Goal: Information Seeking & Learning: Learn about a topic

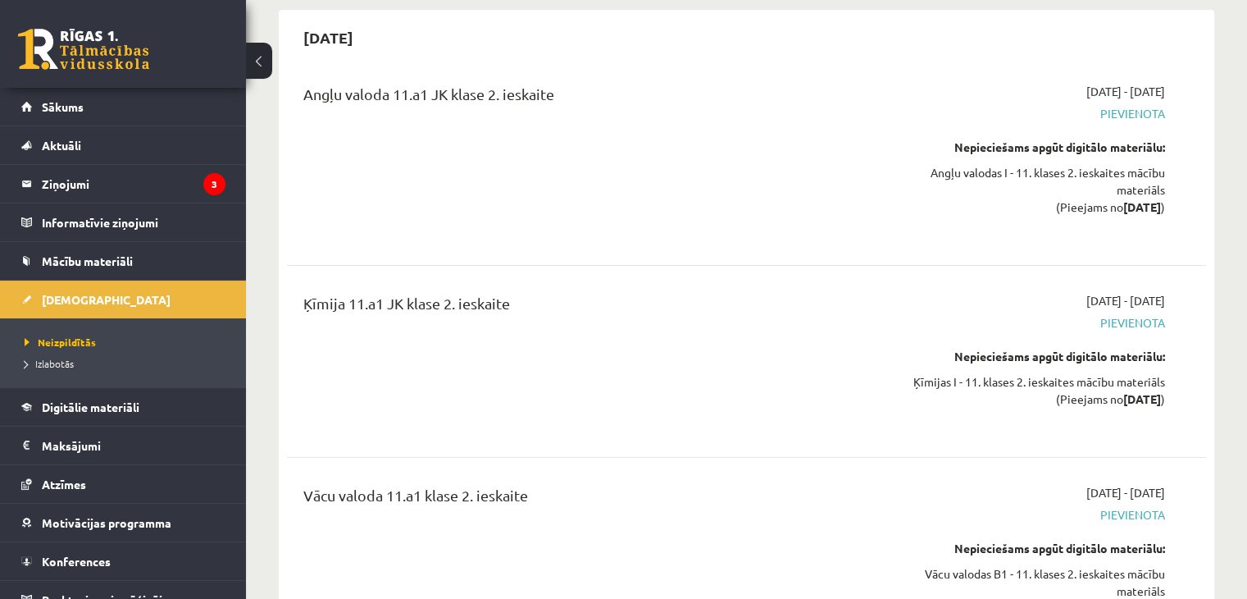
click at [126, 52] on link at bounding box center [83, 49] width 131 height 41
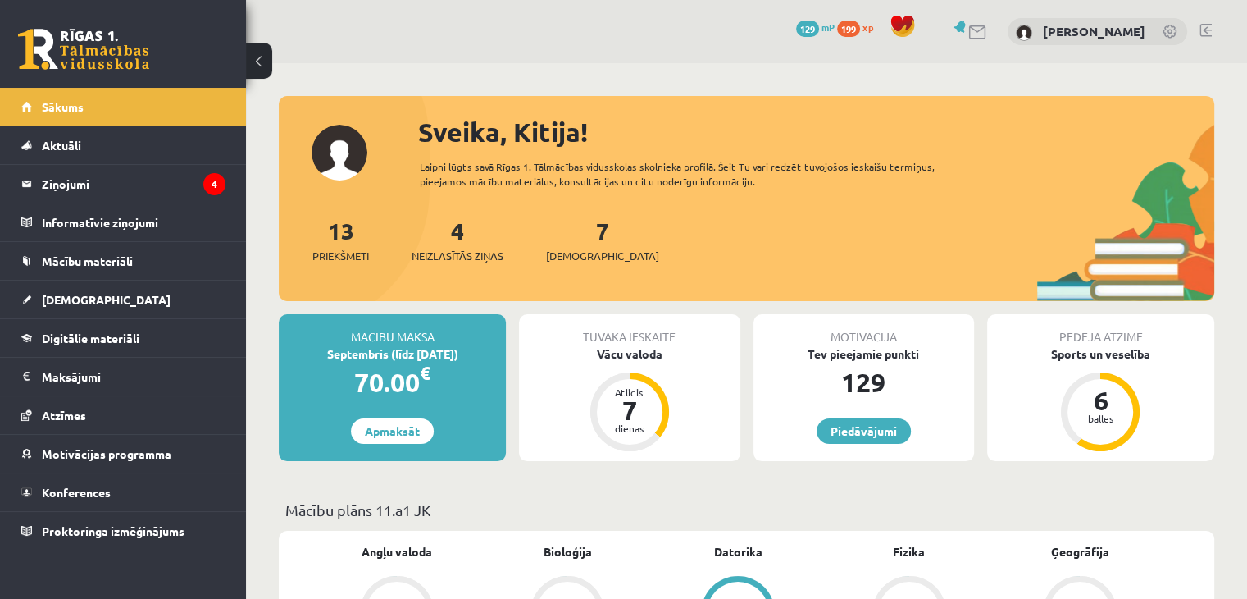
click at [1206, 21] on div "0 Dāvanas 129 mP 199 xp Kitija Goldberga" at bounding box center [746, 31] width 1001 height 63
click at [1205, 34] on link at bounding box center [1206, 30] width 12 height 13
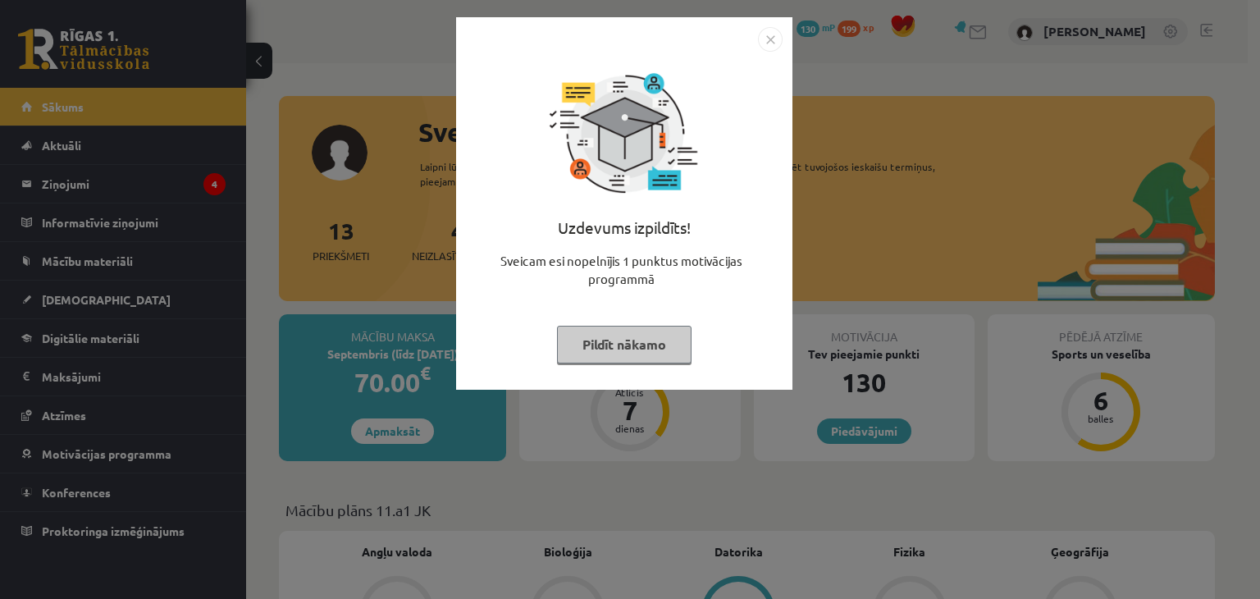
click at [624, 348] on button "Pildīt nākamo" at bounding box center [624, 345] width 134 height 38
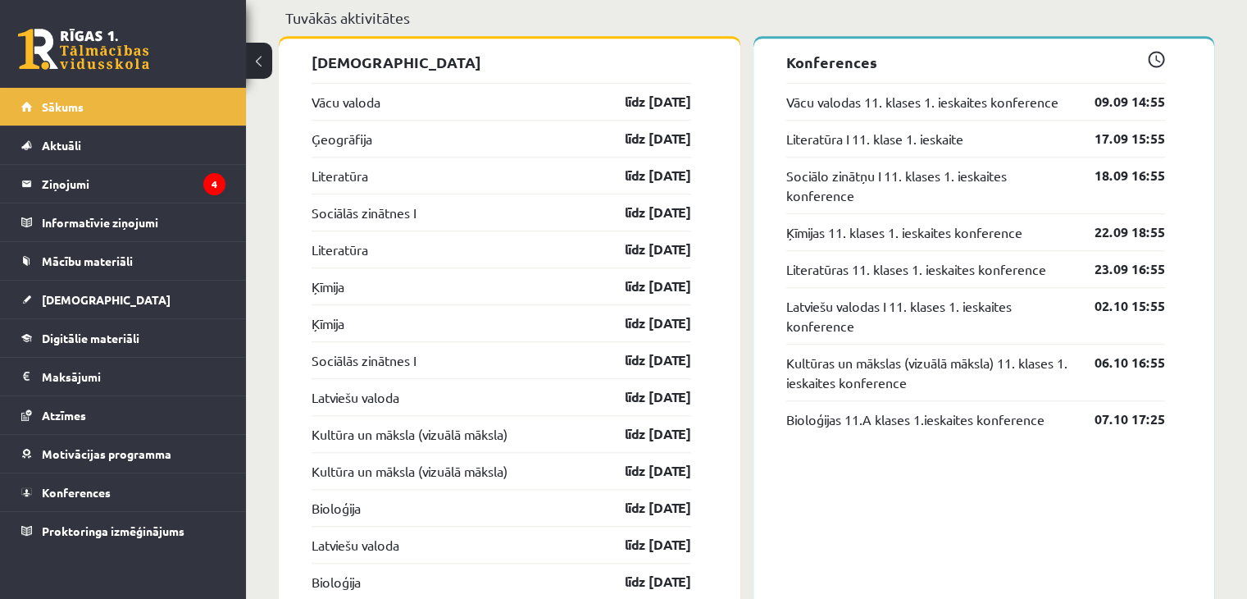
scroll to position [1476, 0]
click at [93, 496] on span "Konferences" at bounding box center [76, 492] width 69 height 15
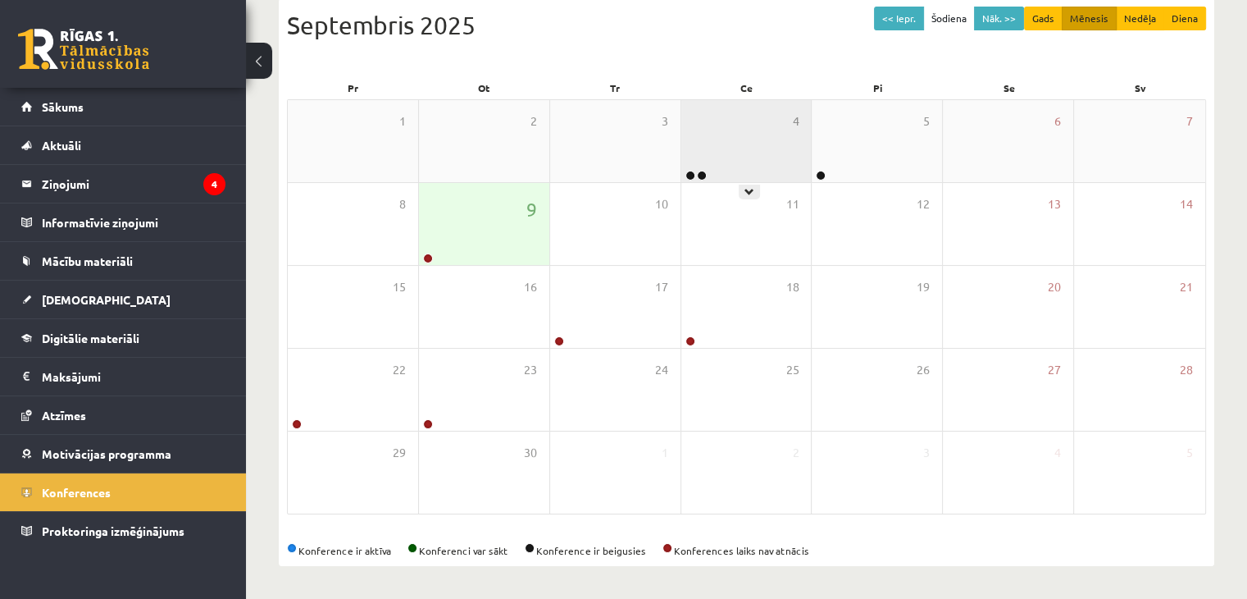
scroll to position [184, 0]
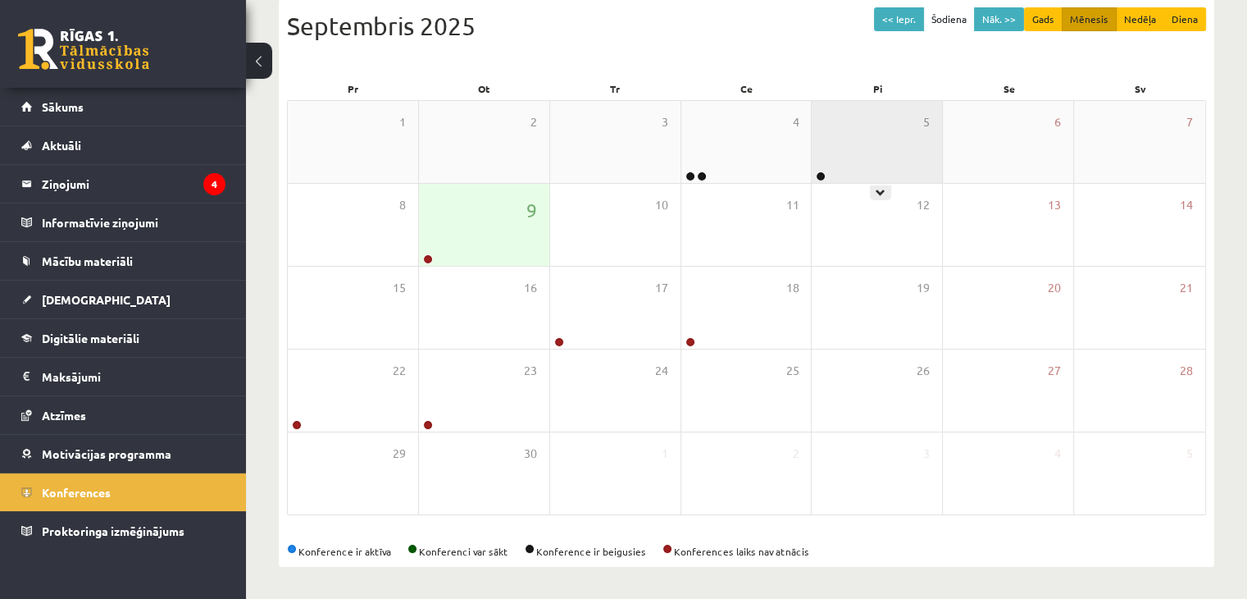
click at [876, 174] on div "5" at bounding box center [877, 142] width 130 height 82
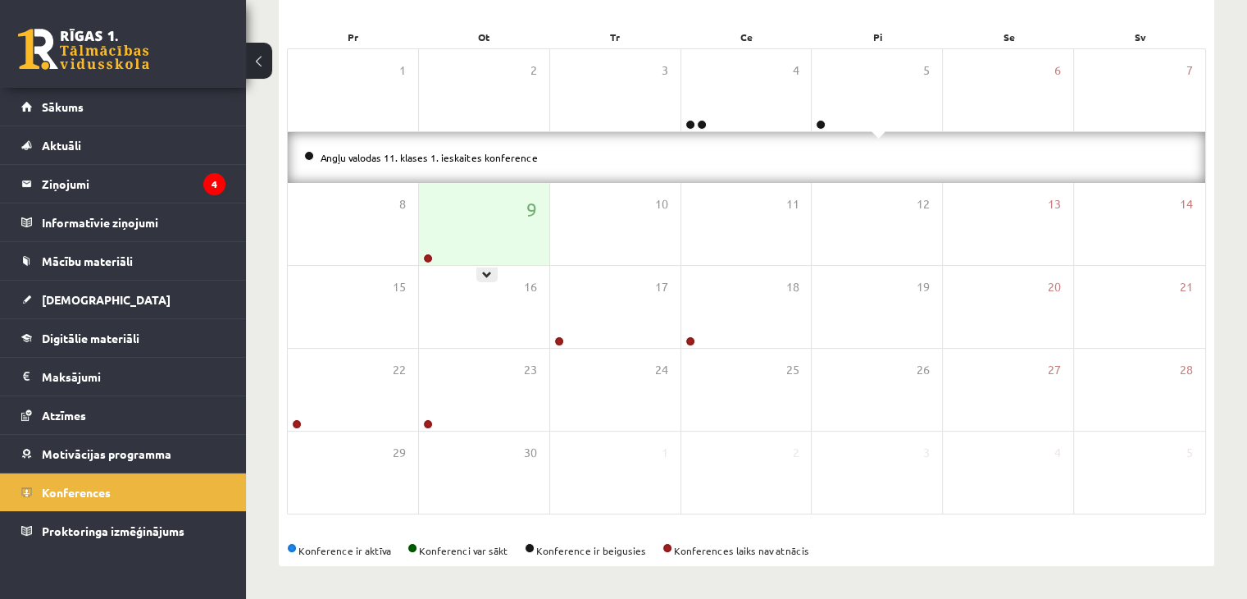
scroll to position [71, 0]
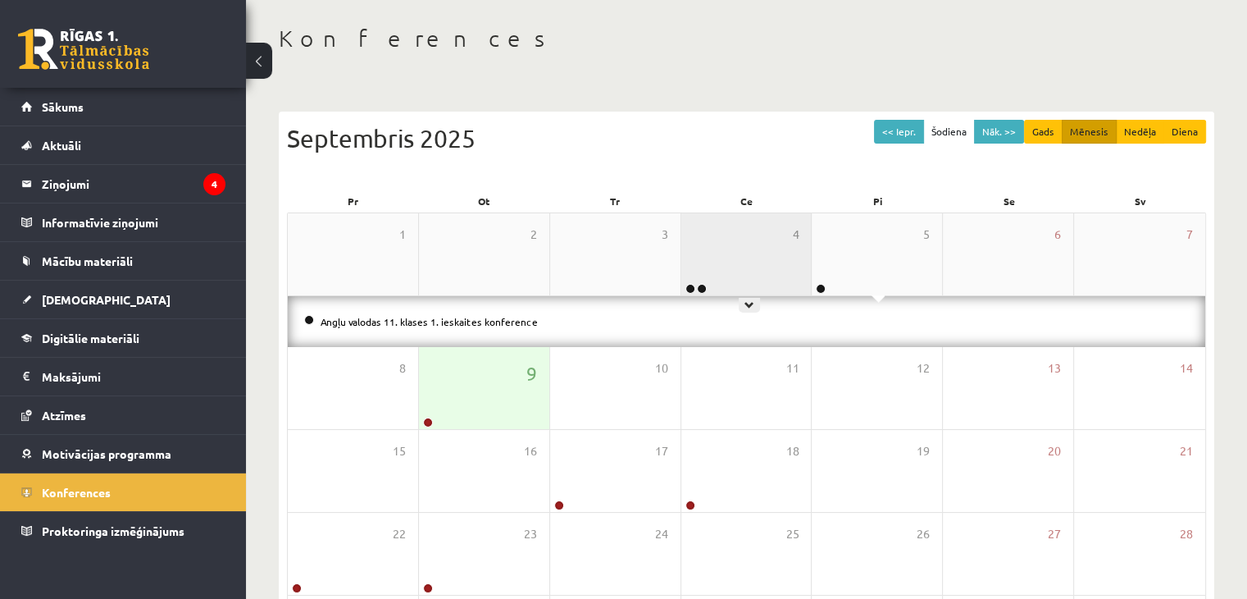
click at [735, 279] on div "4" at bounding box center [747, 254] width 130 height 82
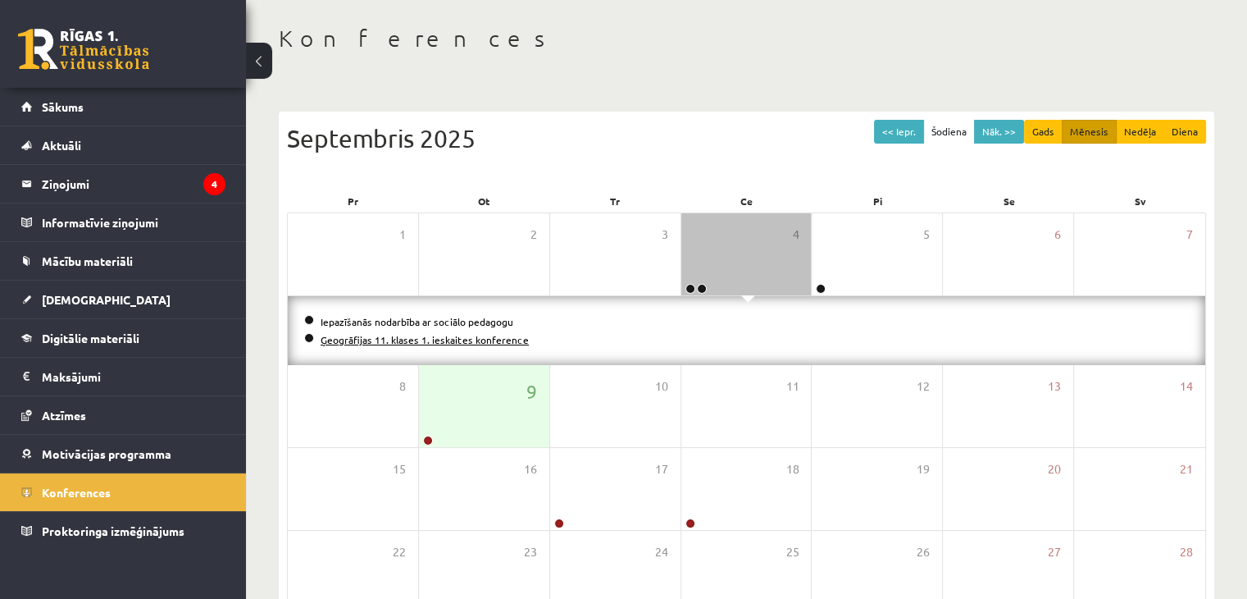
click at [378, 339] on link "Ģeogrāfijas 11. klases 1. ieskaites konference" at bounding box center [425, 339] width 208 height 13
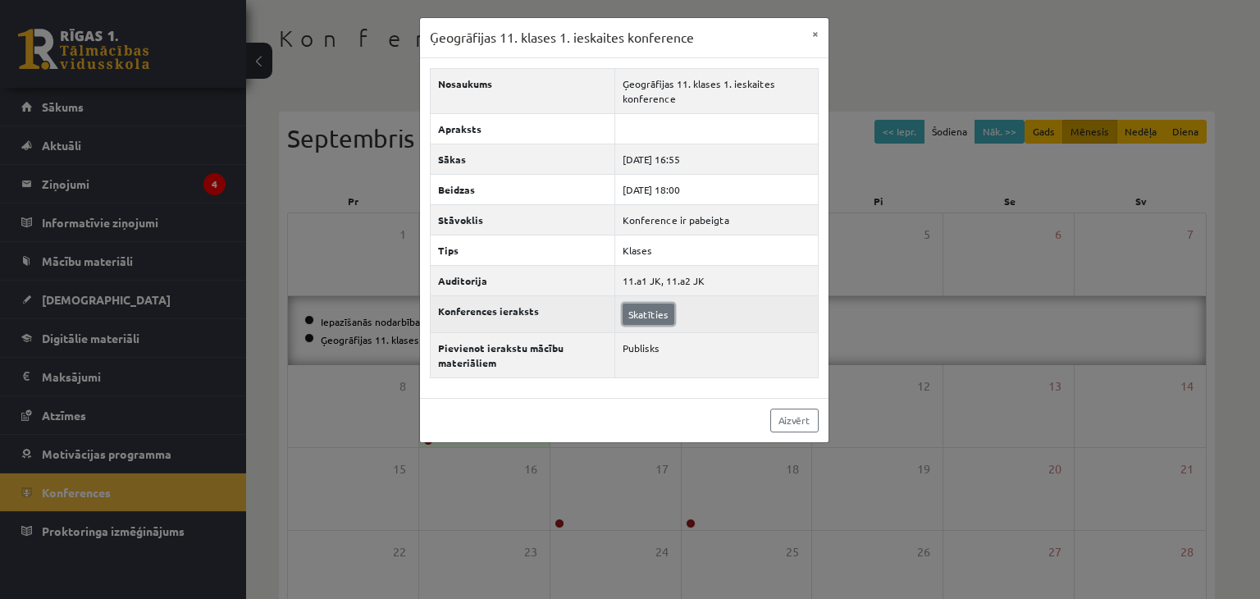
click at [648, 314] on link "Skatīties" at bounding box center [648, 313] width 52 height 21
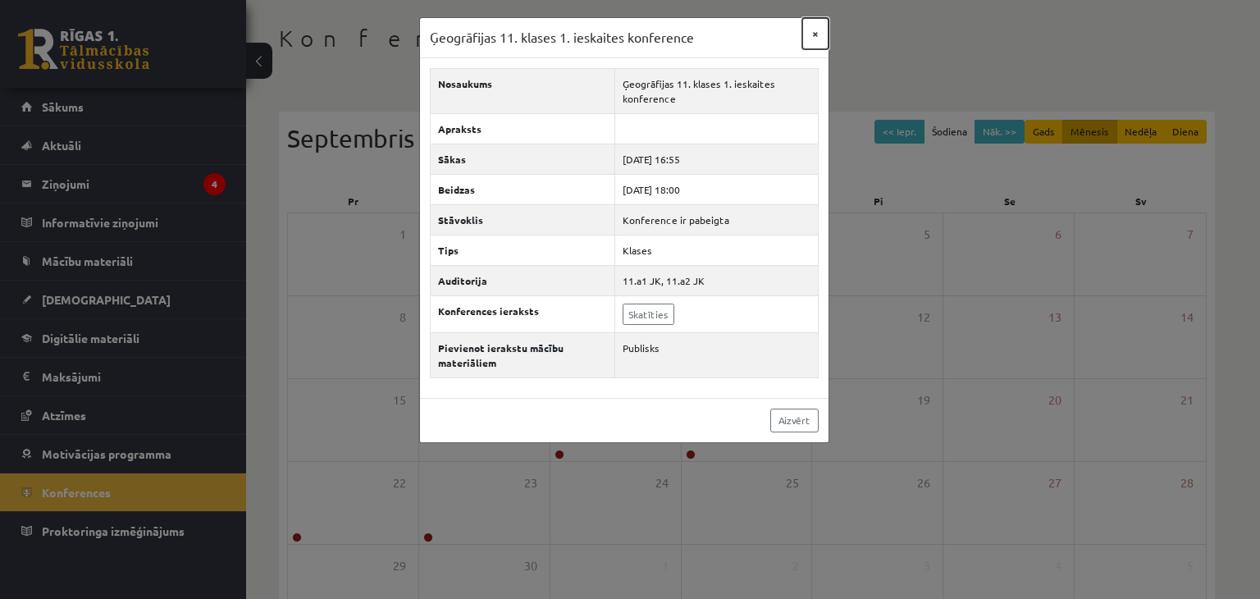
click at [812, 34] on button "×" at bounding box center [815, 33] width 26 height 31
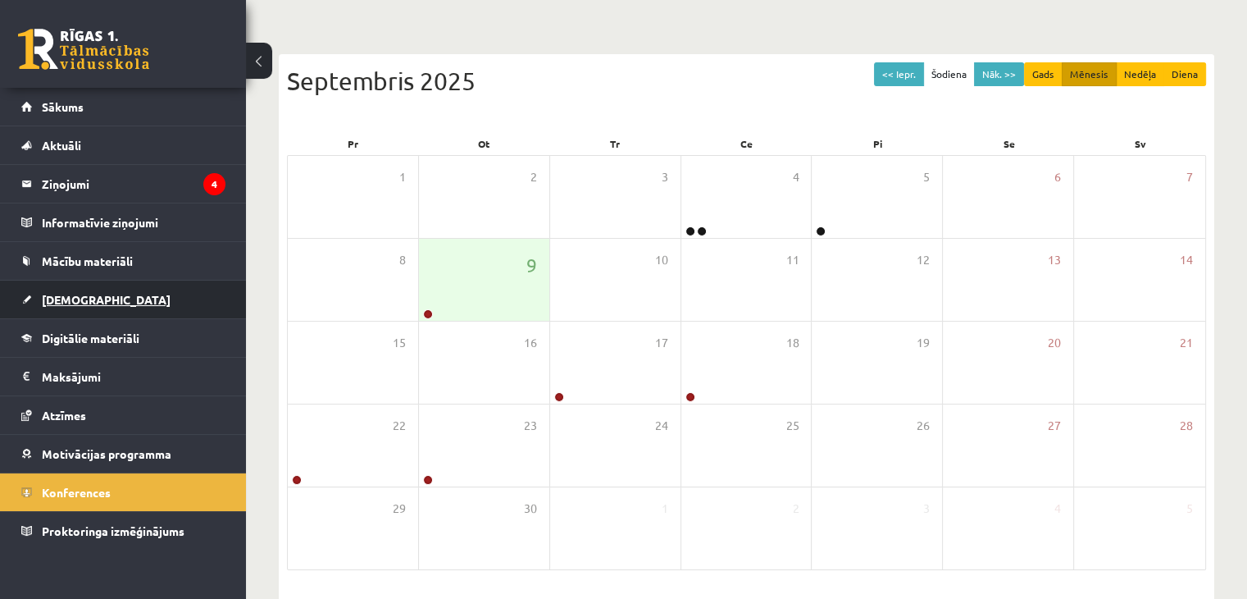
scroll to position [184, 0]
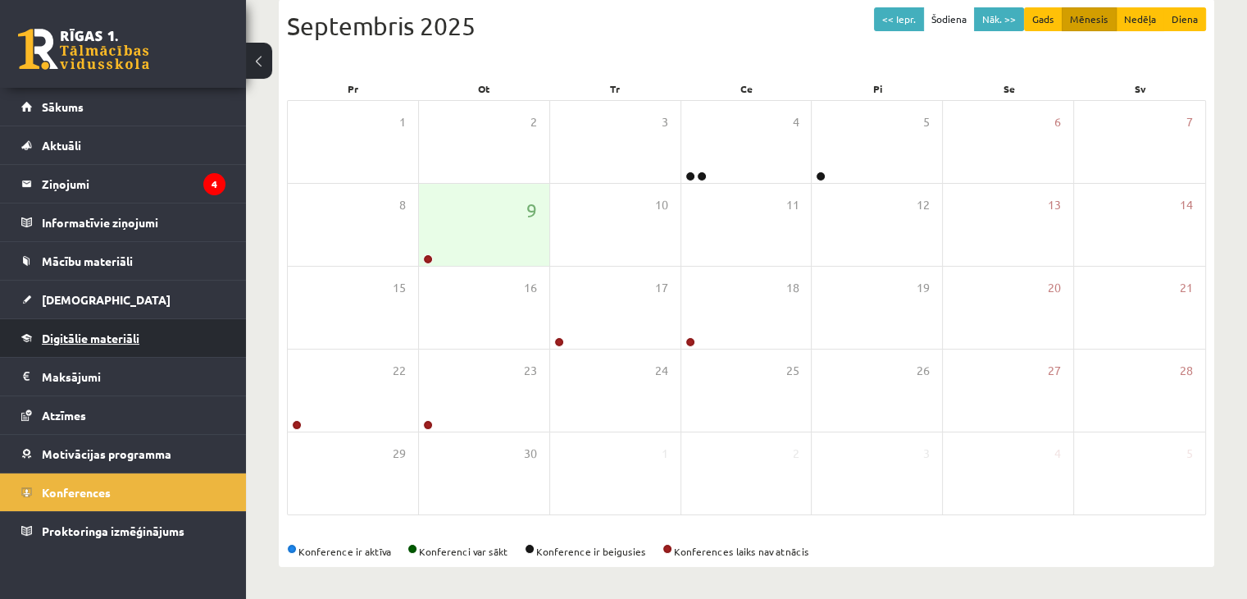
click at [89, 339] on span "Digitālie materiāli" at bounding box center [91, 338] width 98 height 15
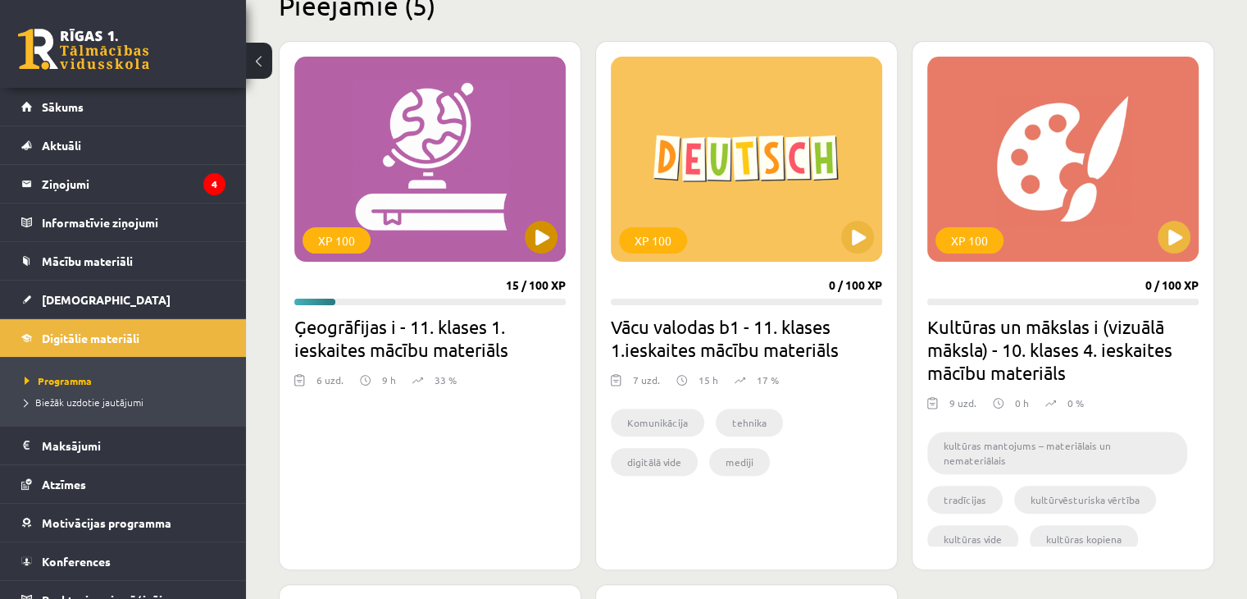
scroll to position [430, 0]
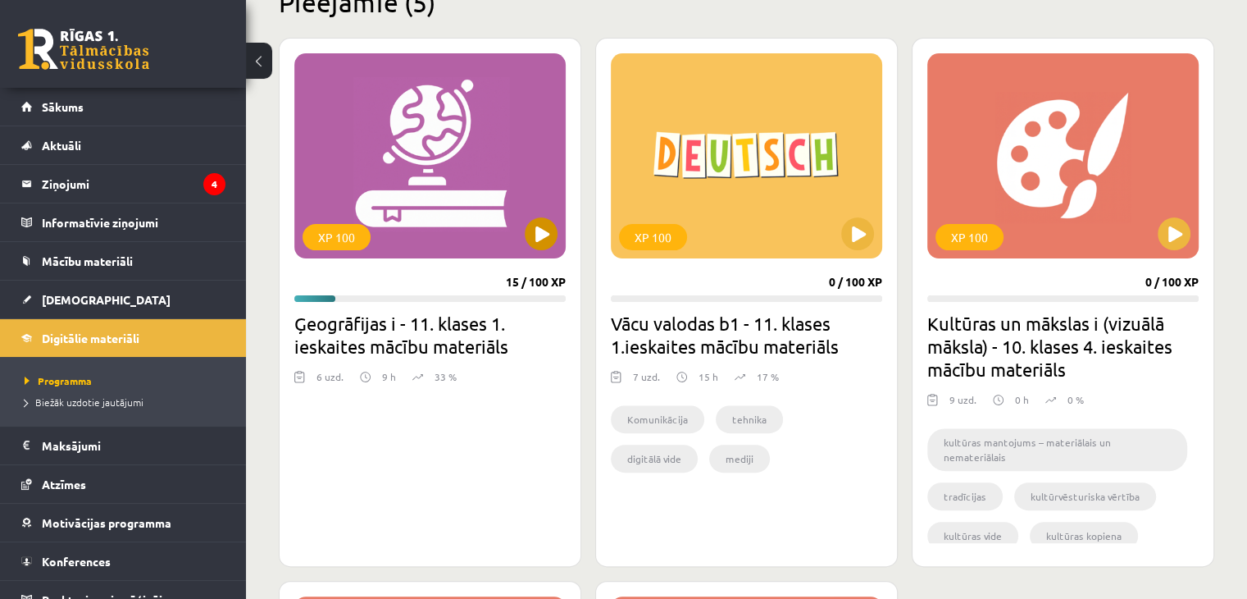
click at [450, 223] on div "XP 100" at bounding box center [429, 155] width 271 height 205
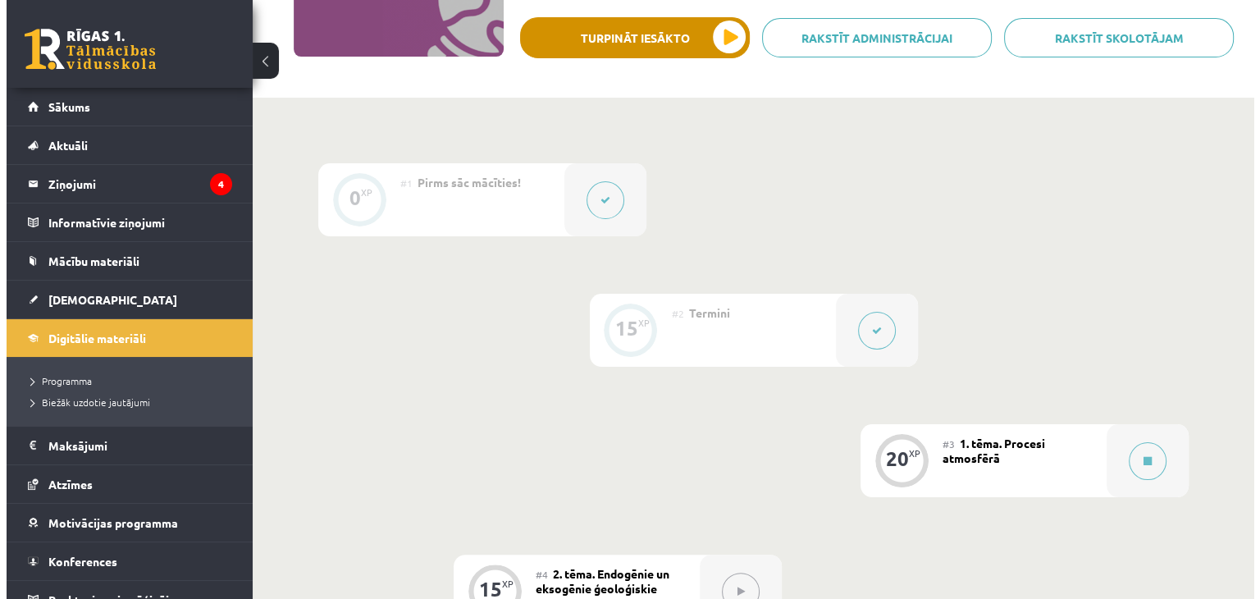
scroll to position [410, 0]
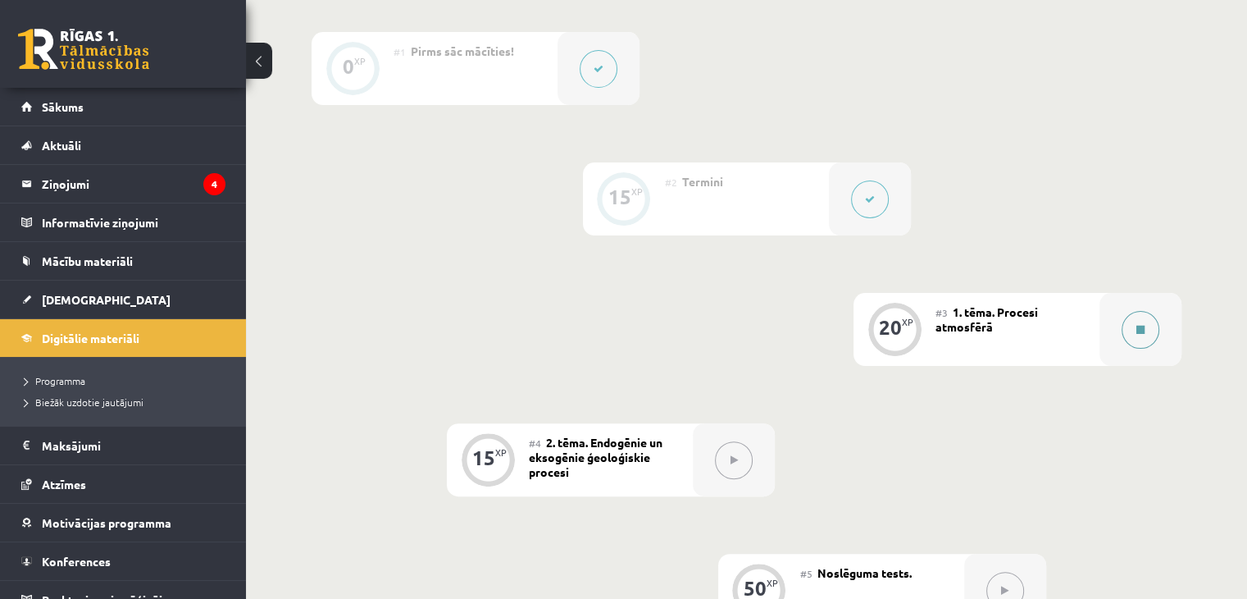
click at [1133, 329] on button at bounding box center [1141, 330] width 38 height 38
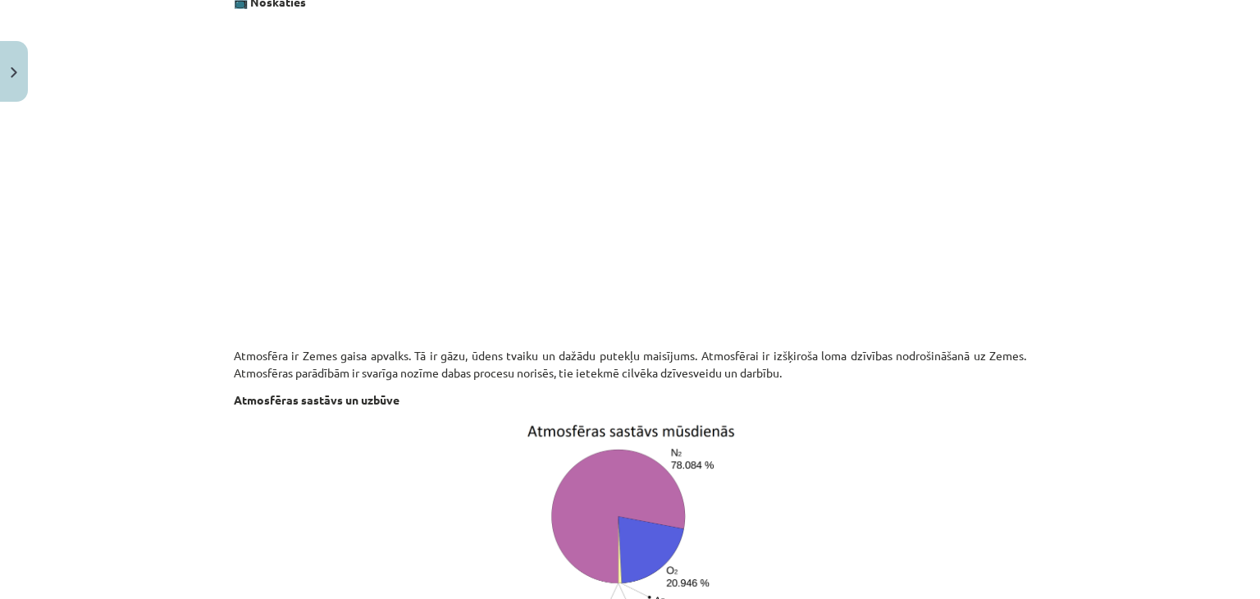
scroll to position [574, 0]
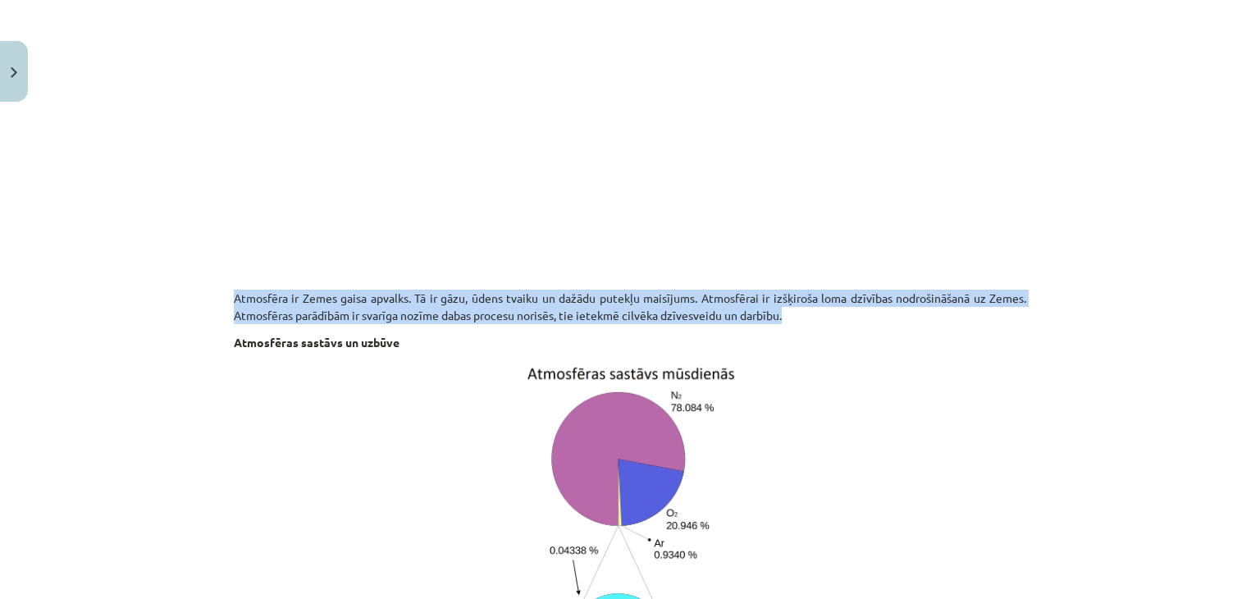
drag, startPoint x: 204, startPoint y: 295, endPoint x: 203, endPoint y: 325, distance: 29.5
click at [203, 325] on div "Mācību tēma: Ģeogrāfijas i - 11. klases 1. ieskaites mācību materiāls #3 1. tēm…" at bounding box center [630, 299] width 1260 height 599
copy div "Atmosfēra ir Zemes gaisa apvalks. Tā ir gāzu, ūdens tvaiku un dažādu putekļu ma…"
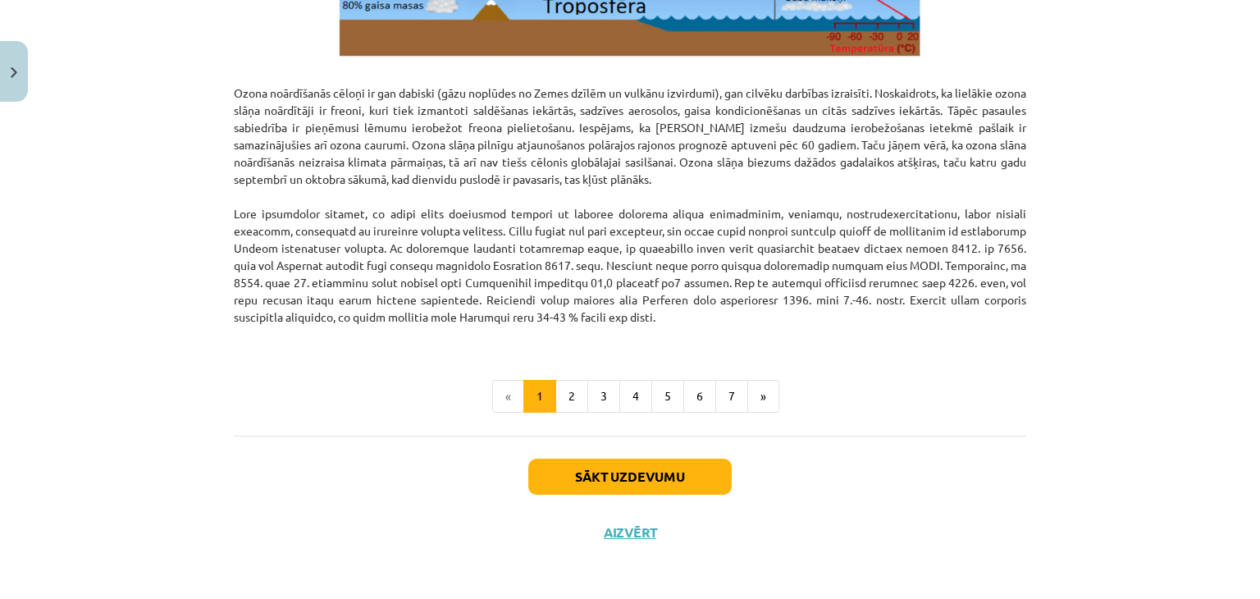
scroll to position [2081, 0]
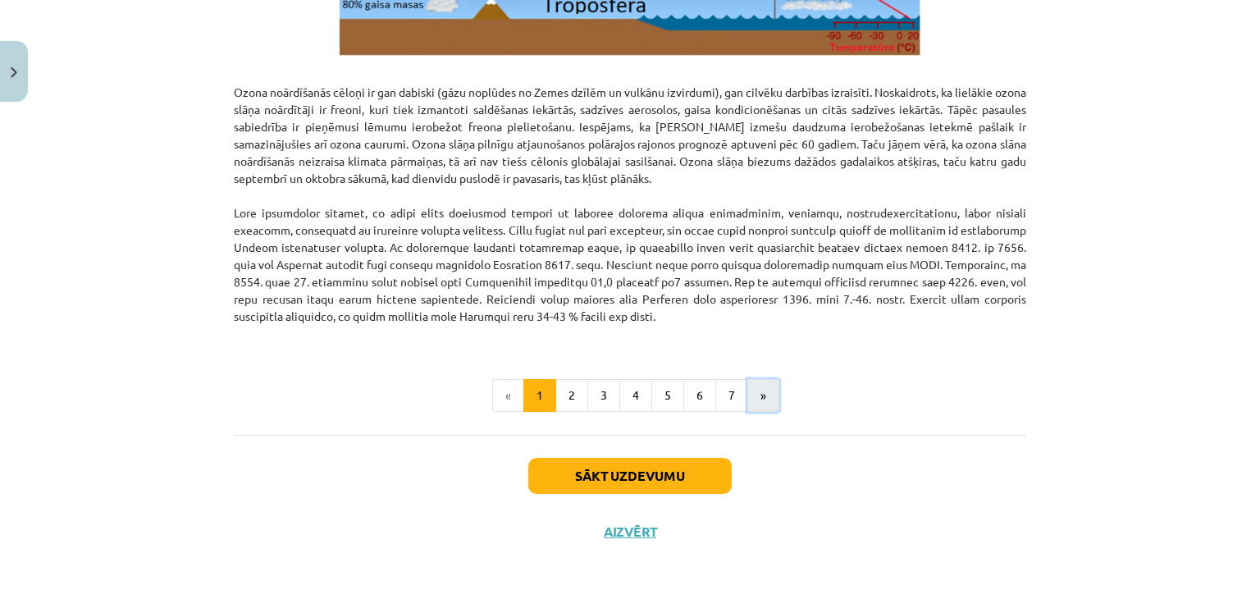
click at [750, 388] on button "»" at bounding box center [763, 395] width 32 height 33
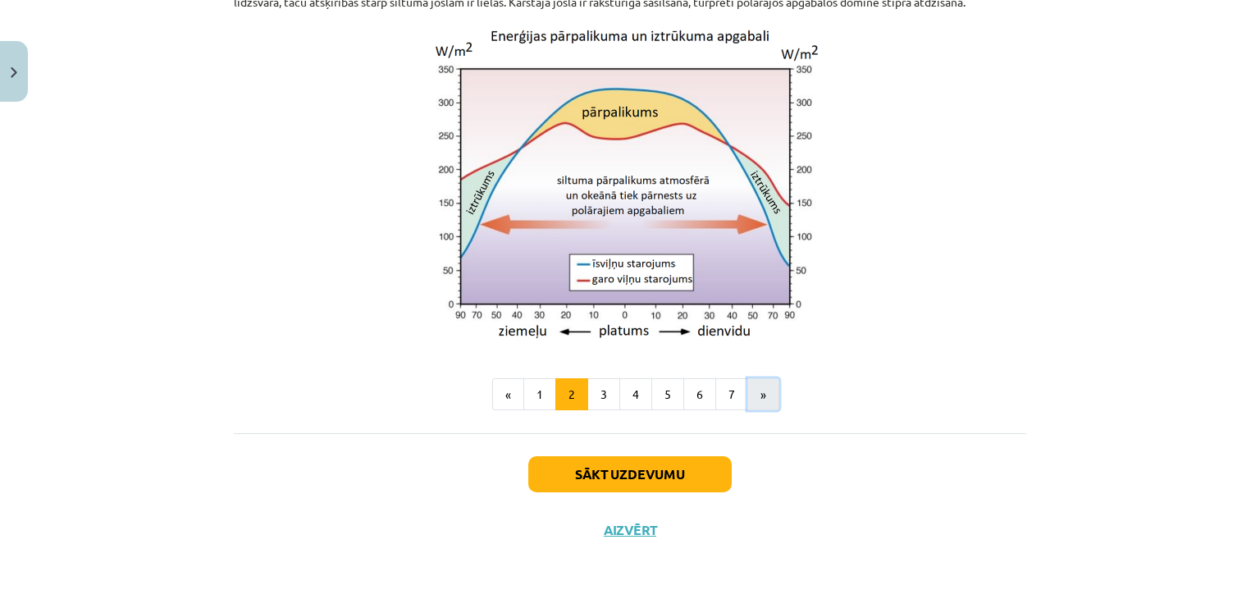
scroll to position [1460, 0]
click at [534, 391] on button "1" at bounding box center [539, 394] width 33 height 33
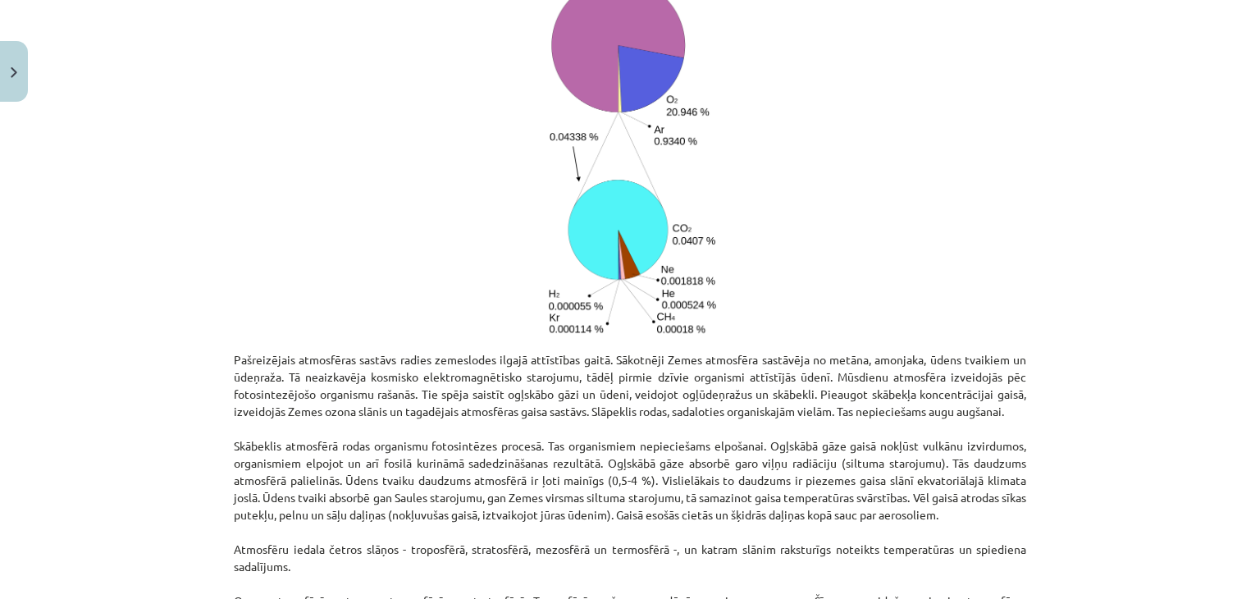
scroll to position [1066, 0]
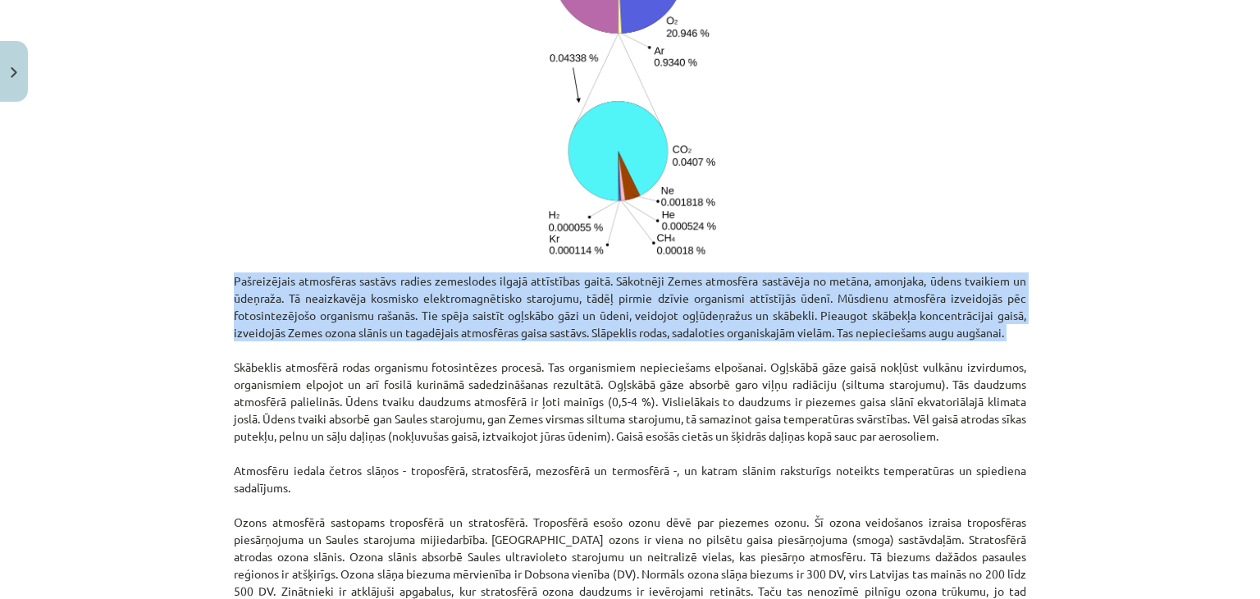
drag, startPoint x: 214, startPoint y: 276, endPoint x: 214, endPoint y: 344, distance: 67.2
click at [214, 344] on div "Mācību tēma: Ģeogrāfijas i - 11. klases 1. ieskaites mācību materiāls #3 1. tēm…" at bounding box center [630, 299] width 1260 height 599
copy p "Pašreizējais atmosfēras sastāvs radies zemeslodes ilgajā attīstības gaitā. Sāko…"
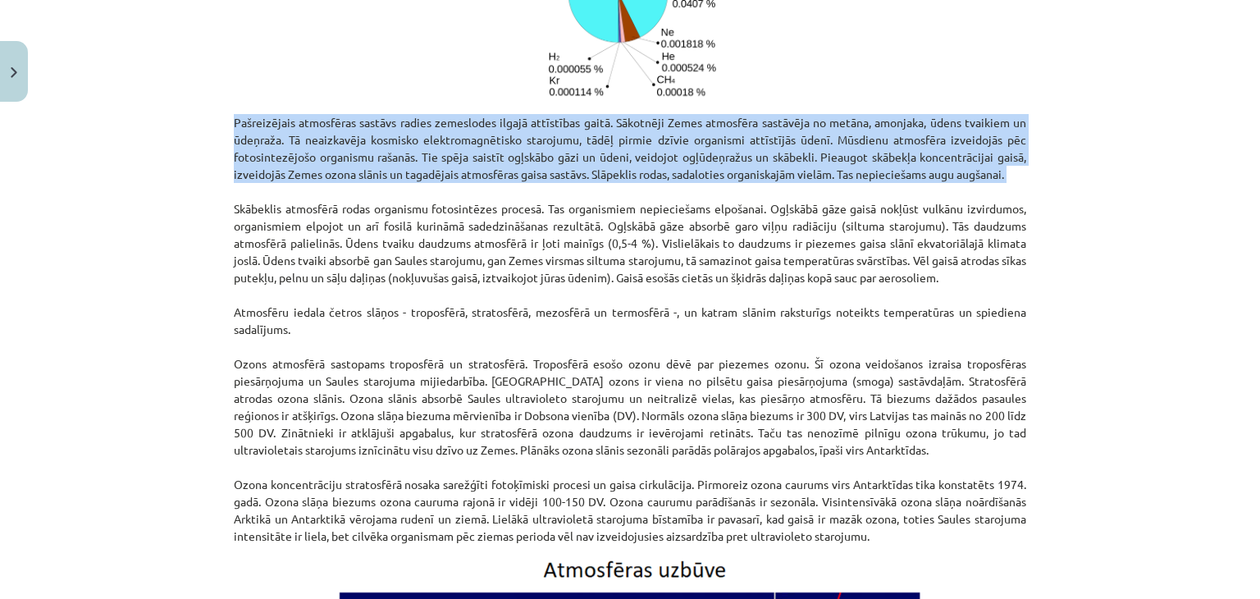
scroll to position [1230, 0]
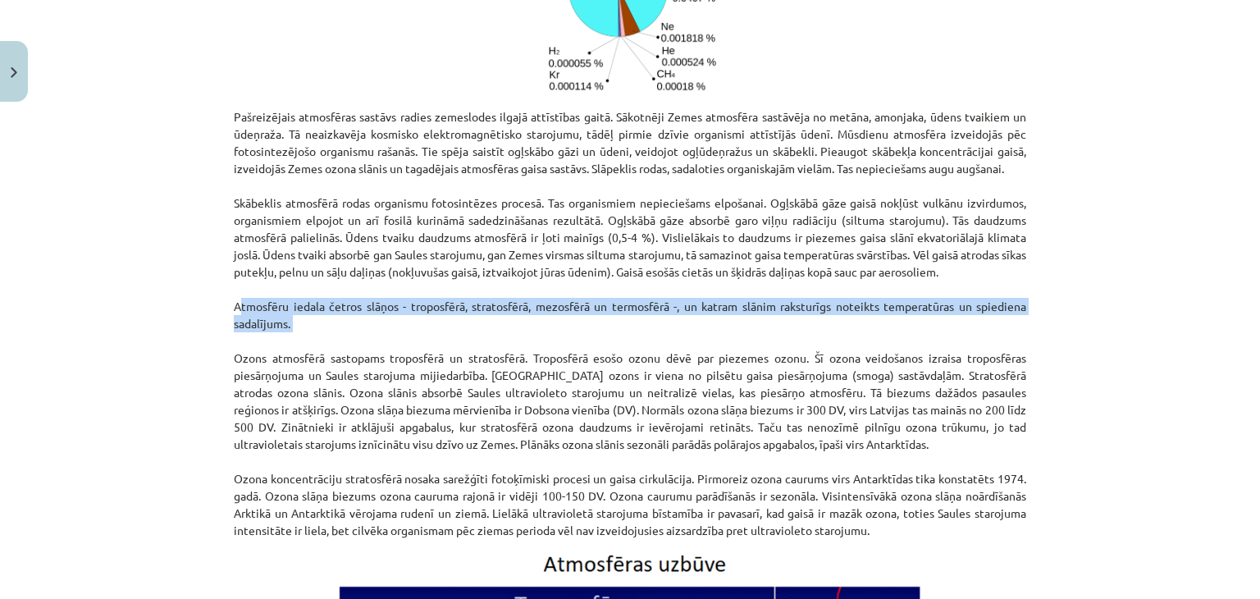
drag, startPoint x: 223, startPoint y: 306, endPoint x: 223, endPoint y: 331, distance: 25.4
click at [224, 331] on div "20 XP Saņemsi Grūts 101 pilda Apraksts Uzdevums Palīdzība Procesi atmosfērā Šaj…" at bounding box center [630, 144] width 812 height 2531
copy p "Atmosfēru iedala četros slāņos - troposfērā, stratosfērā, mezosfērā un termosfē…"
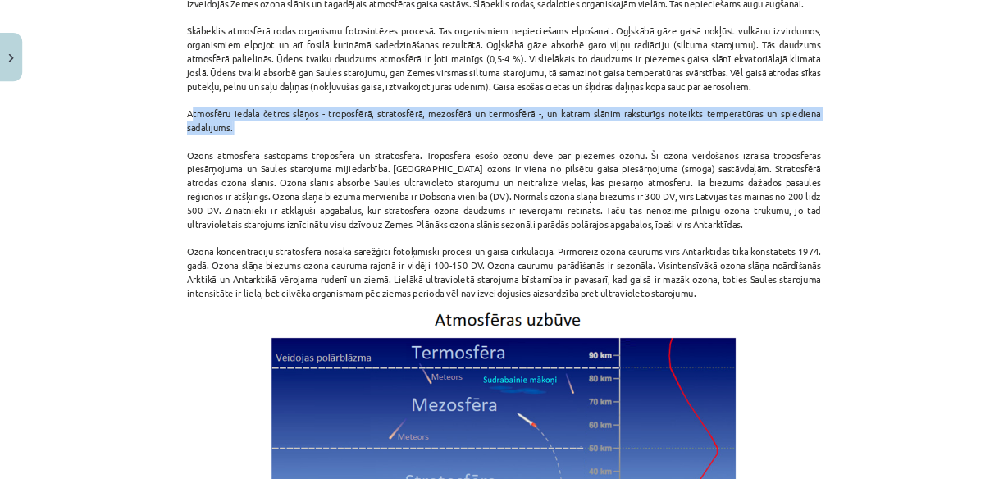
scroll to position [1394, 0]
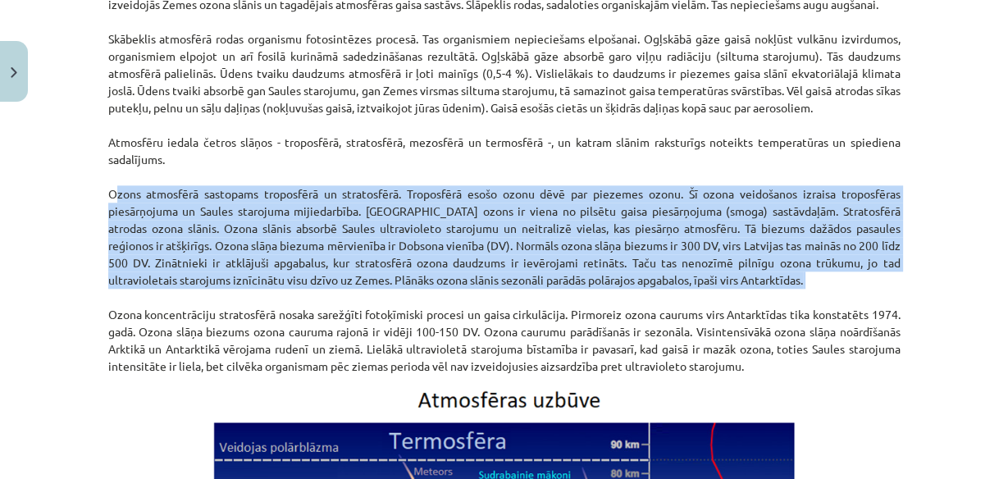
drag, startPoint x: 93, startPoint y: 191, endPoint x: 93, endPoint y: 289, distance: 97.6
copy p "Ozons atmosfērā sastopams troposfērā un stratosfērā. Troposfērā esošo ozonu dēv…"
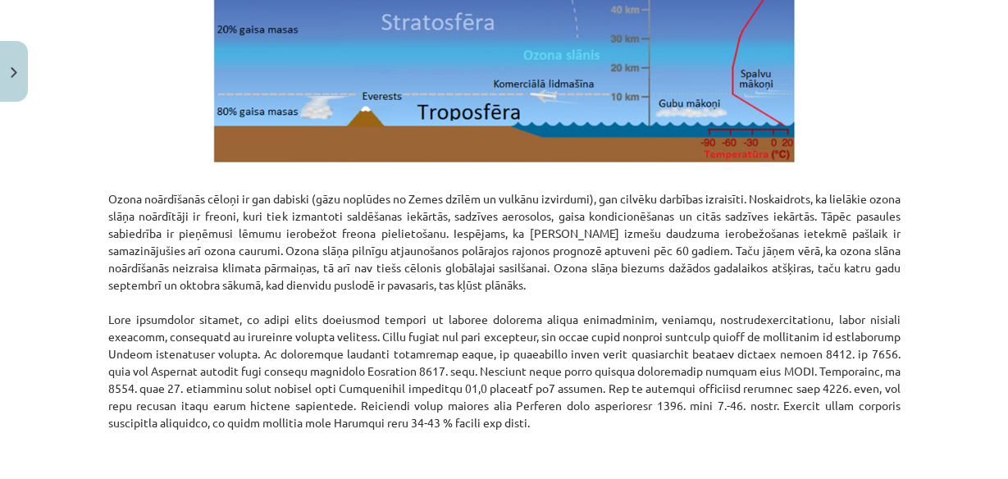
scroll to position [1985, 0]
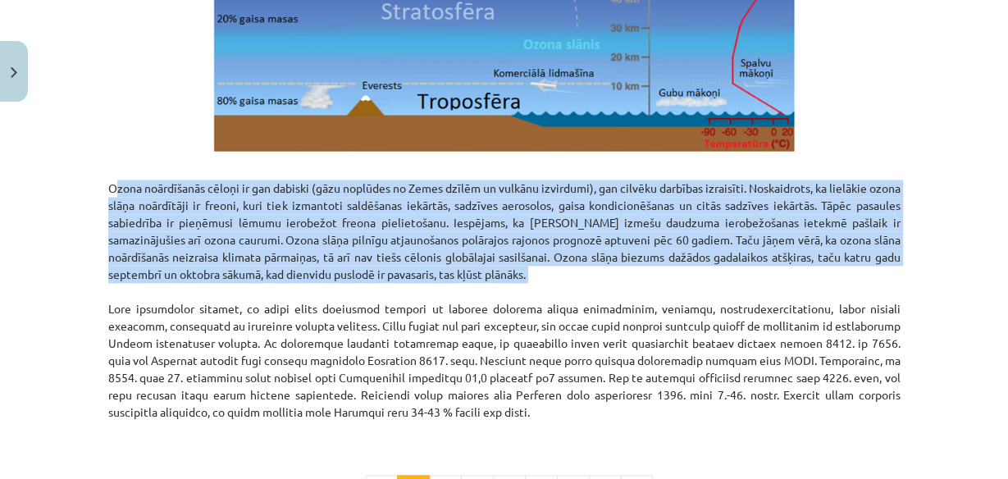
drag, startPoint x: 96, startPoint y: 189, endPoint x: 96, endPoint y: 289, distance: 99.2
copy p "Ozona noārdīšanās cēloņi ir gan dabiski (gāzu noplūdes no Zemes dzīlēm un vulkā…"
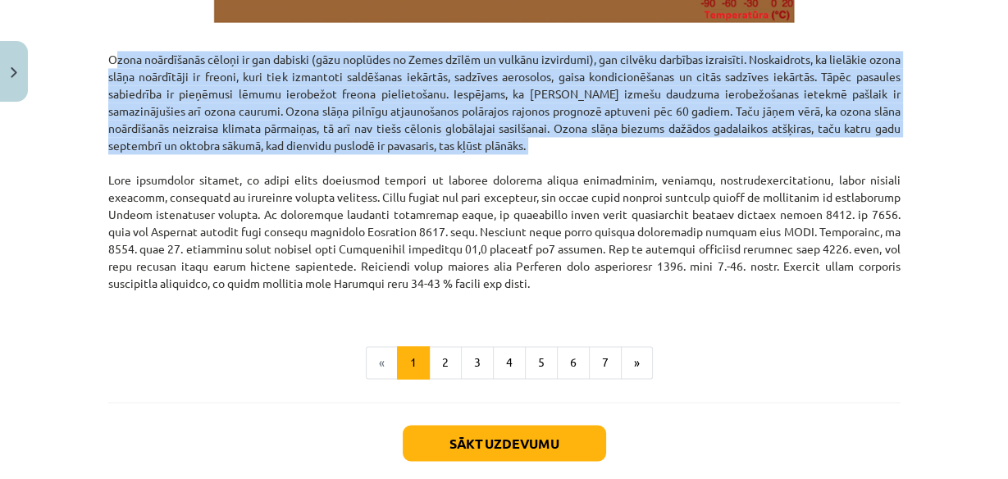
scroll to position [2116, 0]
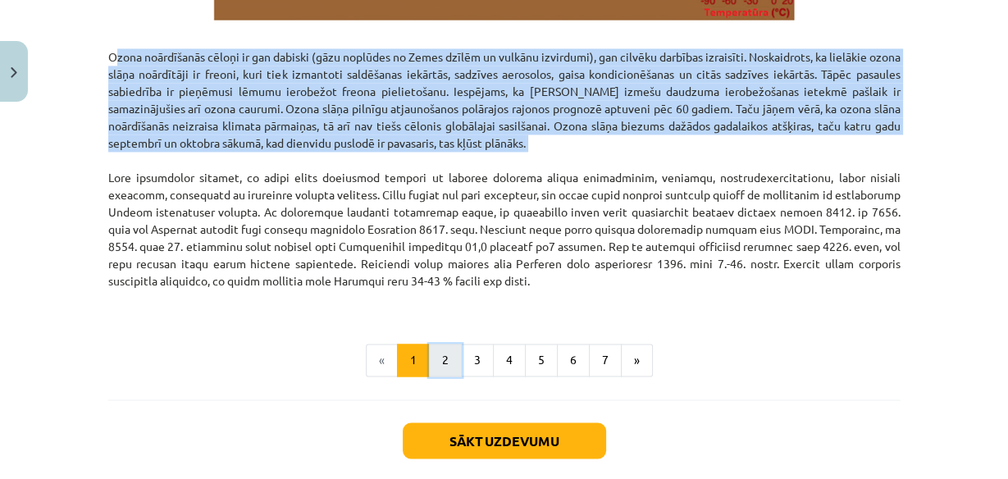
click at [443, 361] on button "2" at bounding box center [445, 360] width 33 height 33
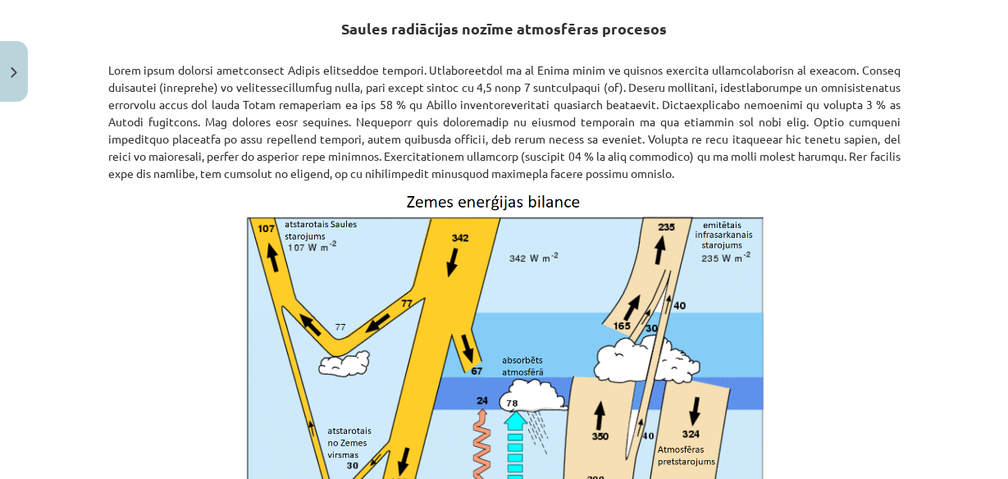
scroll to position [293, 0]
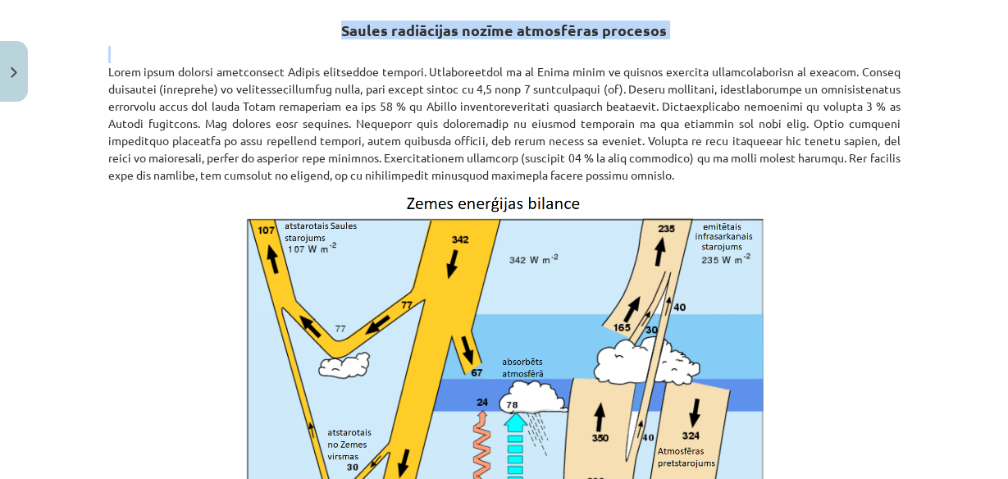
drag, startPoint x: 340, startPoint y: 30, endPoint x: 668, endPoint y: 41, distance: 329.0
copy div "Saules radiācijas nozīme atmosfēras procesos"
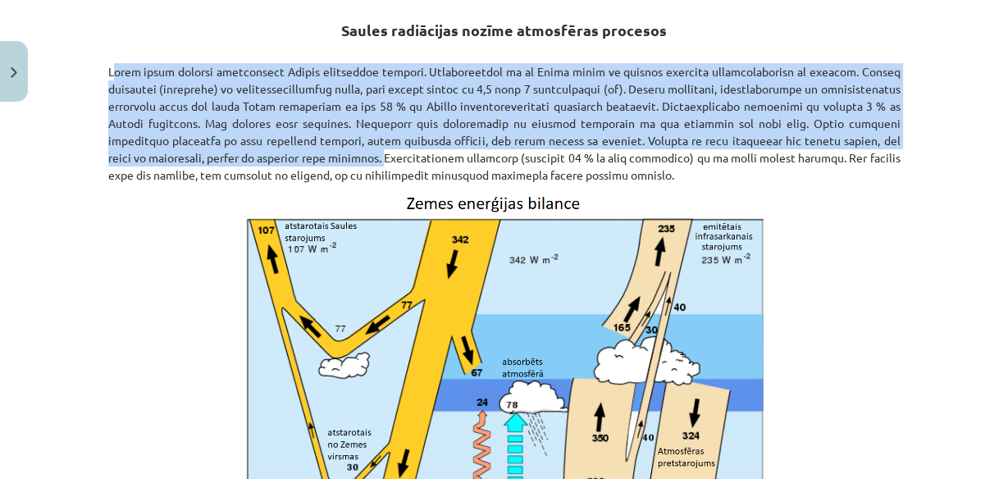
drag, startPoint x: 103, startPoint y: 69, endPoint x: 229, endPoint y: 152, distance: 150.3
click at [229, 152] on p at bounding box center [504, 115] width 792 height 138
copy p "Zemes virsa sasilst galvenokārt Saules radiācijas ietekmē. Salīdzinājumā ar to …"
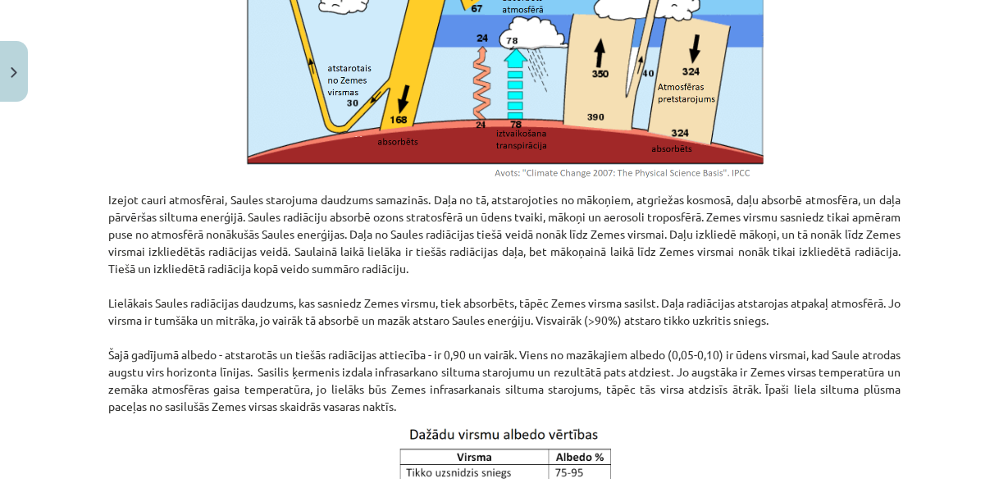
scroll to position [686, 0]
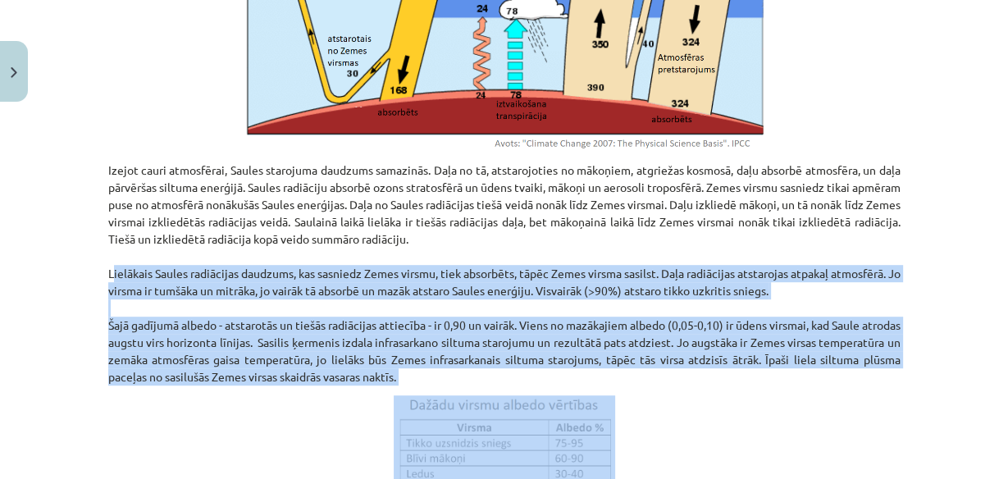
drag, startPoint x: 93, startPoint y: 271, endPoint x: 185, endPoint y: 340, distance: 114.8
click at [98, 387] on div "20 XP Saņemsi Grūts 101 pilda Apraksts Uzdevums Palīdzība Saules radiācijas noz…" at bounding box center [504, 369] width 812 height 1892
copy div "Lielākais Saules radiācijas daudzums, kas sasniedz Zemes virsmu, tiek absorbēts…"
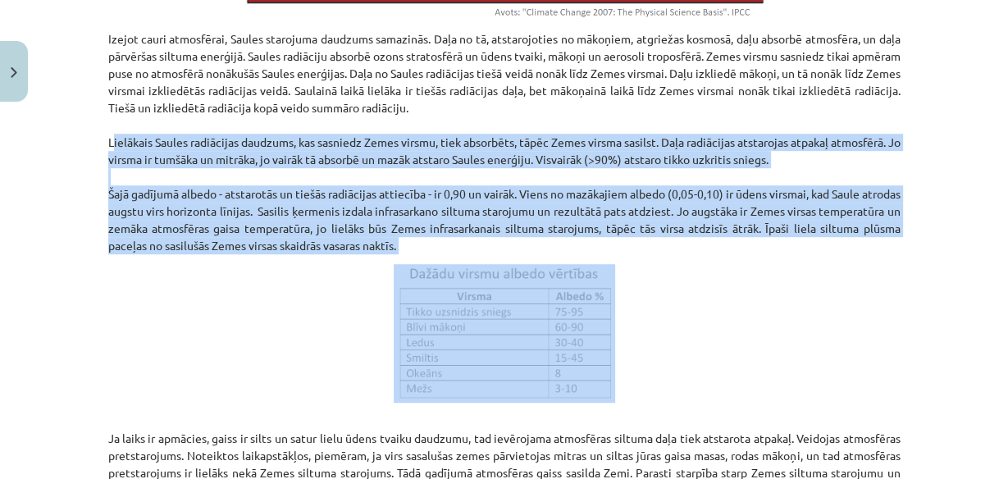
scroll to position [883, 0]
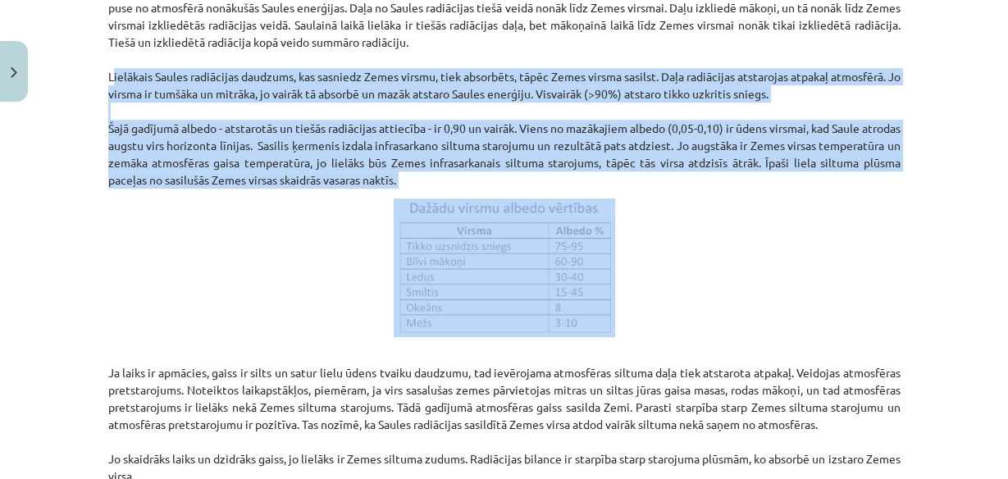
click at [463, 258] on img at bounding box center [504, 267] width 221 height 139
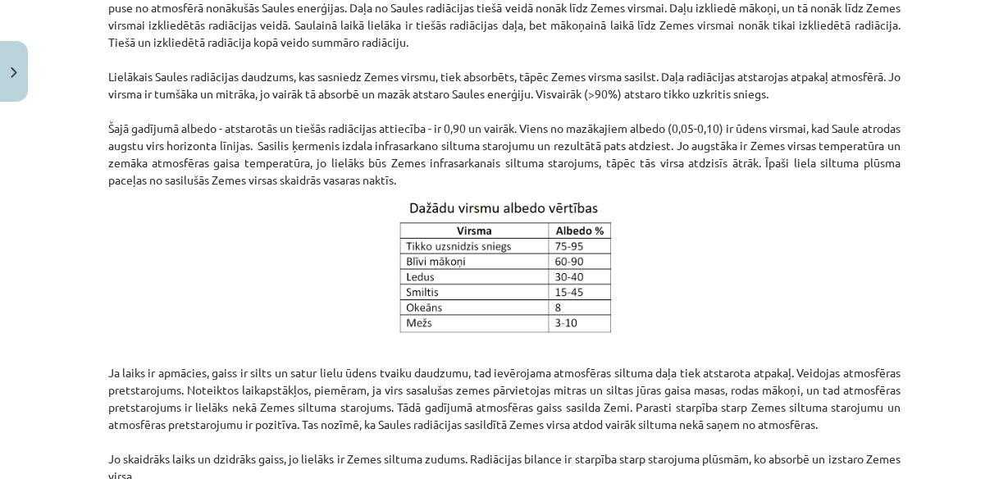
drag, startPoint x: 463, startPoint y: 258, endPoint x: 791, endPoint y: 324, distance: 333.7
click at [791, 324] on p at bounding box center [504, 267] width 792 height 139
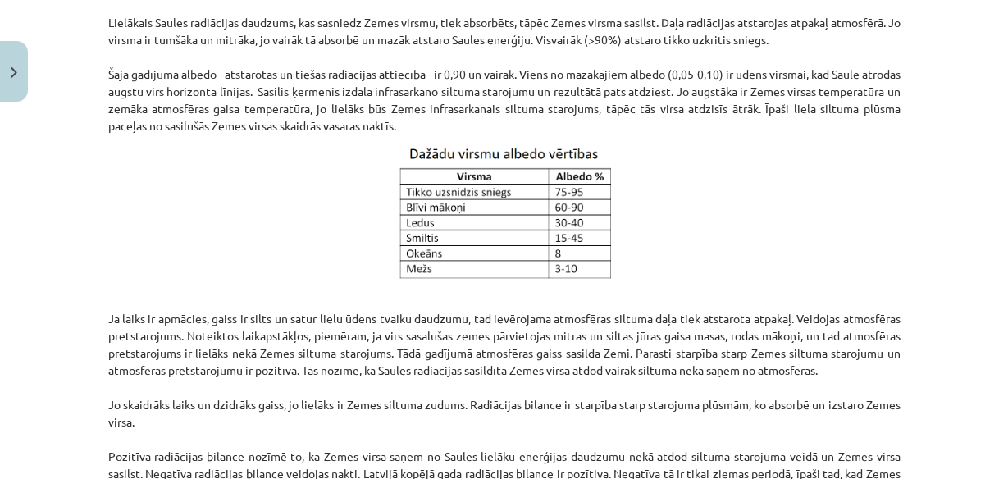
scroll to position [1014, 0]
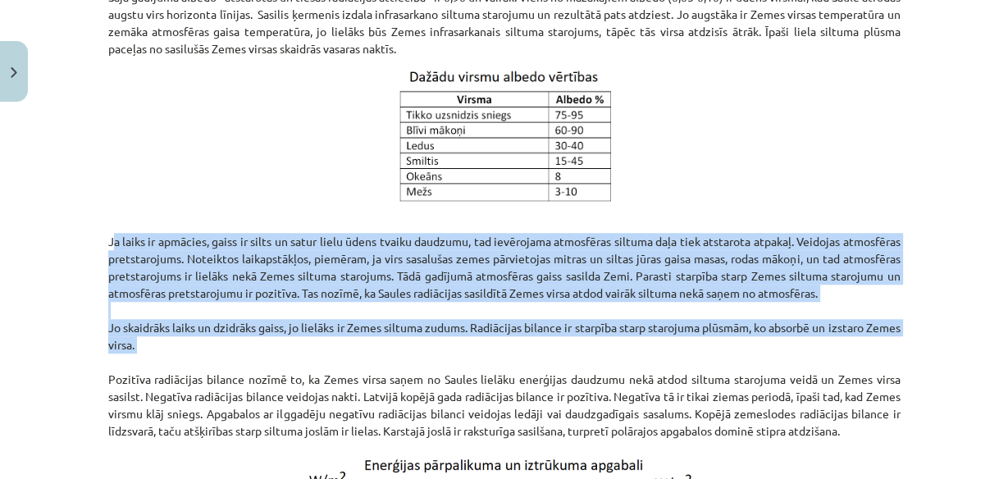
drag, startPoint x: 98, startPoint y: 242, endPoint x: 126, endPoint y: 356, distance: 117.4
click at [100, 375] on div "20 XP Saņemsi Grūts 101 pilda Apraksts Uzdevums Palīdzība Saules radiācijas noz…" at bounding box center [504, 41] width 812 height 1892
copy p "Ja laiks ir apmācies, gaiss ir silts un satur lielu ūdens tvaiku daudzumu, tad …"
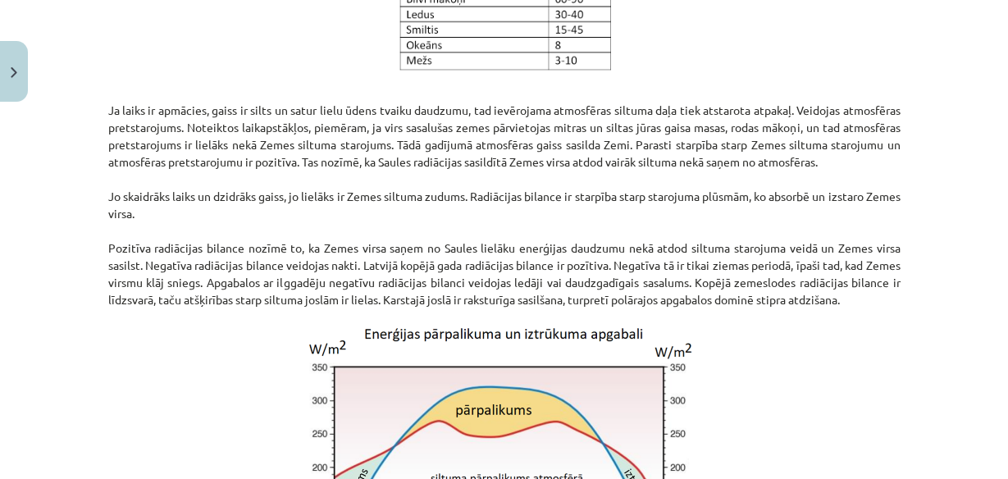
click at [144, 360] on p at bounding box center [504, 478] width 792 height 321
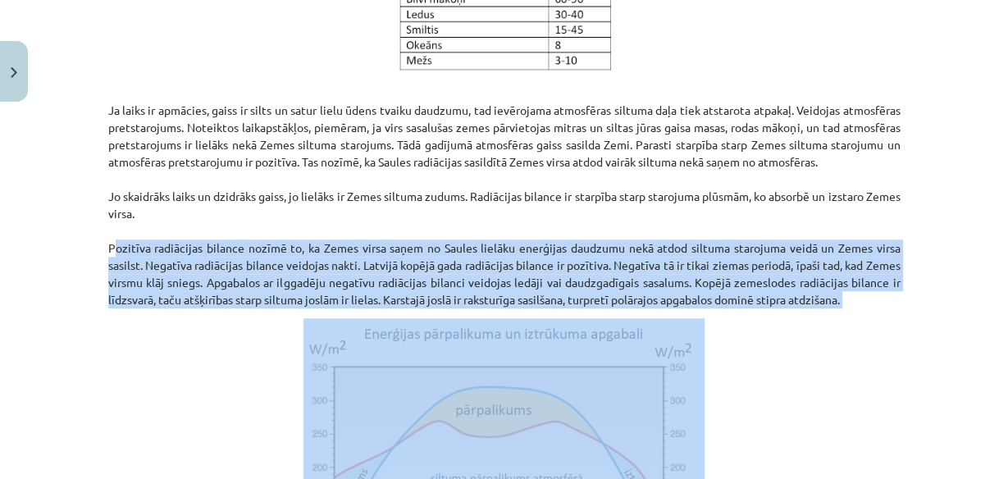
drag, startPoint x: 98, startPoint y: 260, endPoint x: 97, endPoint y: 325, distance: 64.8
copy div "Pozitīva radiācijas bilance nozīmē to, ka Zemes virsa saņem no Saules lielāku e…"
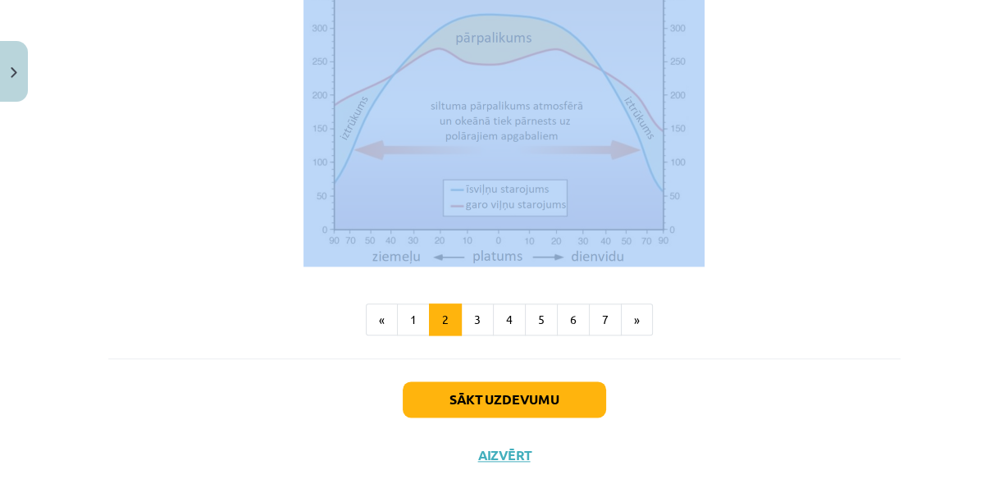
scroll to position [1539, 0]
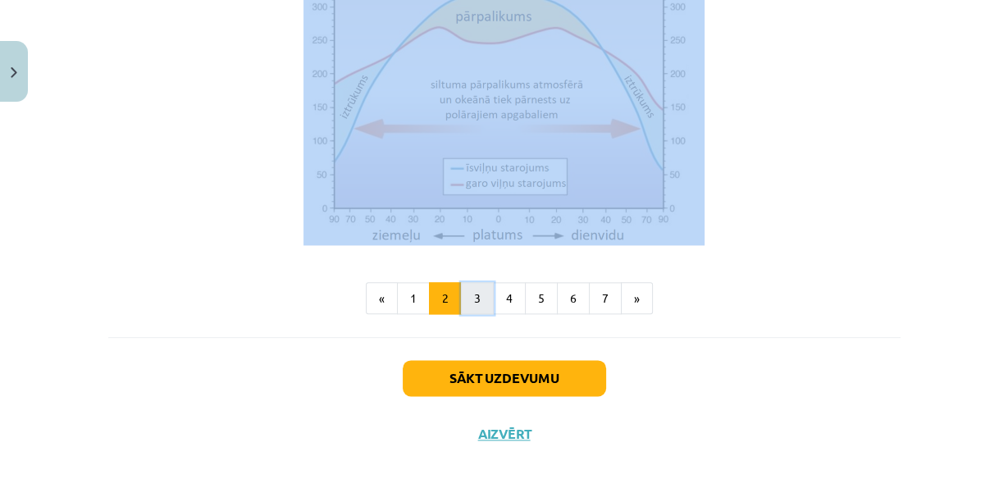
click at [472, 315] on button "3" at bounding box center [477, 298] width 33 height 33
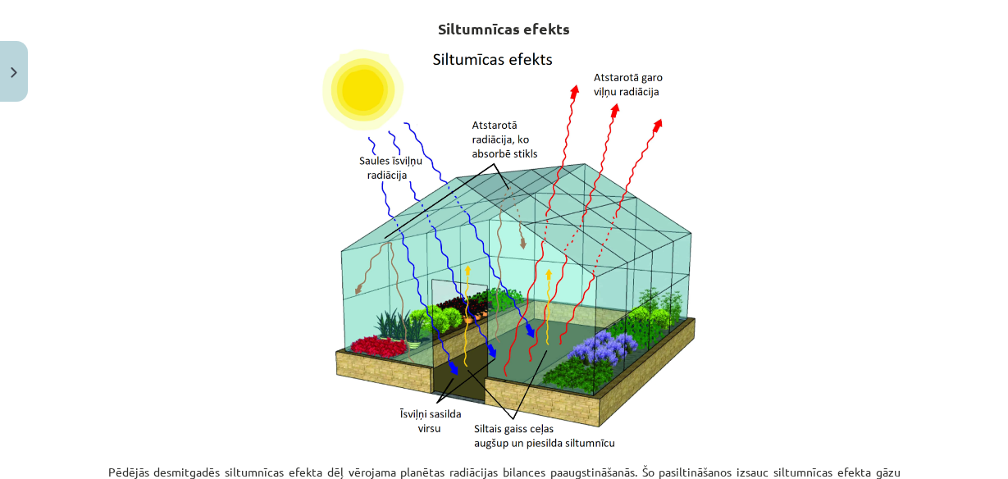
scroll to position [293, 0]
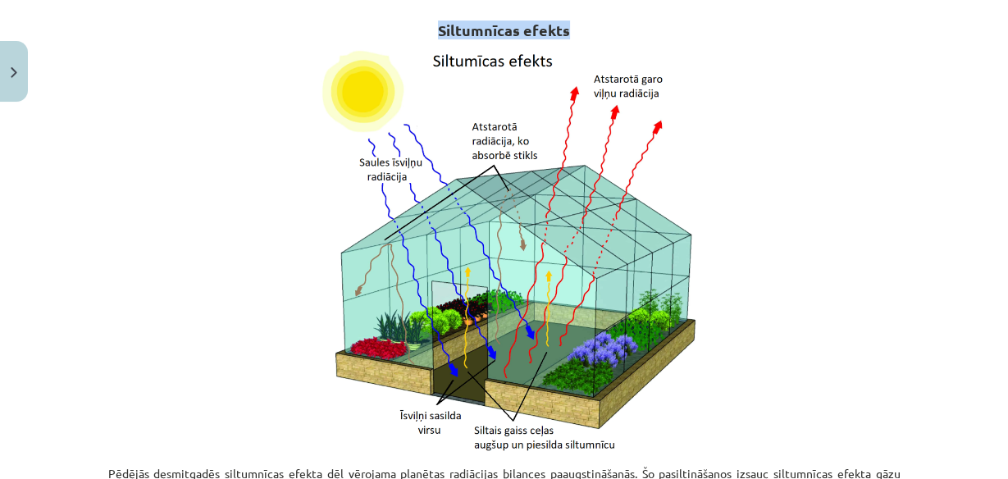
drag, startPoint x: 435, startPoint y: 28, endPoint x: 563, endPoint y: 32, distance: 127.2
click at [563, 32] on strong "Siltumnīcas efekts" at bounding box center [504, 30] width 132 height 19
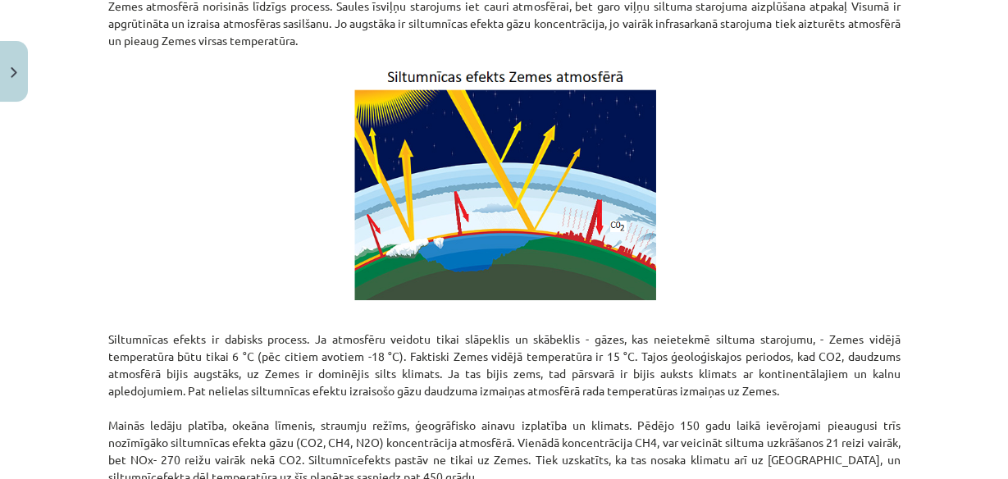
scroll to position [946, 0]
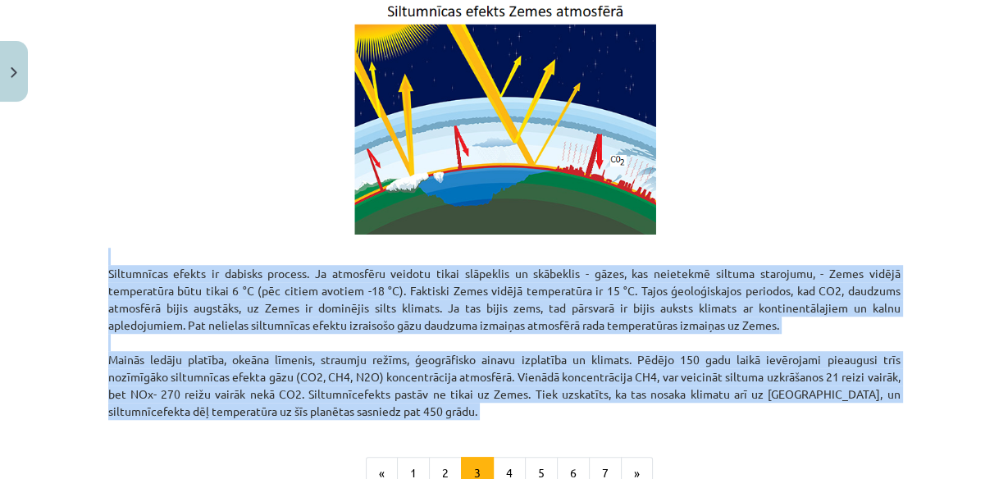
drag, startPoint x: 98, startPoint y: 262, endPoint x: 101, endPoint y: 390, distance: 128.0
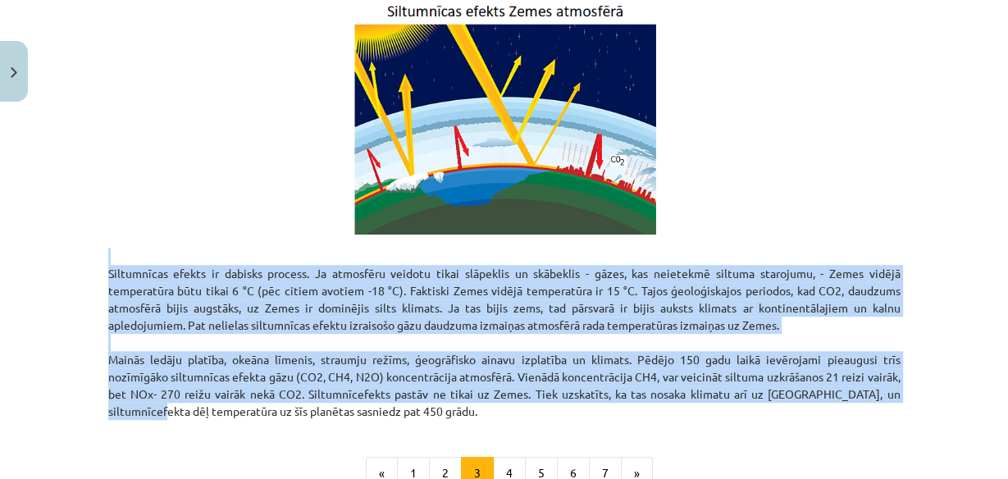
click at [89, 278] on div "Mācību tēma: Ģeogrāfijas i - 11. klases 1. ieskaites mācību materiāls #3 1. tēm…" at bounding box center [504, 239] width 1008 height 479
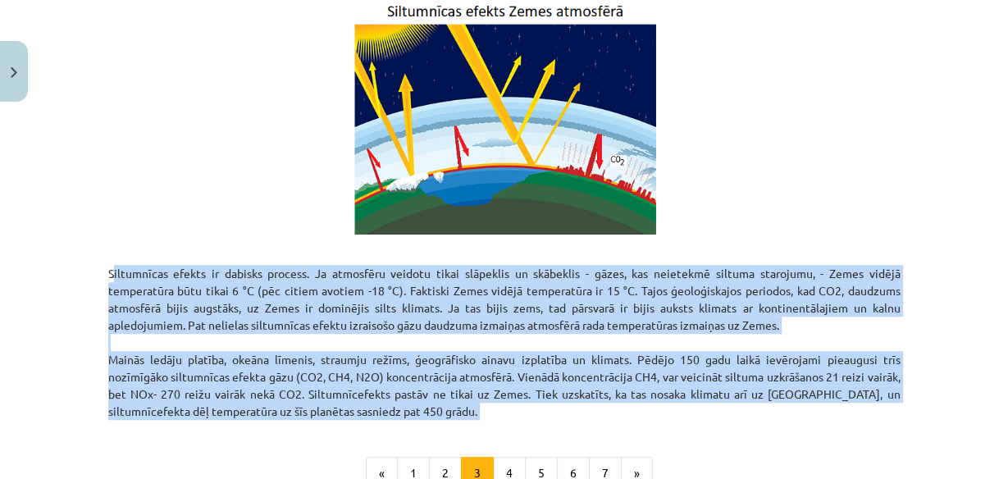
drag, startPoint x: 96, startPoint y: 270, endPoint x: 112, endPoint y: 376, distance: 106.9
click at [73, 417] on div "Mācību tēma: Ģeogrāfijas i - 11. klases 1. ieskaites mācību materiāls #3 1. tēm…" at bounding box center [504, 239] width 1008 height 479
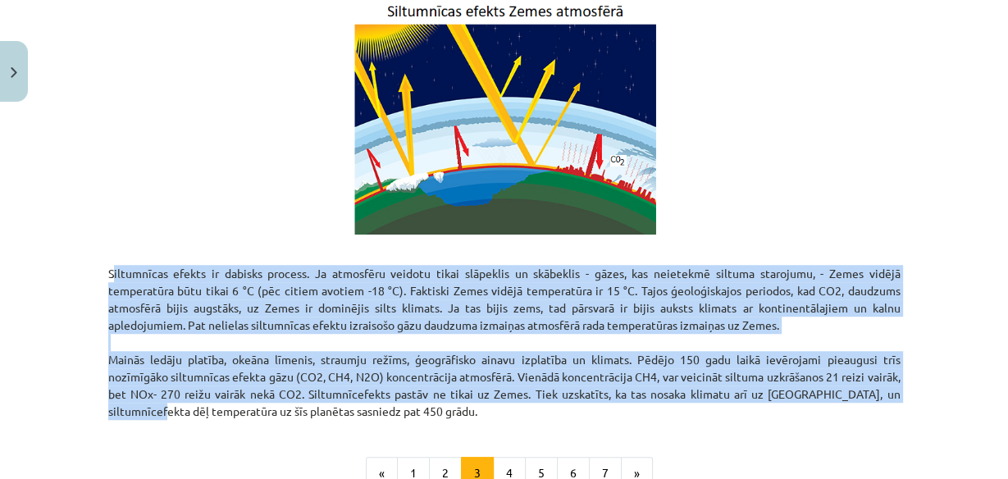
click at [84, 270] on div "Mācību tēma: Ģeogrāfijas i - 11. klases 1. ieskaites mācību materiāls #3 1. tēm…" at bounding box center [504, 239] width 1008 height 479
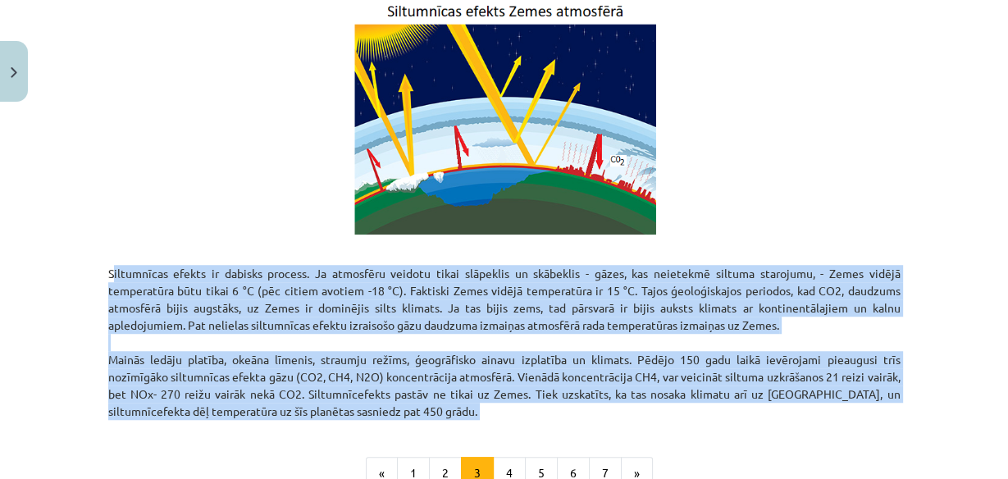
drag, startPoint x: 93, startPoint y: 268, endPoint x: 83, endPoint y: 443, distance: 175.0
click at [83, 443] on div "Mācību tēma: Ģeogrāfijas i - 11. klases 1. ieskaites mācību materiāls #3 1. tēm…" at bounding box center [504, 239] width 1008 height 479
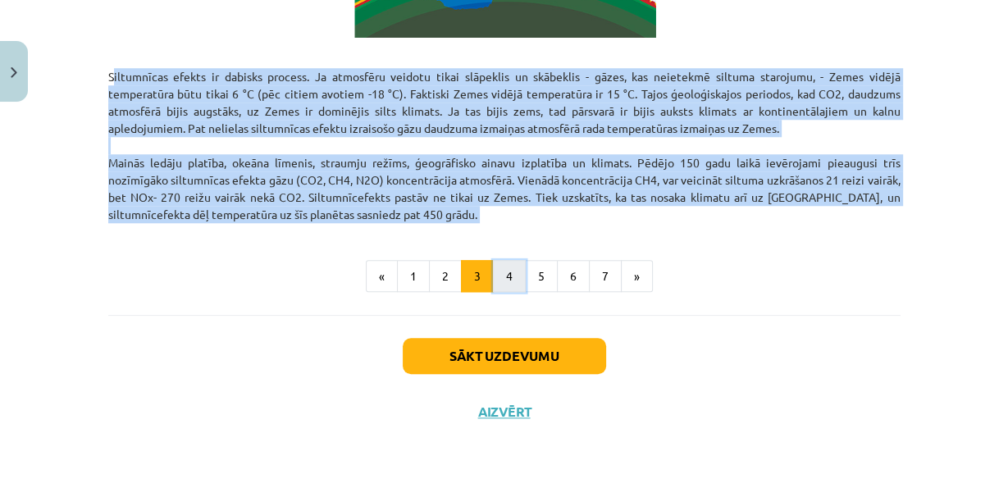
click at [495, 270] on button "4" at bounding box center [509, 276] width 33 height 33
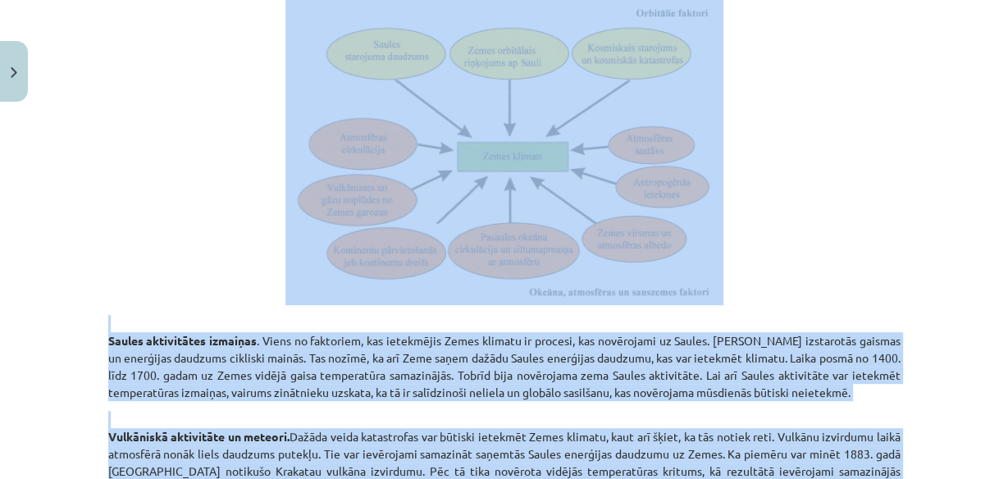
scroll to position [293, 0]
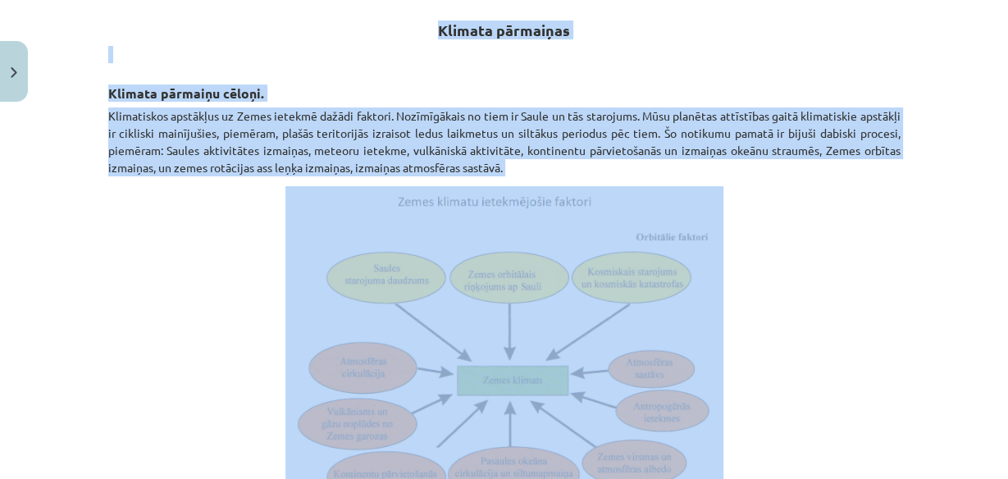
click at [791, 250] on p at bounding box center [504, 357] width 792 height 343
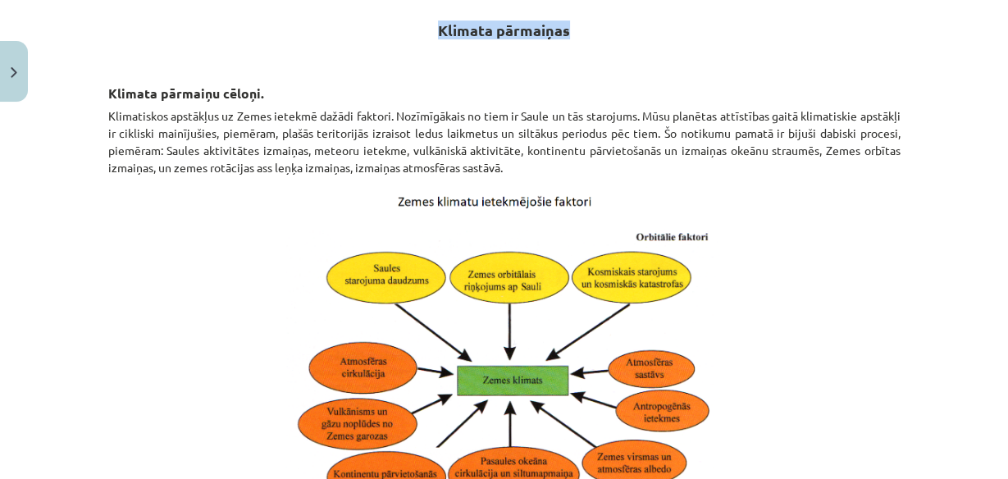
drag, startPoint x: 435, startPoint y: 32, endPoint x: 568, endPoint y: 34, distance: 133.7
click at [568, 34] on h2 "Klimata pārmaiņas" at bounding box center [504, 21] width 792 height 40
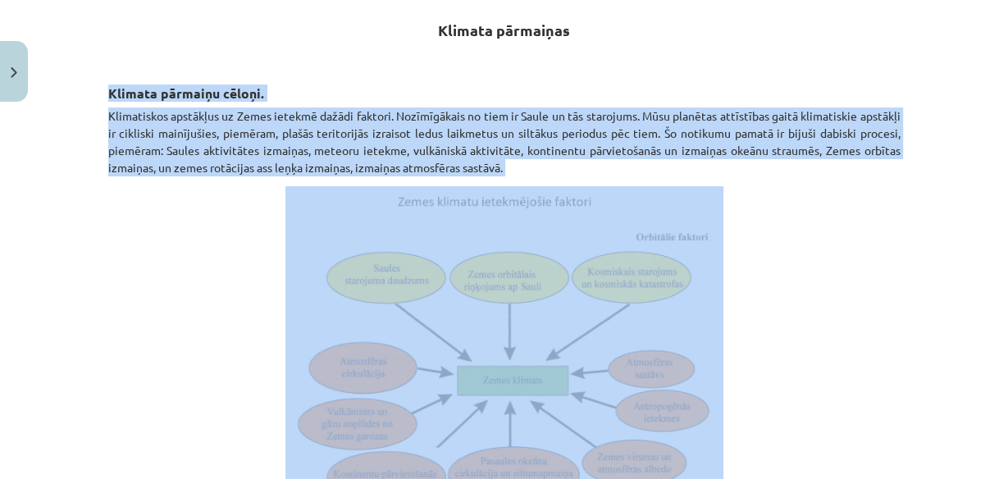
drag, startPoint x: 98, startPoint y: 89, endPoint x: 174, endPoint y: 148, distance: 95.8
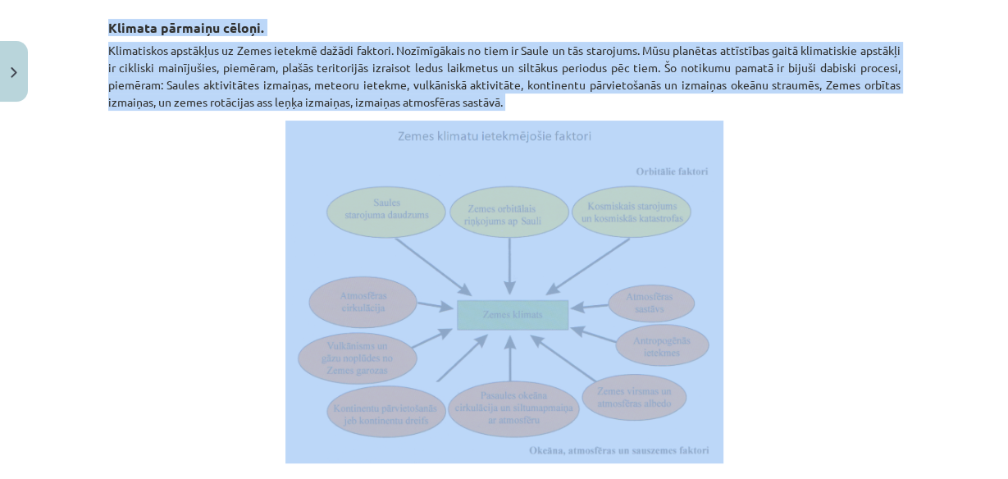
scroll to position [424, 0]
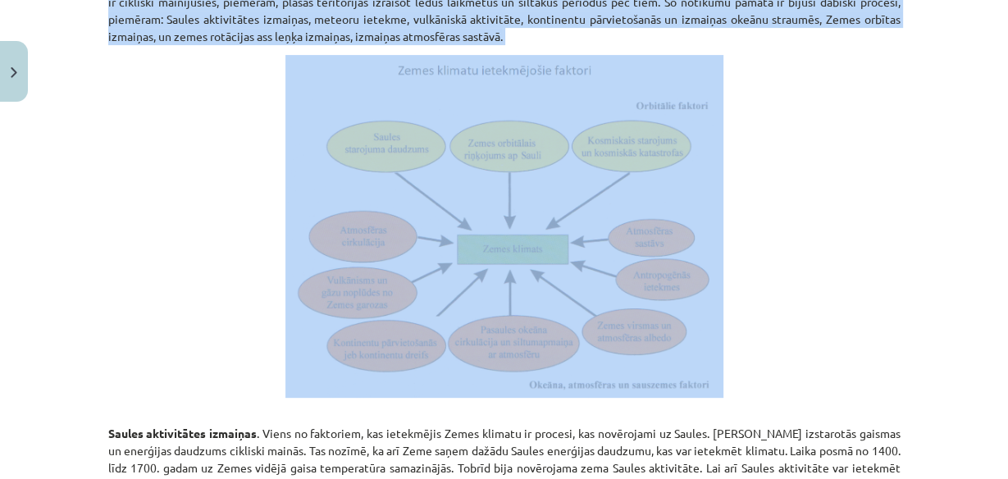
drag, startPoint x: 399, startPoint y: 151, endPoint x: 355, endPoint y: 157, distance: 44.7
click at [347, 172] on img at bounding box center [504, 226] width 438 height 343
click at [394, 70] on img at bounding box center [504, 226] width 438 height 343
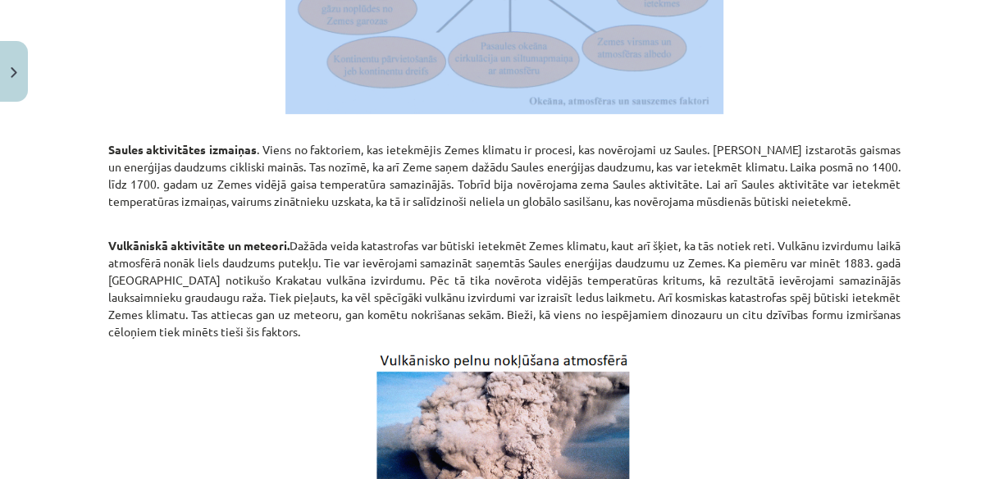
scroll to position [642, 0]
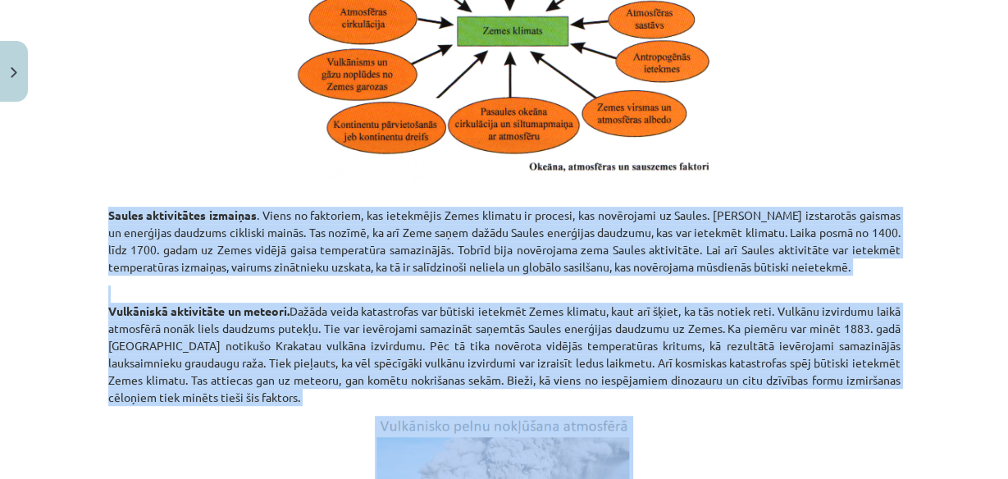
drag, startPoint x: 91, startPoint y: 209, endPoint x: 89, endPoint y: 407, distance: 197.7
click at [89, 407] on div "Mācību tēma: Ģeogrāfijas i - 11. klases 1. ieskaites mācību materiāls #3 1. tēm…" at bounding box center [504, 239] width 1008 height 479
click at [66, 300] on div "Mācību tēma: Ģeogrāfijas i - 11. klases 1. ieskaites mācību materiāls #3 1. tēm…" at bounding box center [504, 239] width 1008 height 479
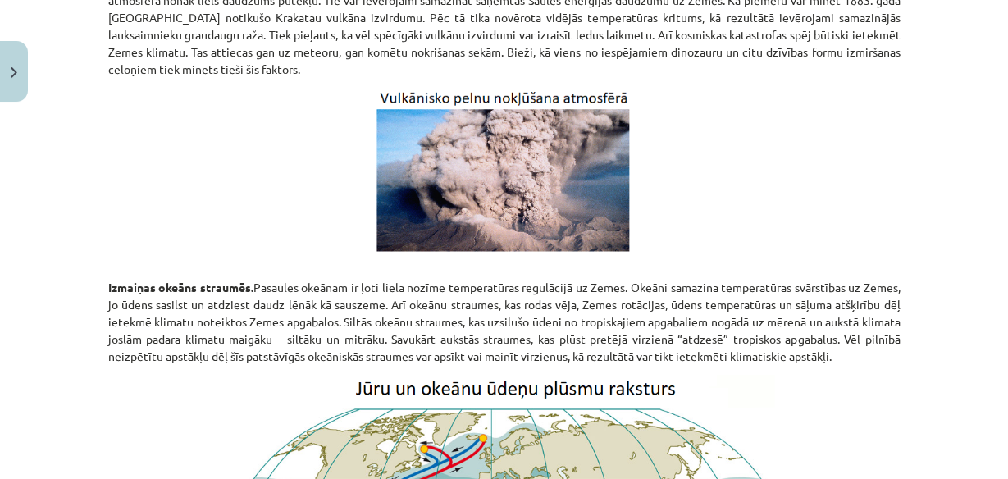
scroll to position [1036, 0]
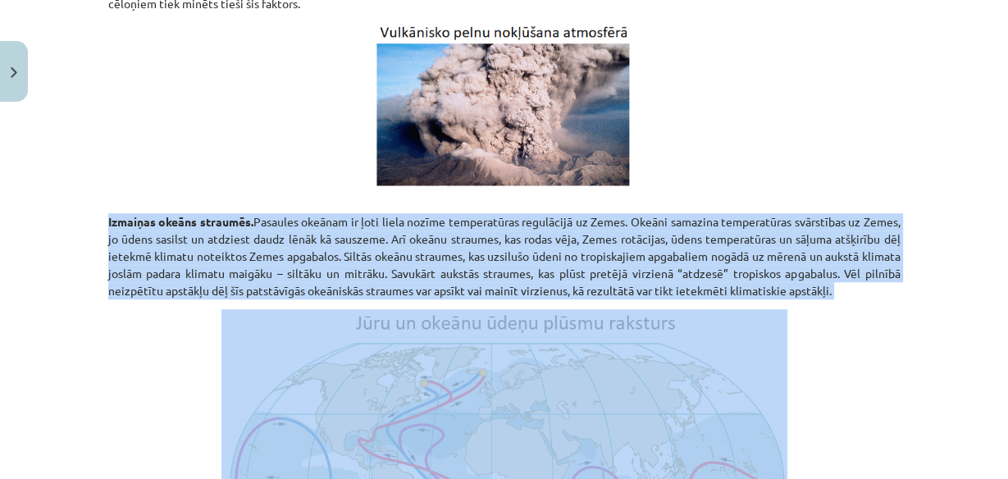
drag, startPoint x: 89, startPoint y: 230, endPoint x: 93, endPoint y: 296, distance: 65.7
click at [90, 298] on div "Mācību tēma: Ģeogrāfijas i - 11. klases 1. ieskaites mācību materiāls #3 1. tēm…" at bounding box center [504, 239] width 1008 height 479
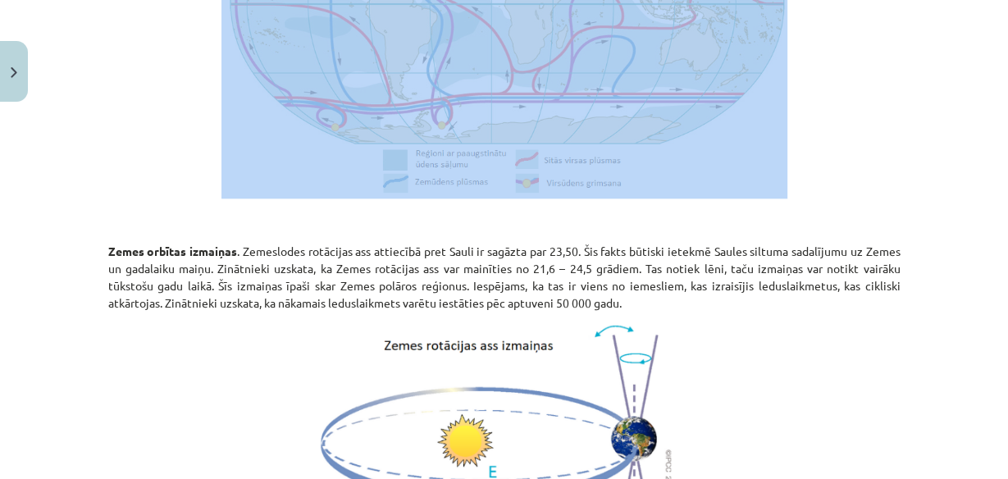
scroll to position [1561, 0]
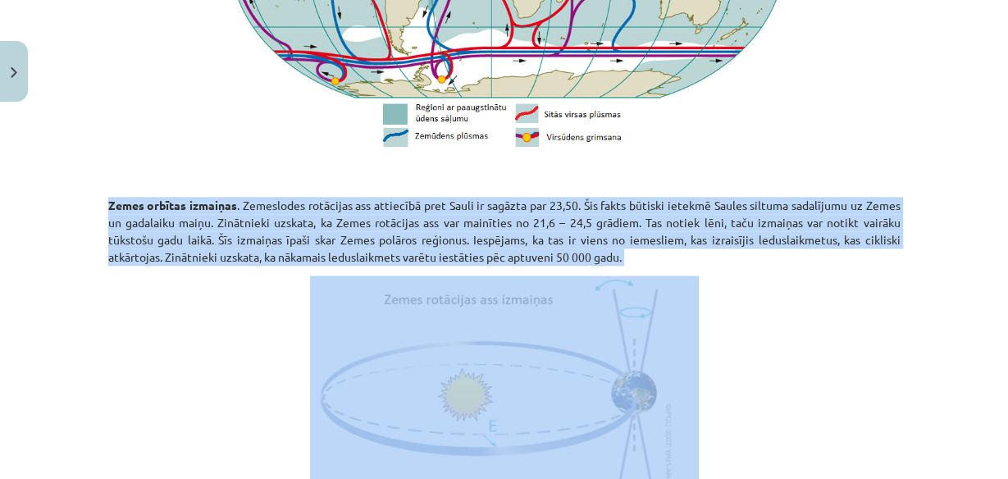
drag, startPoint x: 95, startPoint y: 199, endPoint x: 153, endPoint y: 237, distance: 68.7
click at [89, 268] on div "Mācību tēma: Ģeogrāfijas i - 11. klases 1. ieskaites mācību materiāls #3 1. tēm…" at bounding box center [504, 239] width 1008 height 479
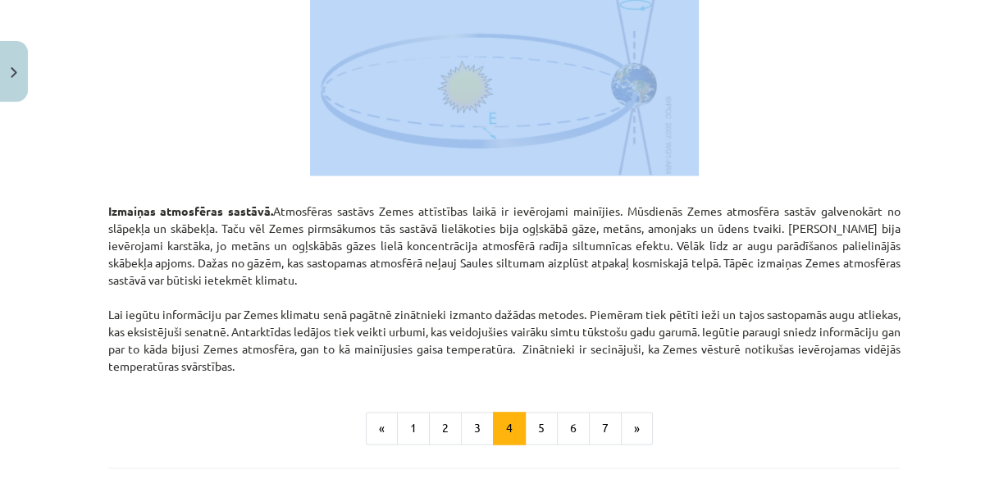
scroll to position [1889, 0]
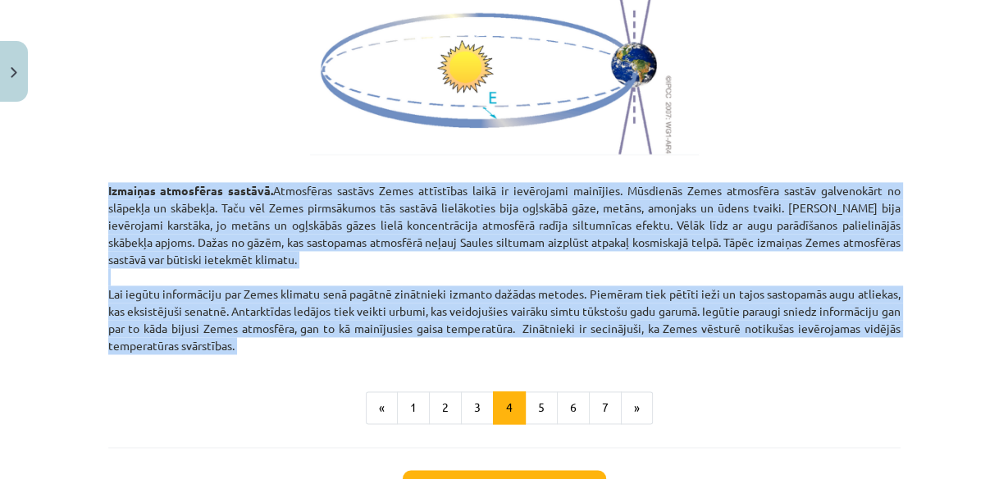
drag, startPoint x: 101, startPoint y: 189, endPoint x: 162, endPoint y: 317, distance: 141.2
click at [66, 232] on div "Mācību tēma: Ģeogrāfijas i - 11. klases 1. ieskaites mācību materiāls #3 1. tēm…" at bounding box center [504, 239] width 1008 height 479
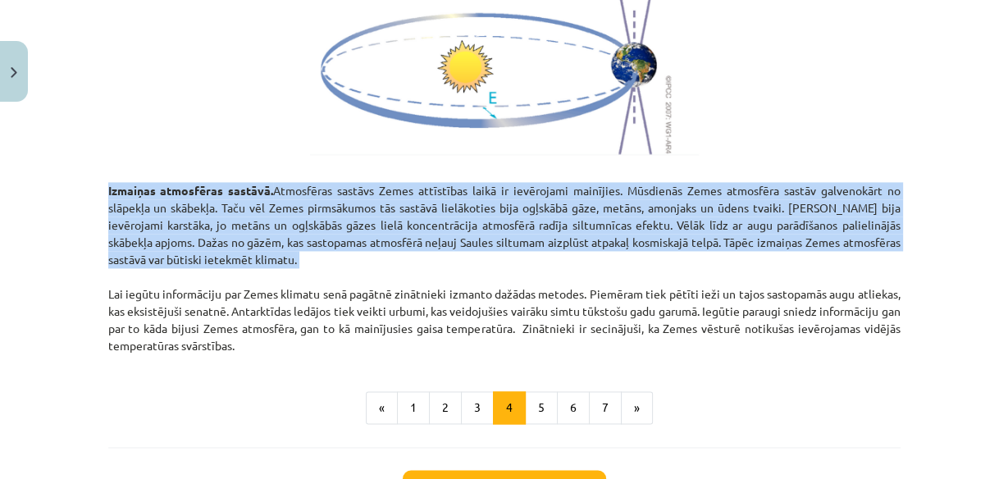
drag, startPoint x: 100, startPoint y: 183, endPoint x: 146, endPoint y: 244, distance: 76.1
click at [534, 403] on button "5" at bounding box center [541, 407] width 33 height 33
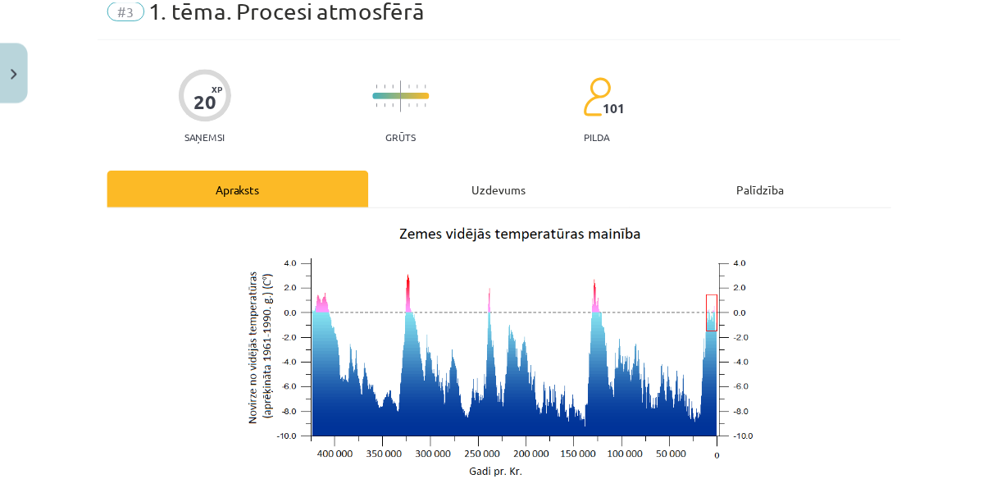
scroll to position [0, 0]
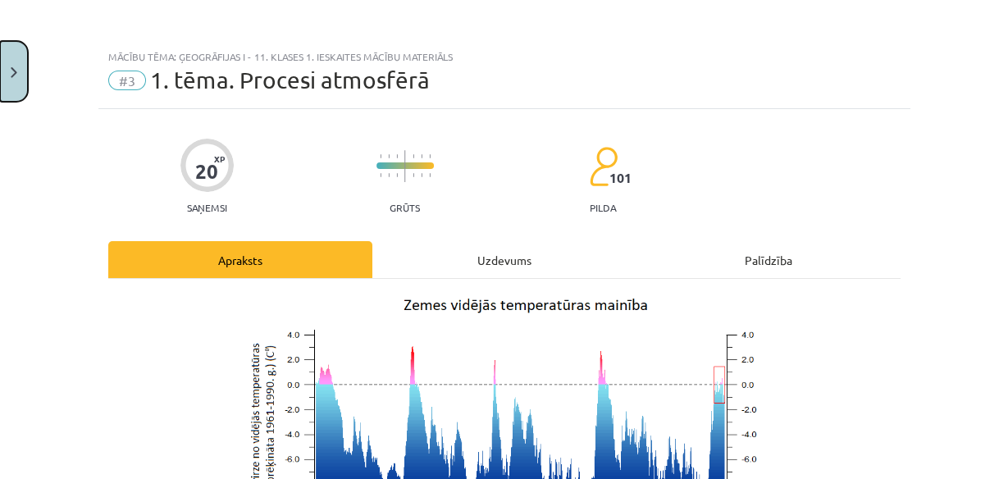
click at [26, 74] on button "Close" at bounding box center [14, 71] width 28 height 61
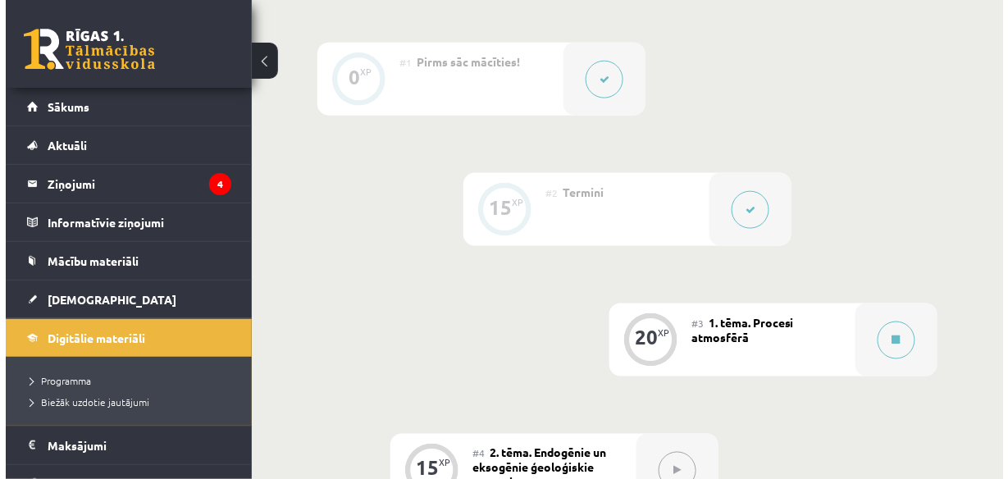
scroll to position [541, 0]
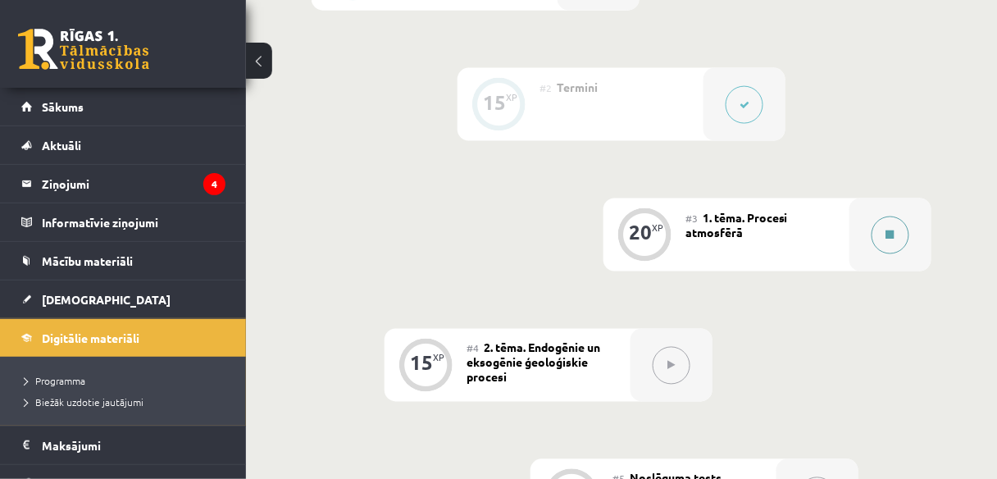
click at [898, 233] on button at bounding box center [891, 236] width 38 height 38
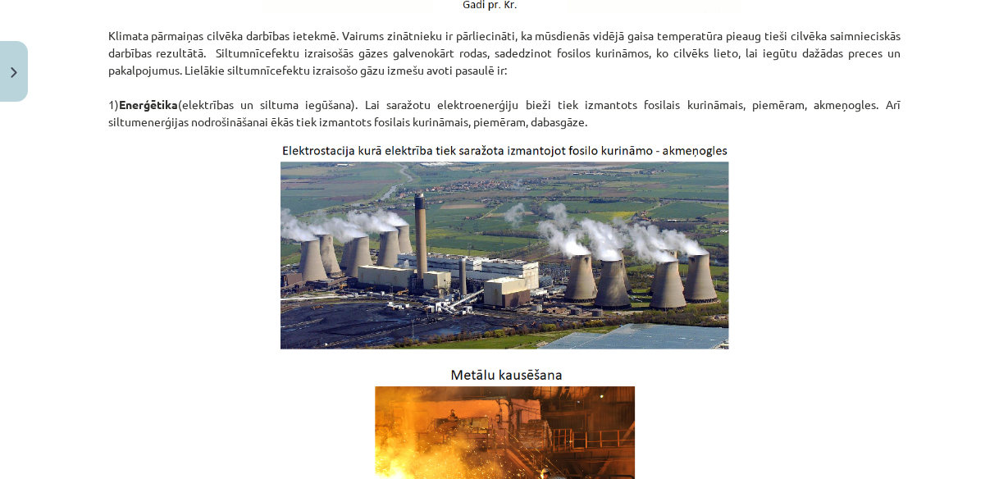
scroll to position [787, 0]
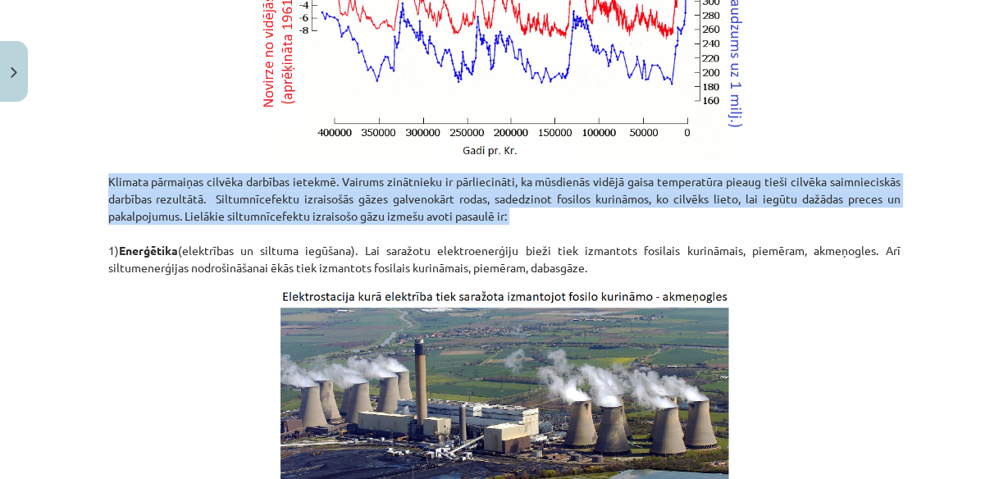
drag, startPoint x: 98, startPoint y: 180, endPoint x: 103, endPoint y: 219, distance: 39.7
drag, startPoint x: 119, startPoint y: 249, endPoint x: 596, endPoint y: 261, distance: 477.4
click at [596, 261] on p "Klimata pārmaiņas cilvēka darbības ietekmē. Vairums zinātnieku ir pārliecināti,…" at bounding box center [504, 224] width 792 height 103
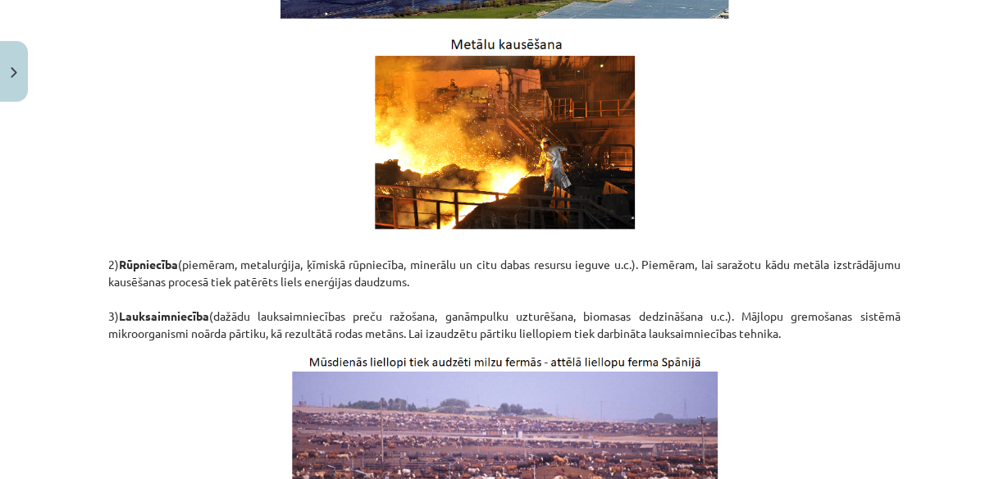
scroll to position [1312, 0]
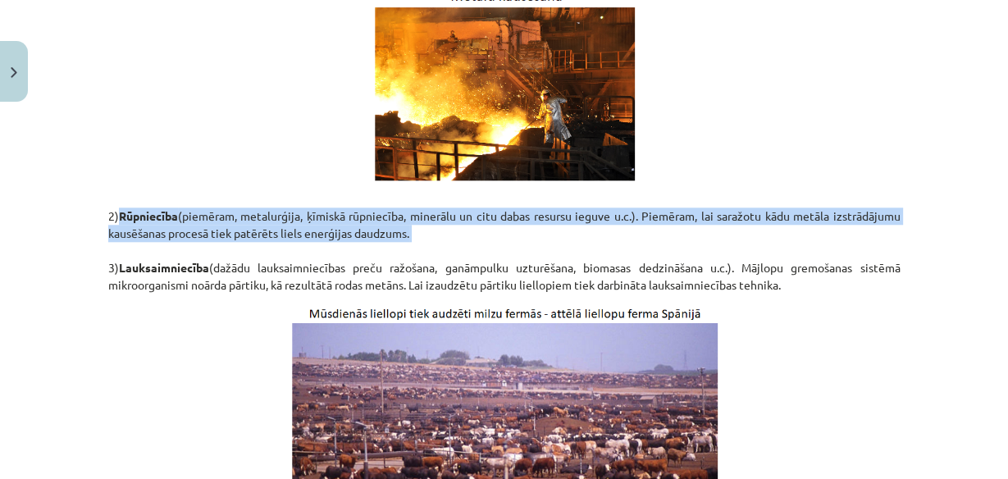
drag, startPoint x: 116, startPoint y: 212, endPoint x: 417, endPoint y: 239, distance: 303.1
click at [430, 248] on p "2) Rūpniecība (piemēram, metalurģija, ķīmiskā rūpniecība, minerālu un citu daba…" at bounding box center [504, 241] width 792 height 103
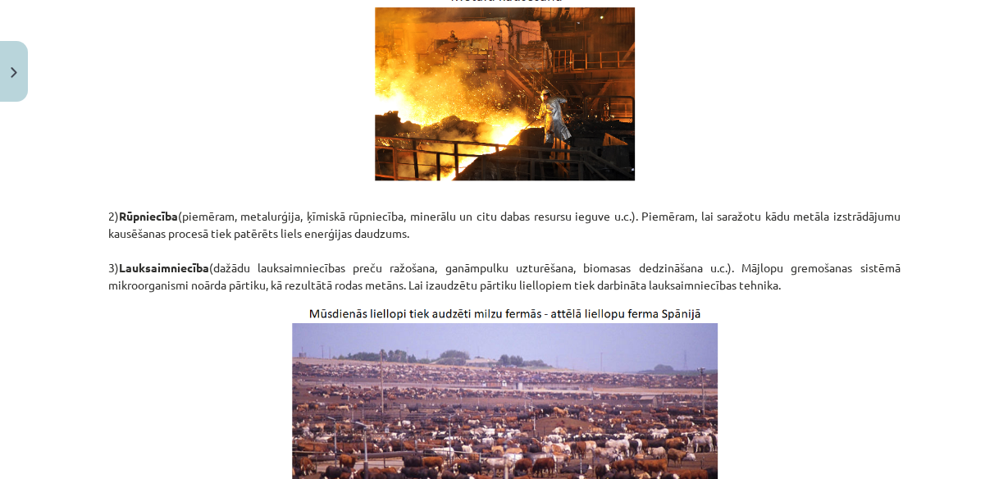
click at [147, 327] on p at bounding box center [504, 412] width 792 height 219
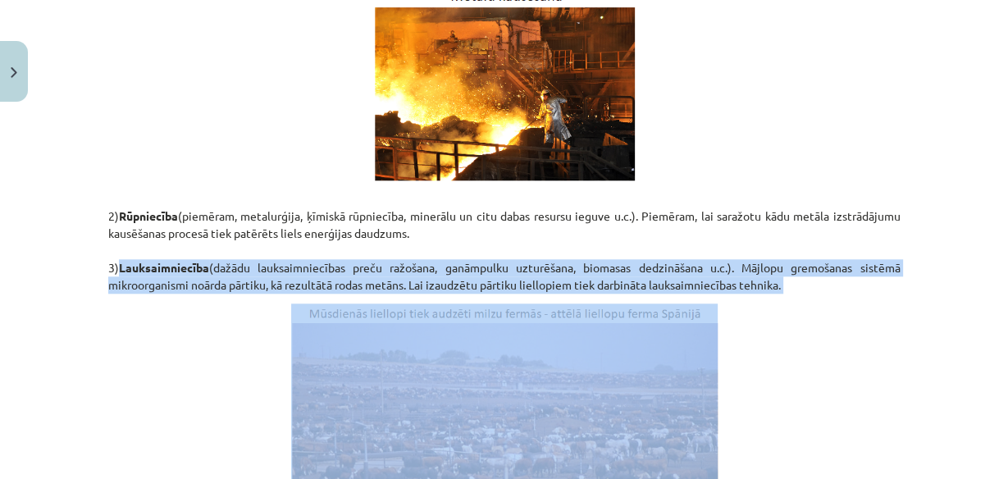
drag, startPoint x: 119, startPoint y: 267, endPoint x: 797, endPoint y: 293, distance: 678.7
click at [797, 293] on div "Analizējot vēsturiski novēroto klimata mainības raksturu, redzams, ka temperatū…" at bounding box center [504, 408] width 792 height 2855
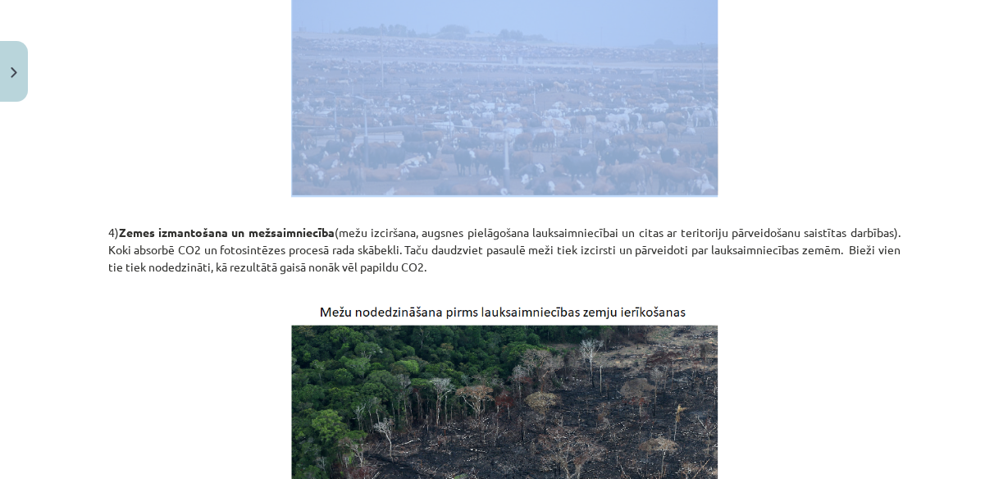
scroll to position [1640, 0]
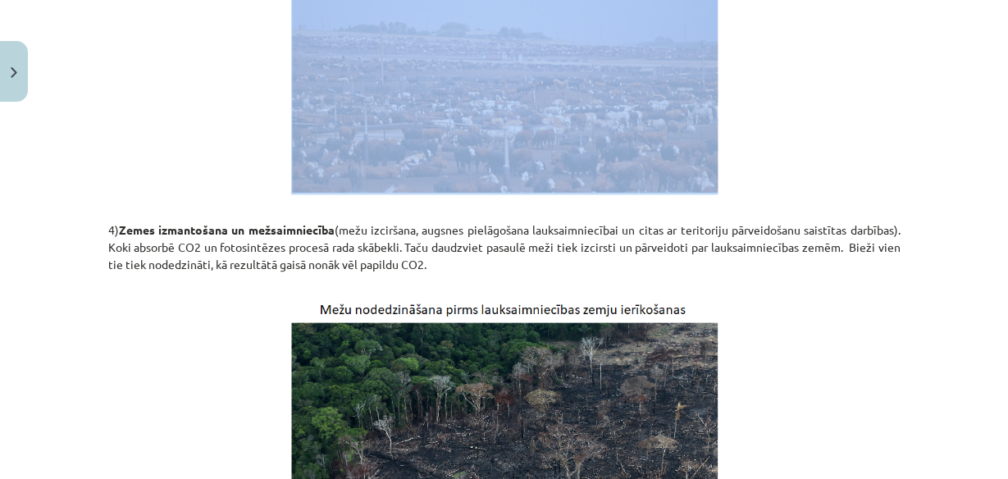
drag, startPoint x: 264, startPoint y: 258, endPoint x: 453, endPoint y: 259, distance: 188.6
click at [453, 259] on p "4) Zemes izmantošana un mežsaimniecība (mežu izciršana, augsnes pielāgošana lau…" at bounding box center [504, 247] width 792 height 86
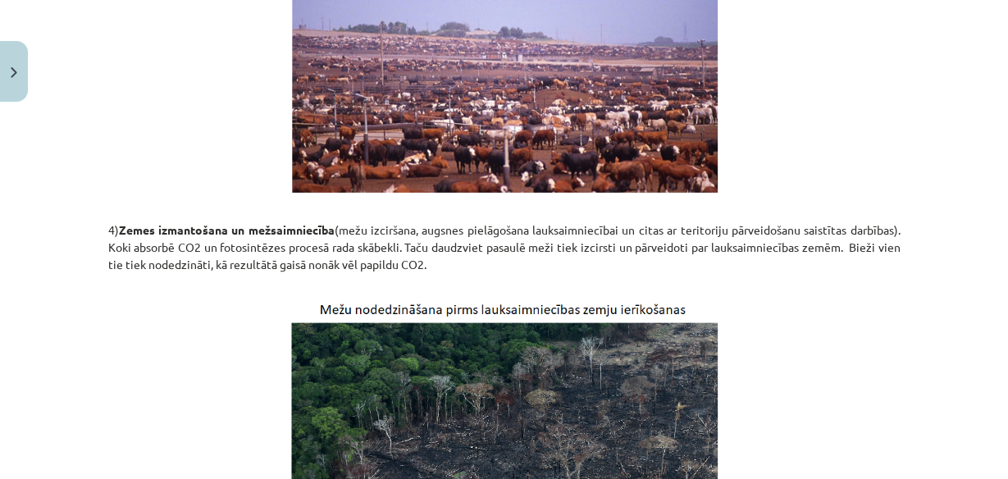
click at [186, 294] on div "Analizējot vēsturiski novēroto klimata mainības raksturu, redzams, ka temperatū…" at bounding box center [504, 80] width 792 height 2855
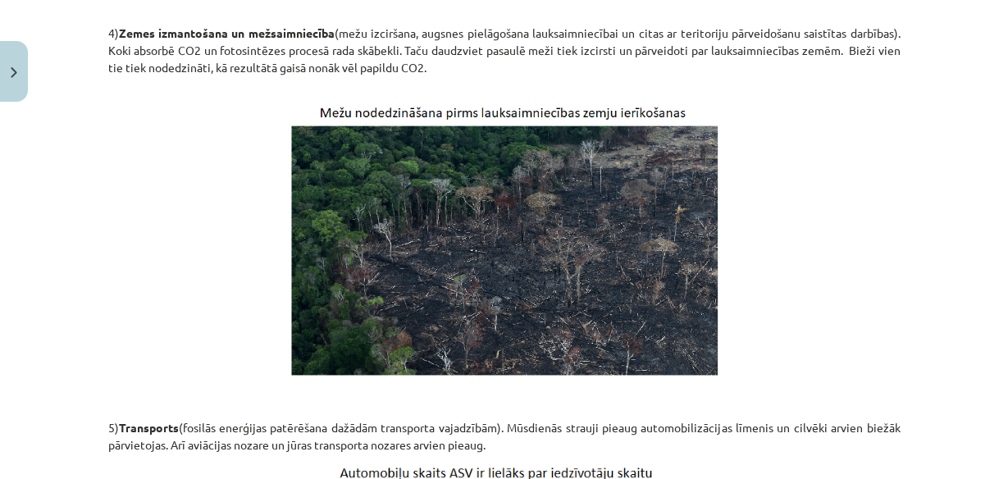
scroll to position [2034, 0]
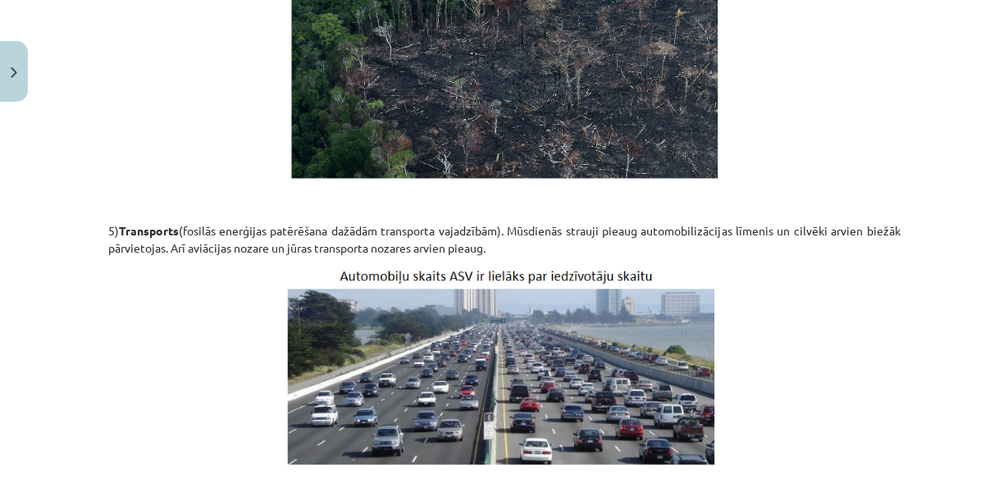
drag, startPoint x: 115, startPoint y: 226, endPoint x: 537, endPoint y: 253, distance: 423.2
click at [537, 253] on p "5) Transports (fosilās enerģijas patērēšana dažādām transporta vajadzībām). Mūs…" at bounding box center [504, 222] width 792 height 69
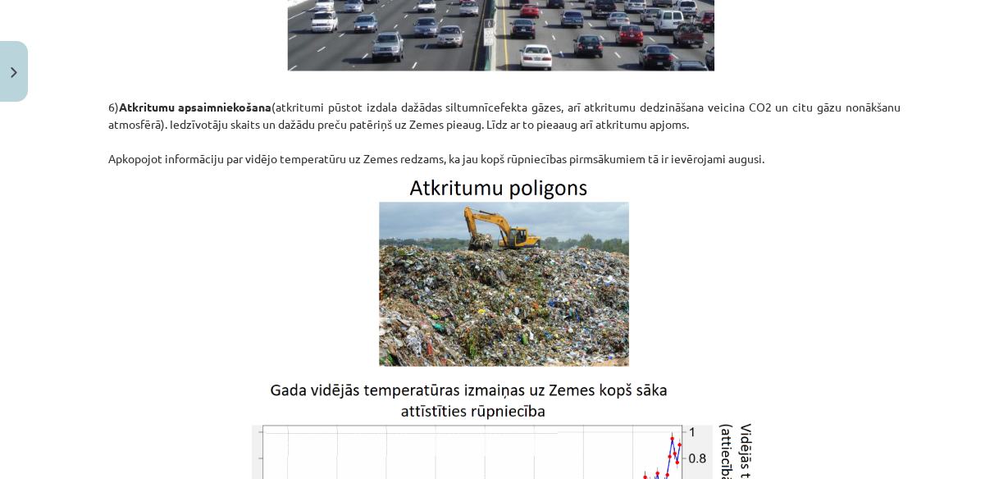
scroll to position [2296, 0]
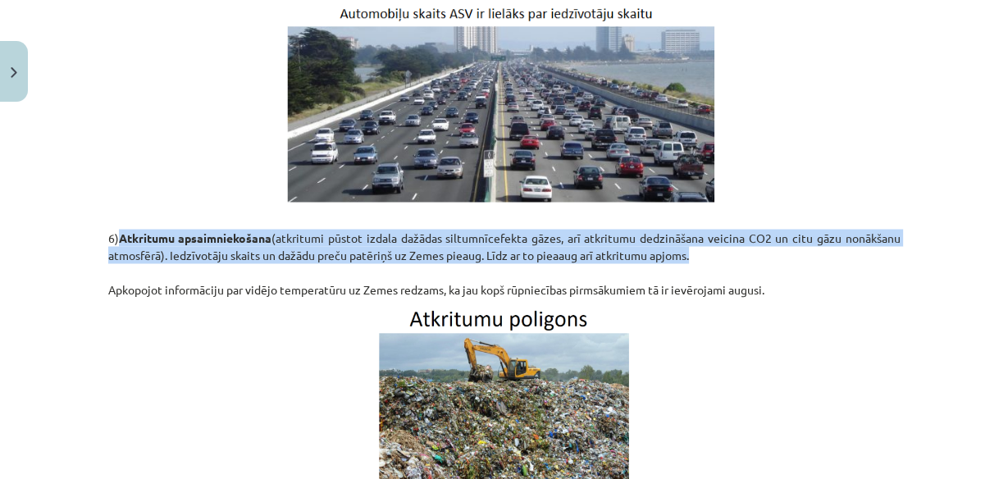
drag, startPoint x: 120, startPoint y: 236, endPoint x: 711, endPoint y: 236, distance: 591.3
click at [775, 246] on p "6) Atkritumu apsaimniekošana (atkritumi pūstot izdala dažādas siltumnīcefekta g…" at bounding box center [504, 255] width 792 height 86
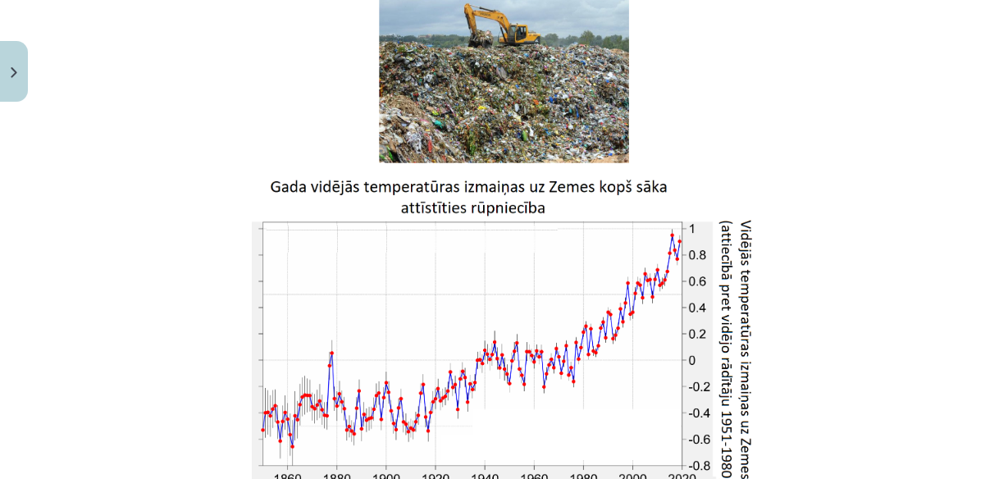
scroll to position [2756, 0]
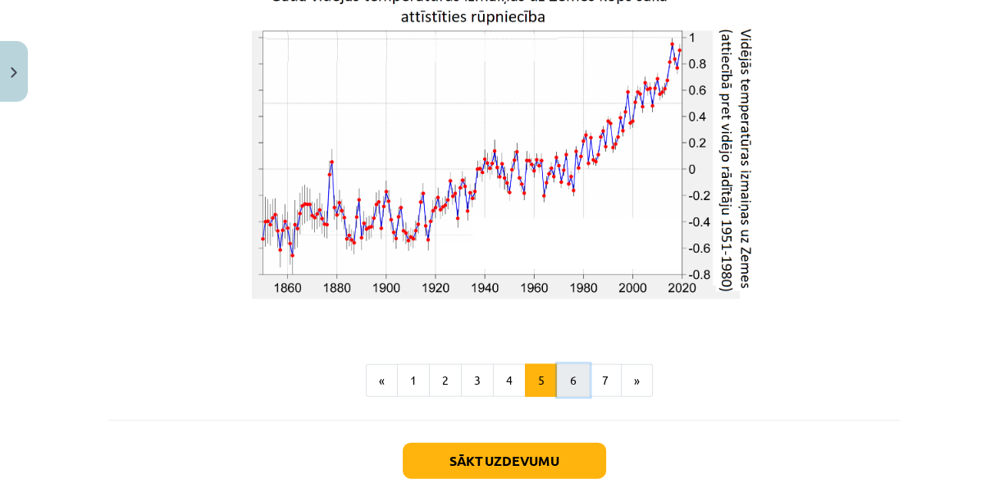
click at [572, 384] on button "6" at bounding box center [573, 380] width 33 height 33
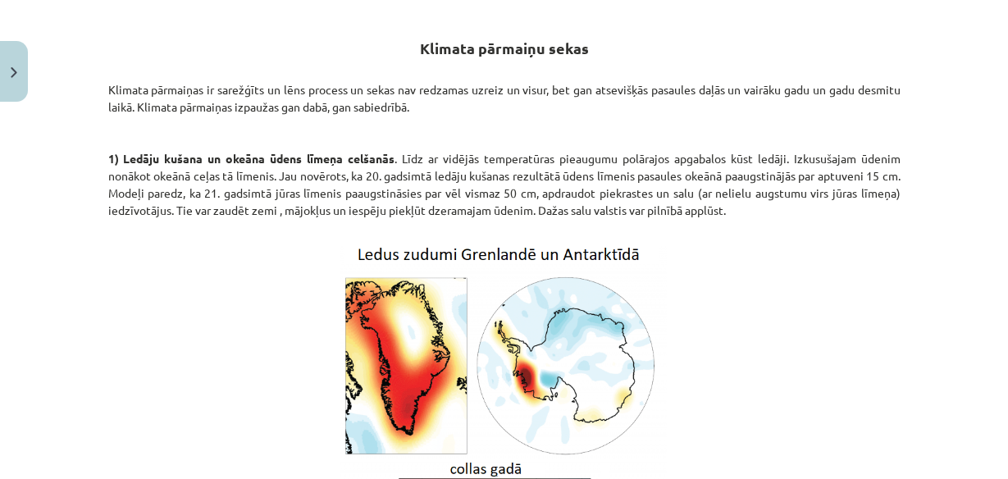
scroll to position [96, 0]
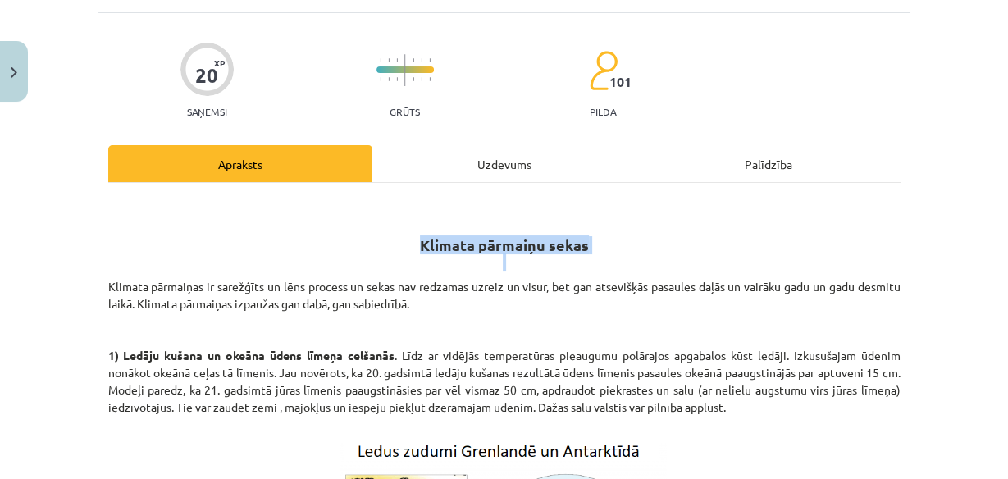
drag, startPoint x: 415, startPoint y: 245, endPoint x: 603, endPoint y: 258, distance: 188.2
click at [603, 258] on h2 "Klimata pārmaiņu sekas" at bounding box center [504, 235] width 792 height 75
drag, startPoint x: 539, startPoint y: 261, endPoint x: 454, endPoint y: 251, distance: 85.0
click at [539, 262] on h2 "Klimata pārmaiņu sekas" at bounding box center [504, 235] width 792 height 75
click at [431, 246] on strong "Klimata pārmaiņu sekas" at bounding box center [504, 244] width 169 height 19
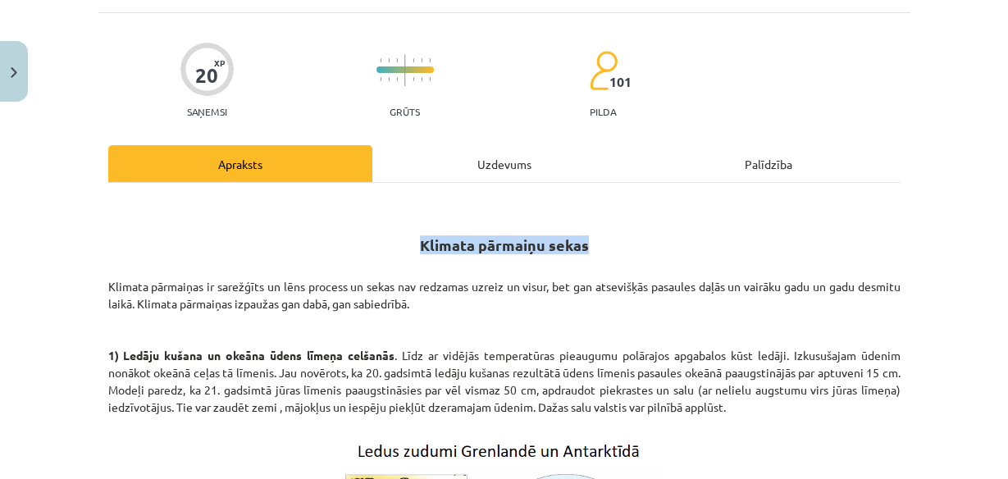
drag, startPoint x: 454, startPoint y: 246, endPoint x: 600, endPoint y: 246, distance: 146.0
click at [600, 246] on h2 "Klimata pārmaiņu sekas" at bounding box center [504, 235] width 792 height 75
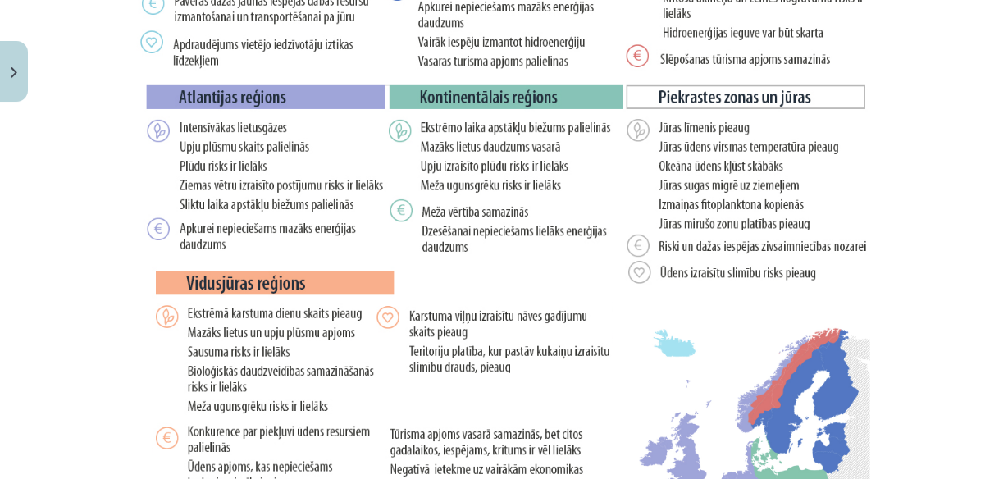
scroll to position [2812, 0]
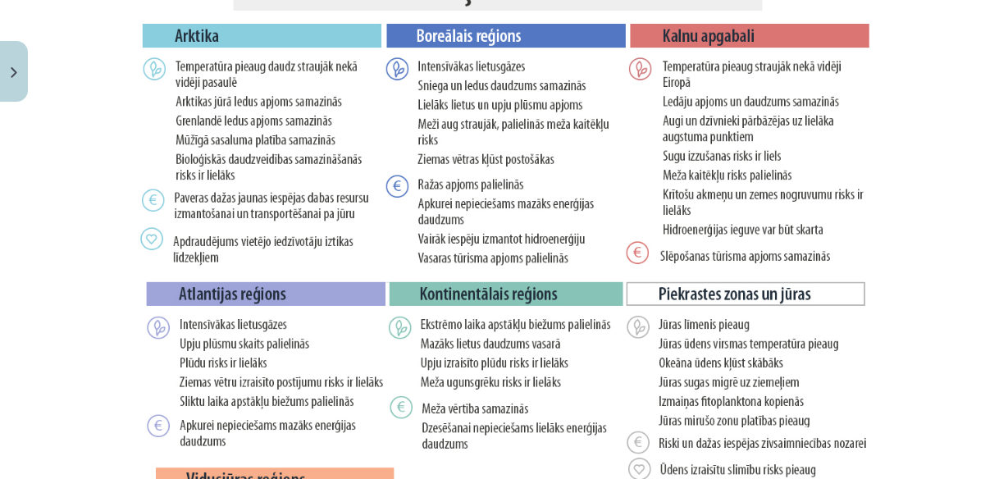
click at [467, 221] on img at bounding box center [504, 418] width 740 height 923
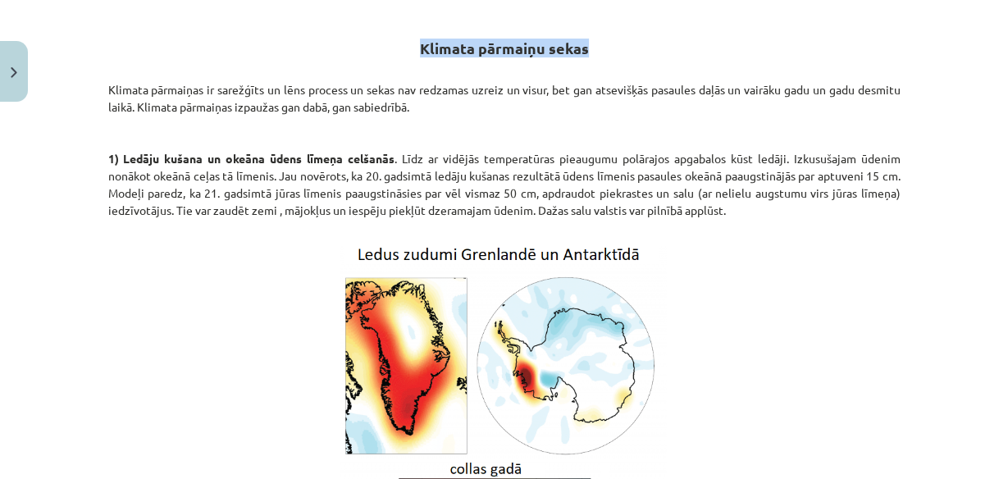
scroll to position [229, 0]
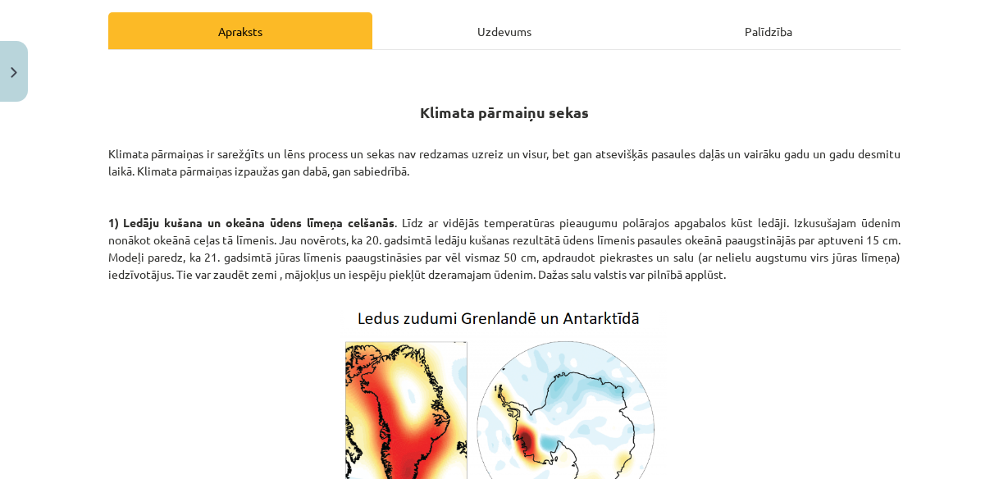
click at [996, 60] on div "Mācību tēma: Ģeogrāfijas i - 11. klases 1. ieskaites mācību materiāls #3 1. tēm…" at bounding box center [504, 239] width 1008 height 479
drag, startPoint x: 103, startPoint y: 152, endPoint x: 413, endPoint y: 175, distance: 310.8
click at [413, 175] on p "Klimata pārmaiņas ir sarežģīts un lēns process un sekas nav redzamas uzreiz un …" at bounding box center [504, 222] width 792 height 155
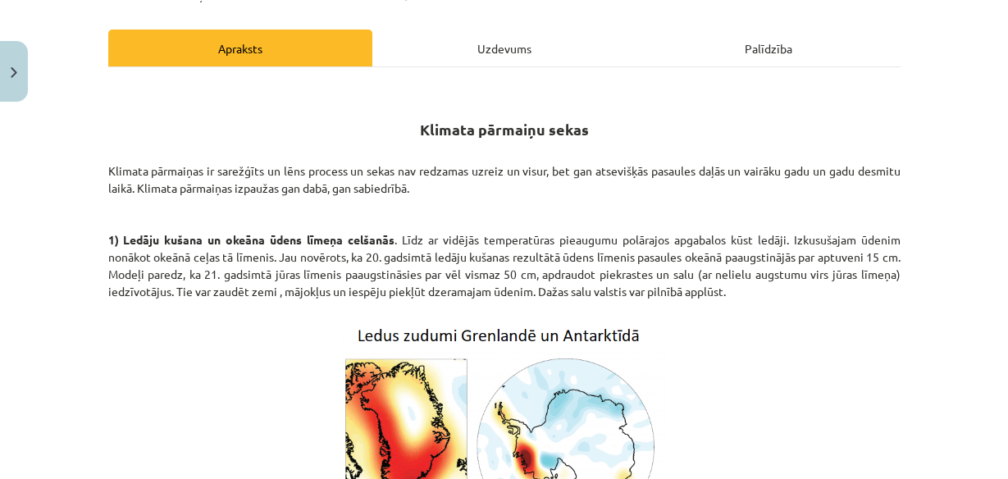
scroll to position [258, 0]
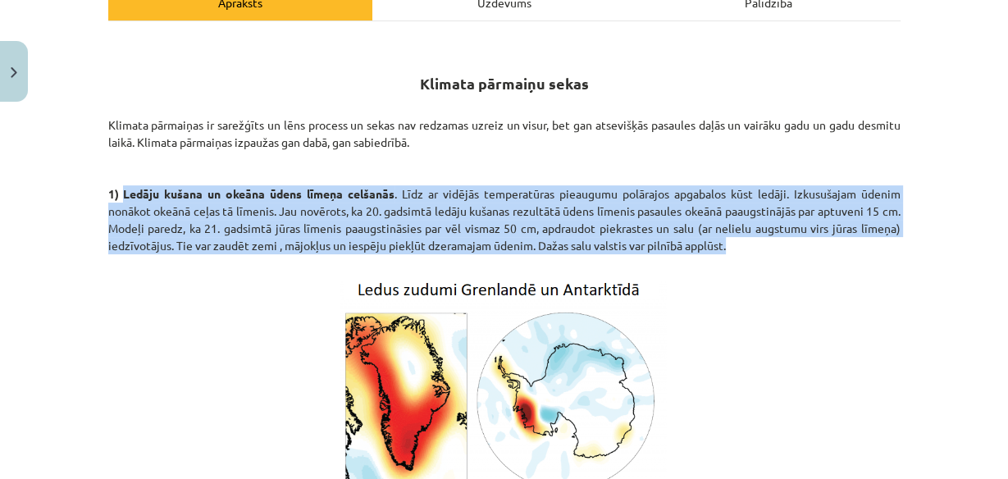
drag, startPoint x: 117, startPoint y: 192, endPoint x: 558, endPoint y: 208, distance: 441.5
click at [723, 243] on p "Klimata pārmaiņas ir sarežģīts un lēns process un sekas nav redzamas uzreiz un …" at bounding box center [504, 193] width 792 height 155
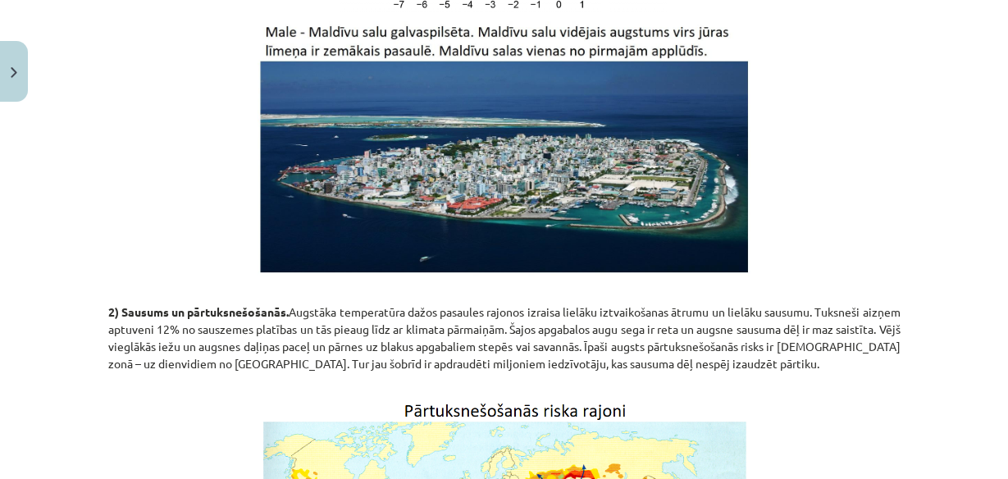
scroll to position [848, 0]
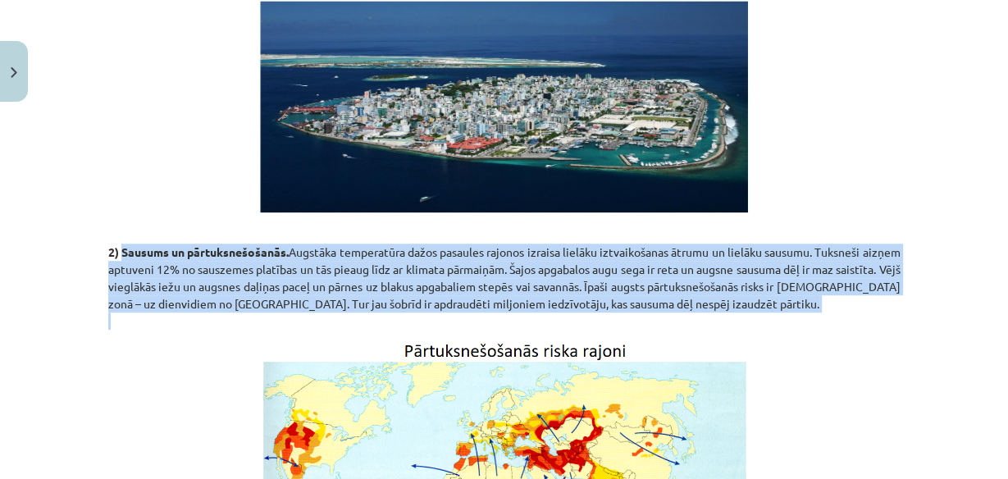
drag, startPoint x: 119, startPoint y: 248, endPoint x: 782, endPoint y: 289, distance: 664.7
click at [800, 317] on p "2) Sausums un pārtuksnešošanās. Augstāka temperatūra dažos pasaules rajonos izr…" at bounding box center [504, 277] width 792 height 103
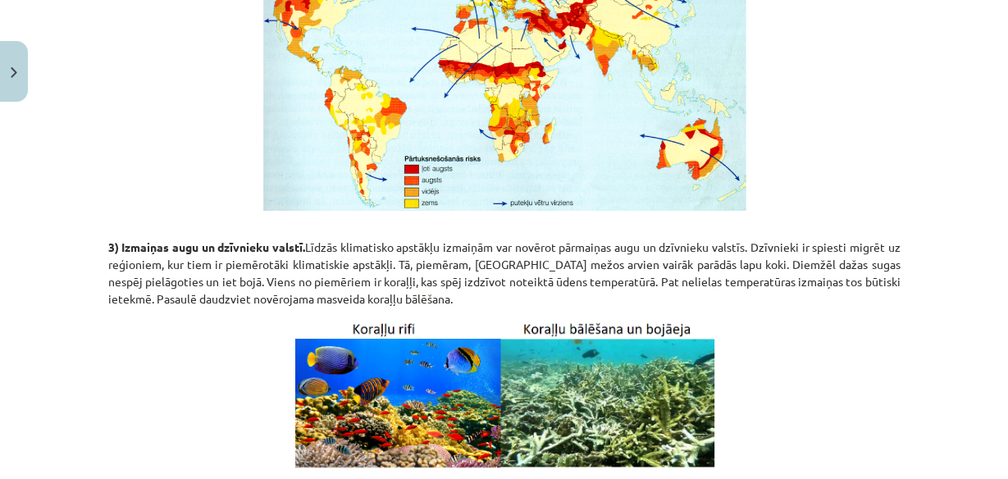
scroll to position [1307, 0]
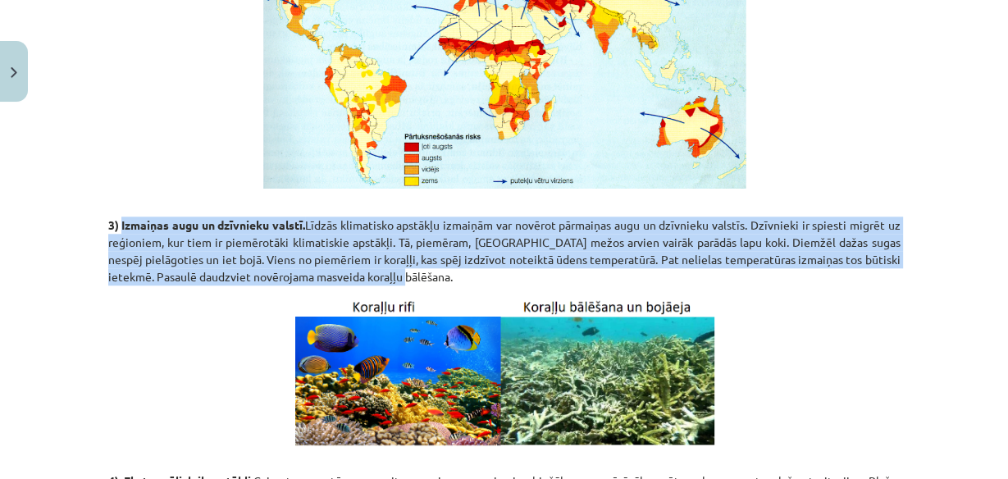
drag, startPoint x: 116, startPoint y: 224, endPoint x: 627, endPoint y: 263, distance: 512.4
click at [631, 279] on p "3) Izmaiņas augu un dzīvnieku valstī. Līdzās klimatisko apstākļu izmaiņām var n…" at bounding box center [504, 242] width 792 height 86
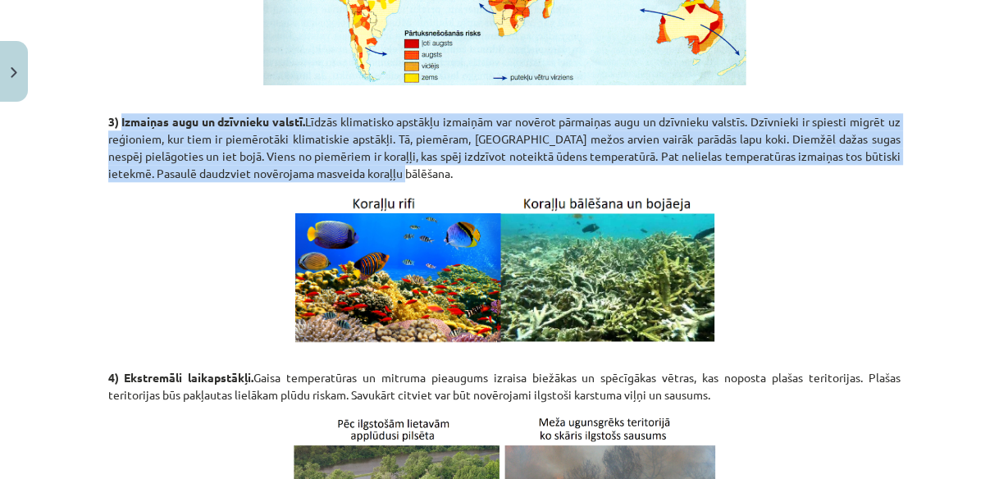
scroll to position [1570, 0]
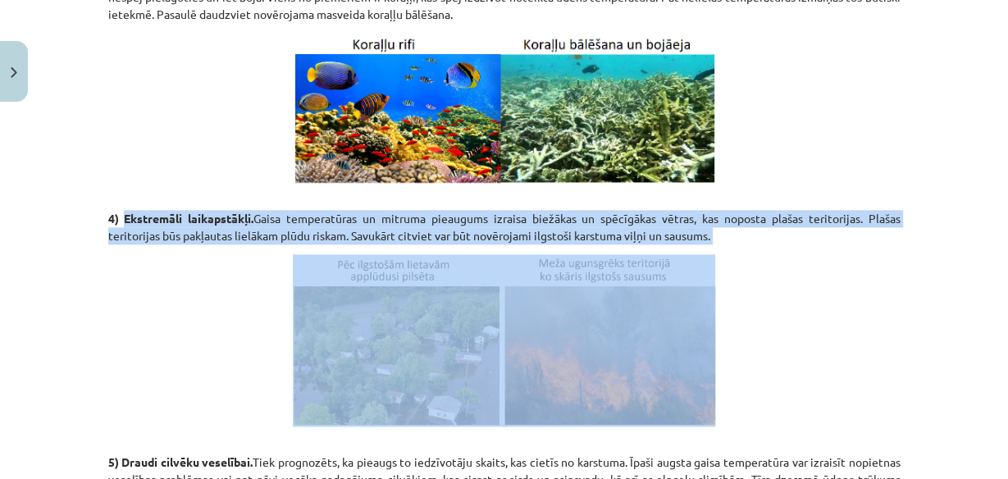
drag, startPoint x: 118, startPoint y: 216, endPoint x: 843, endPoint y: 247, distance: 725.6
click at [843, 247] on div "Klimata pārmaiņu sekas Klimata pārmaiņas ir sarežģīts un lēns process un sekas …" at bounding box center [504, 423] width 792 height 3398
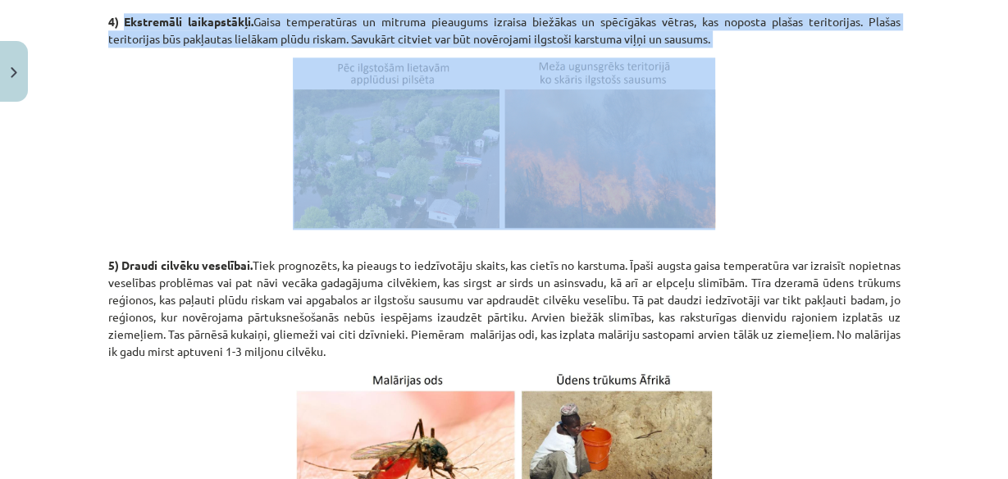
drag, startPoint x: 119, startPoint y: 264, endPoint x: 430, endPoint y: 347, distance: 321.7
click at [430, 347] on p "5) Draudi cilvēku veselībai. Tiek prognozēts, ka pieaugs to iedzīvotāju skaits,…" at bounding box center [504, 299] width 792 height 121
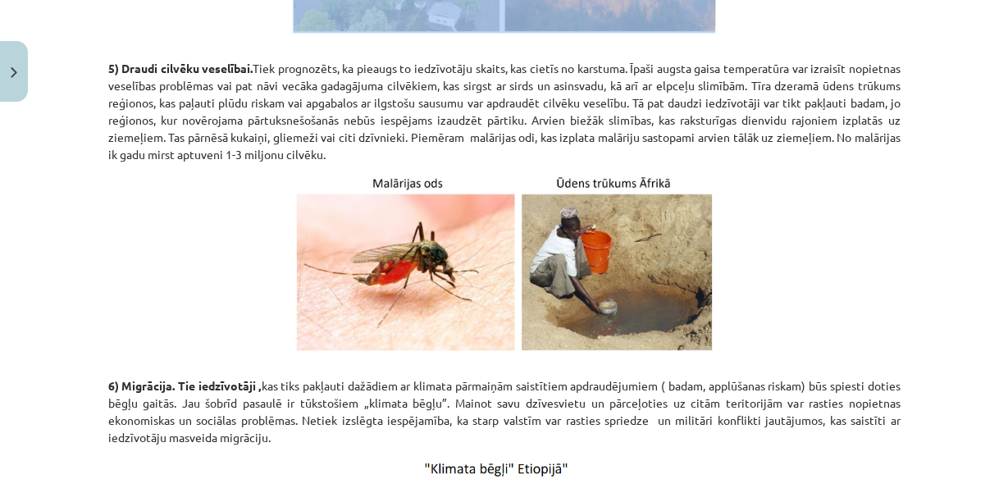
scroll to position [2095, 0]
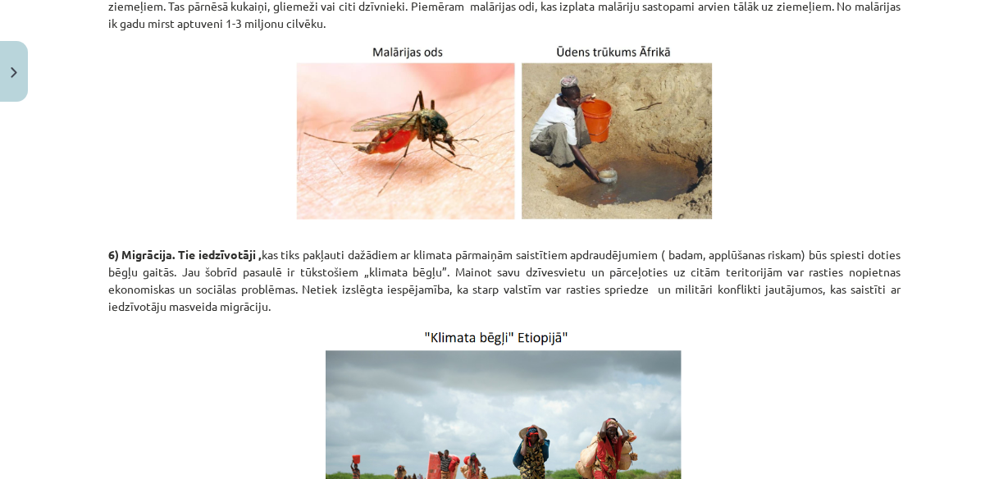
drag, startPoint x: 116, startPoint y: 253, endPoint x: 271, endPoint y: 280, distance: 157.3
click at [282, 308] on p "6) Migrācija. Tie iedzīvotāji , kas tiks pakļauti dažādiem ar klimata pārmaiņām…" at bounding box center [504, 272] width 792 height 86
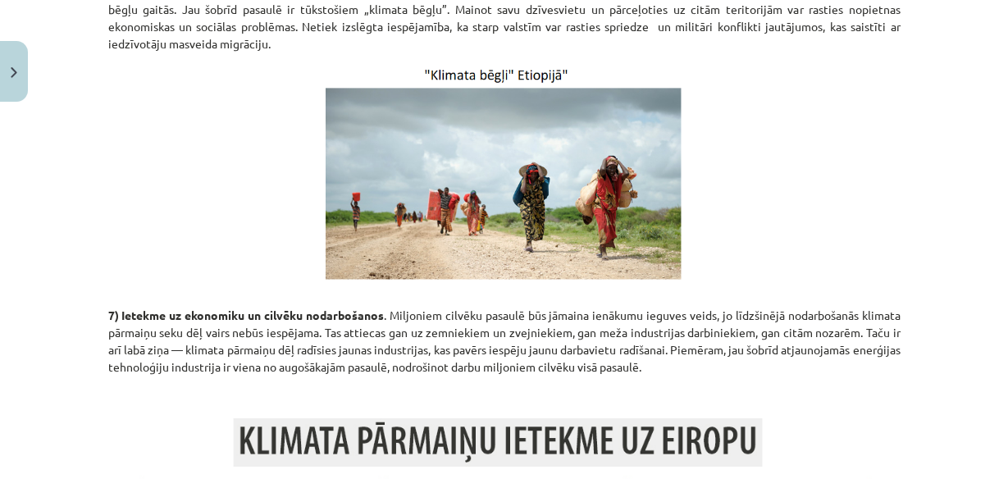
scroll to position [2488, 0]
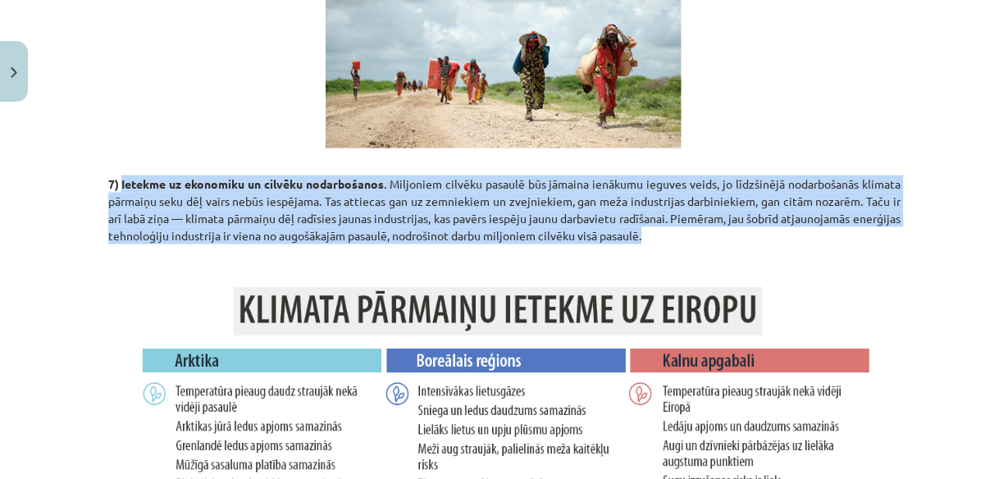
drag, startPoint x: 116, startPoint y: 182, endPoint x: 716, endPoint y: 235, distance: 601.9
click at [716, 235] on p "7) Ietekme uz ekonomiku un cilvēku nodarbošanos . Miljoniem cilvēku pasaulē būs…" at bounding box center [504, 200] width 792 height 86
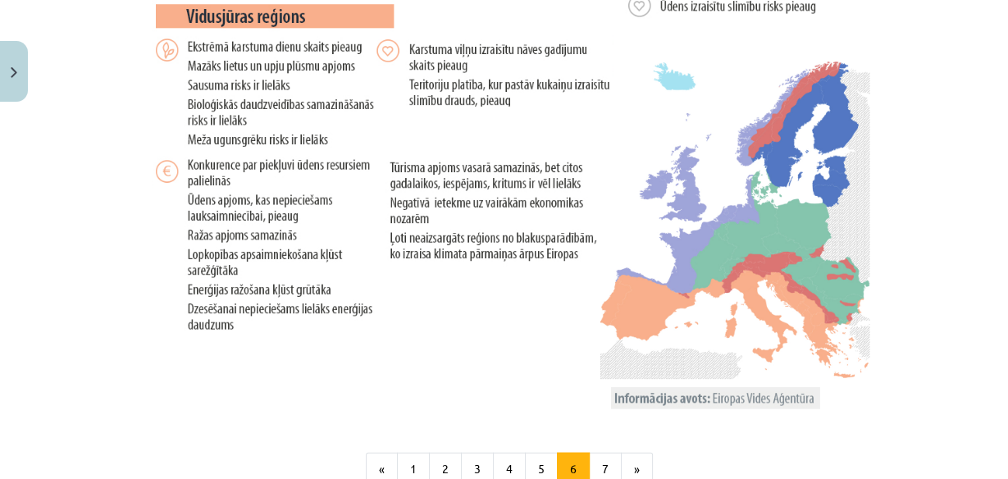
scroll to position [3407, 0]
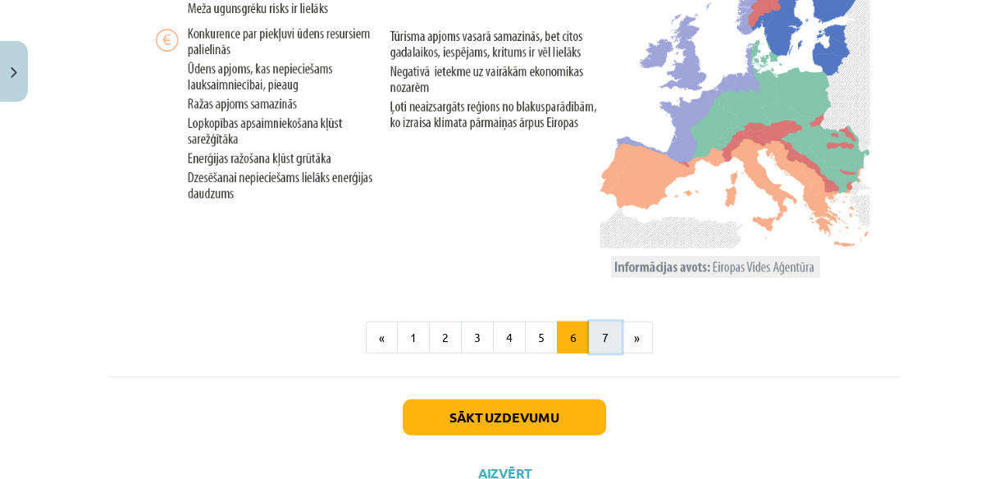
click at [594, 335] on button "7" at bounding box center [605, 337] width 33 height 33
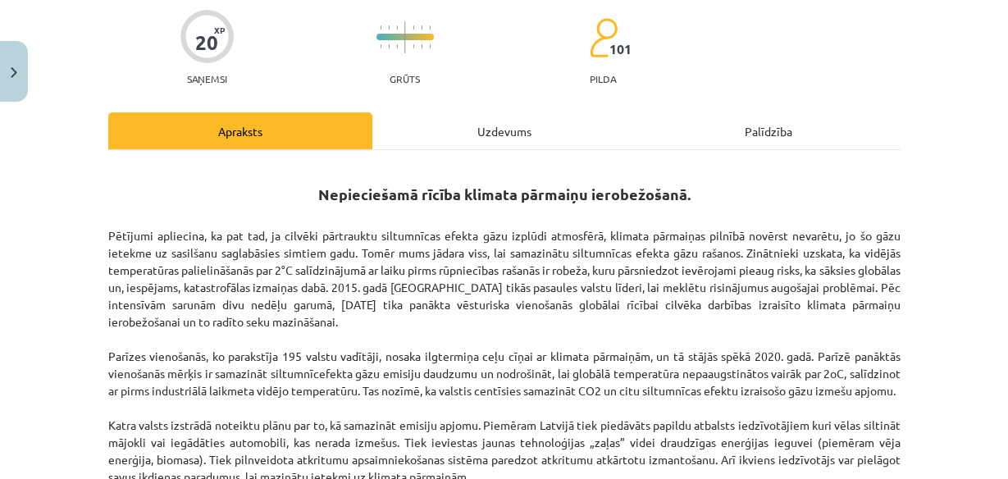
scroll to position [30, 0]
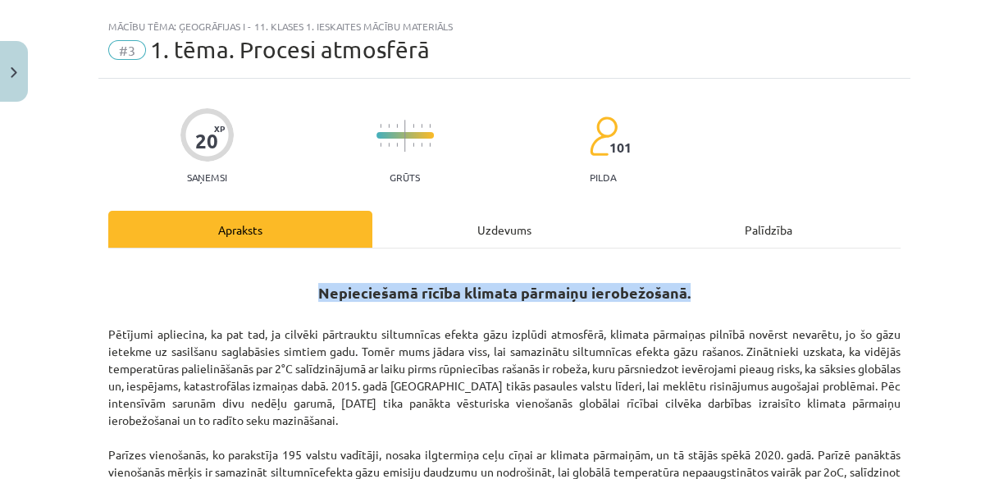
drag, startPoint x: 316, startPoint y: 291, endPoint x: 713, endPoint y: 291, distance: 396.9
click at [713, 291] on h2 "Nepieciešamā rīcība klimata pārmaiņu ierobežošanā." at bounding box center [504, 283] width 792 height 40
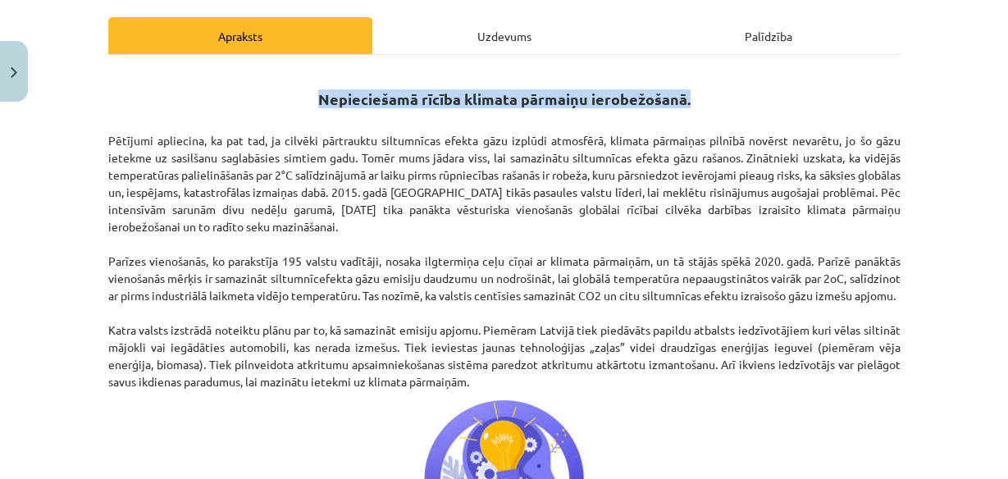
scroll to position [227, 0]
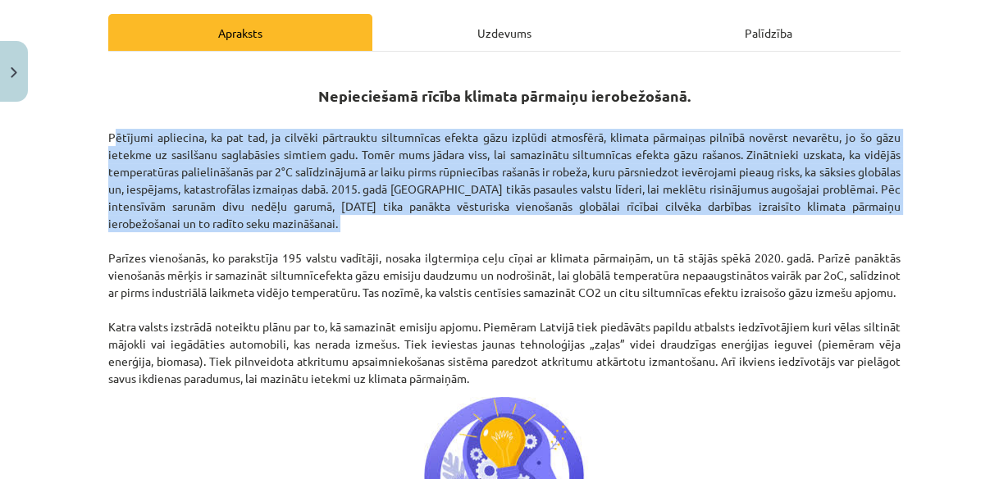
drag, startPoint x: 90, startPoint y: 134, endPoint x: 218, endPoint y: 162, distance: 130.8
click at [97, 226] on div "Mācību tēma: Ģeogrāfijas i - 11. klases 1. ieskaites mācību materiāls #3 1. tēm…" at bounding box center [504, 239] width 1008 height 479
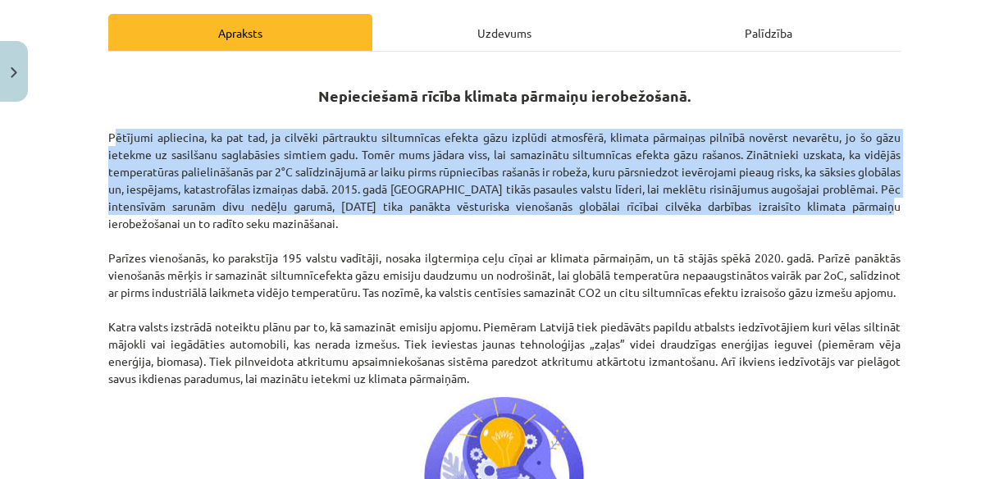
click at [80, 139] on div "Mācību tēma: Ģeogrāfijas i - 11. klases 1. ieskaites mācību materiāls #3 1. tēm…" at bounding box center [504, 239] width 1008 height 479
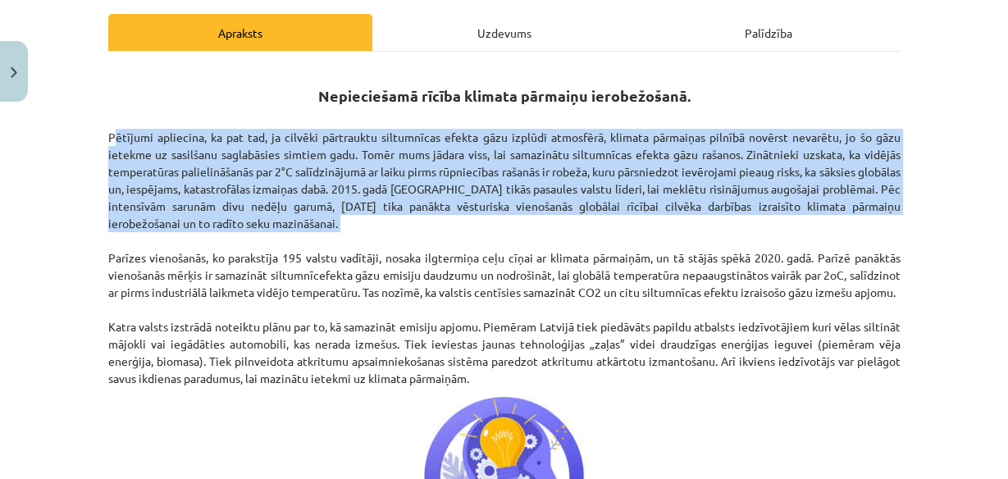
drag, startPoint x: 80, startPoint y: 132, endPoint x: 81, endPoint y: 239, distance: 106.6
click at [81, 239] on div "Mācību tēma: Ģeogrāfijas i - 11. klases 1. ieskaites mācību materiāls #3 1. tēm…" at bounding box center [504, 239] width 1008 height 479
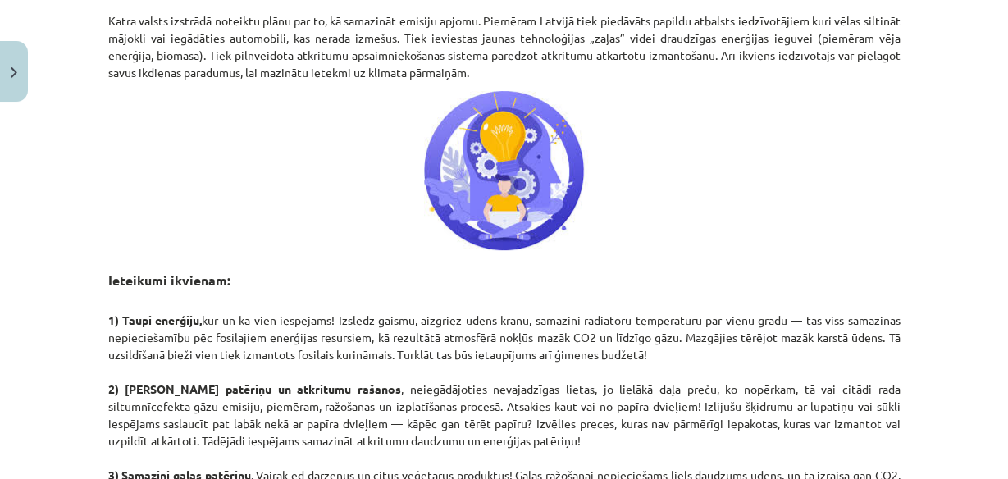
scroll to position [555, 0]
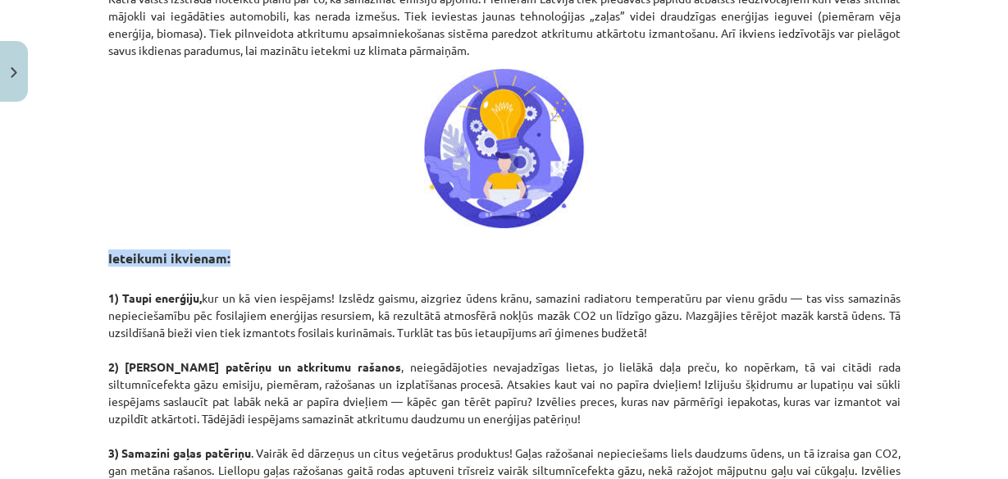
drag, startPoint x: 103, startPoint y: 257, endPoint x: 224, endPoint y: 261, distance: 120.6
click at [224, 261] on h3 "Ieteikumi ikvienam:" at bounding box center [504, 253] width 792 height 30
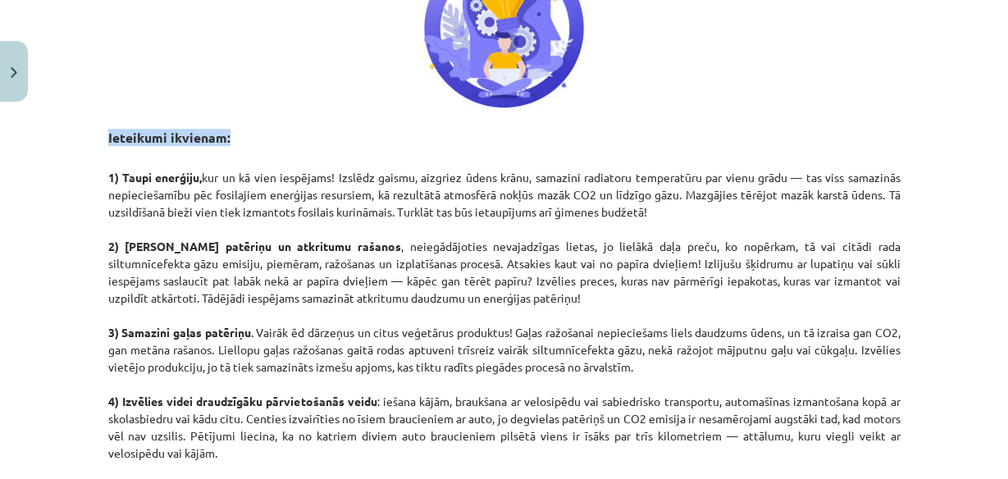
scroll to position [686, 0]
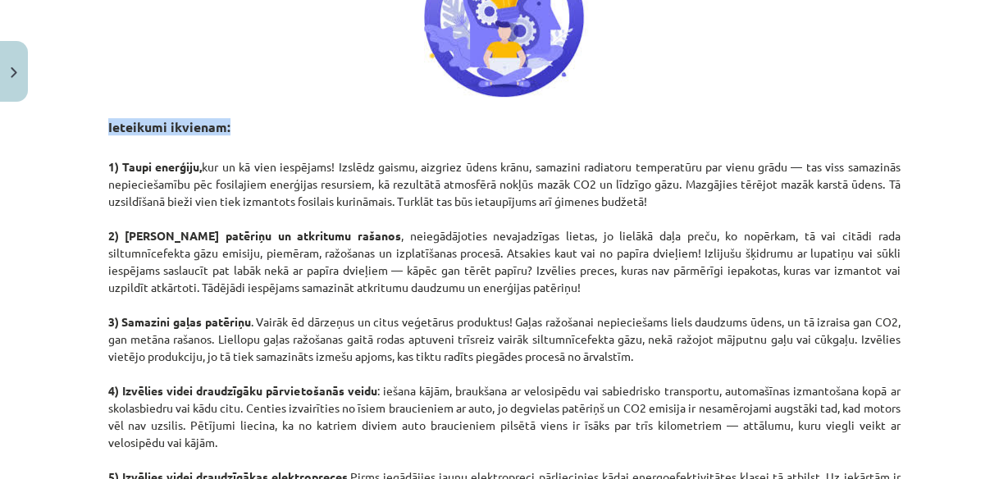
drag, startPoint x: 124, startPoint y: 165, endPoint x: 662, endPoint y: 191, distance: 538.6
click at [678, 199] on p "1) Taupi enerģiju, kur un kā vien iespējams! Izslēdz gaismu, aizgriez ūdens krā…" at bounding box center [504, 330] width 792 height 379
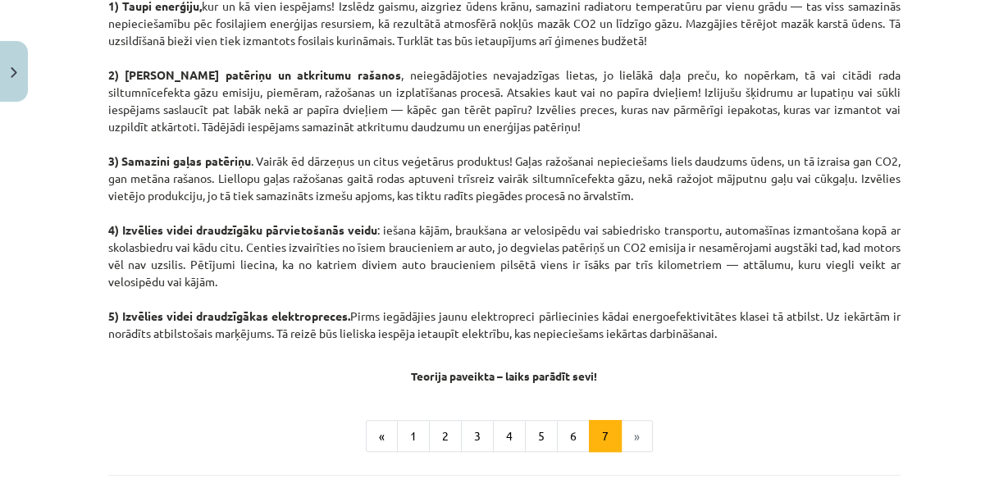
scroll to position [818, 0]
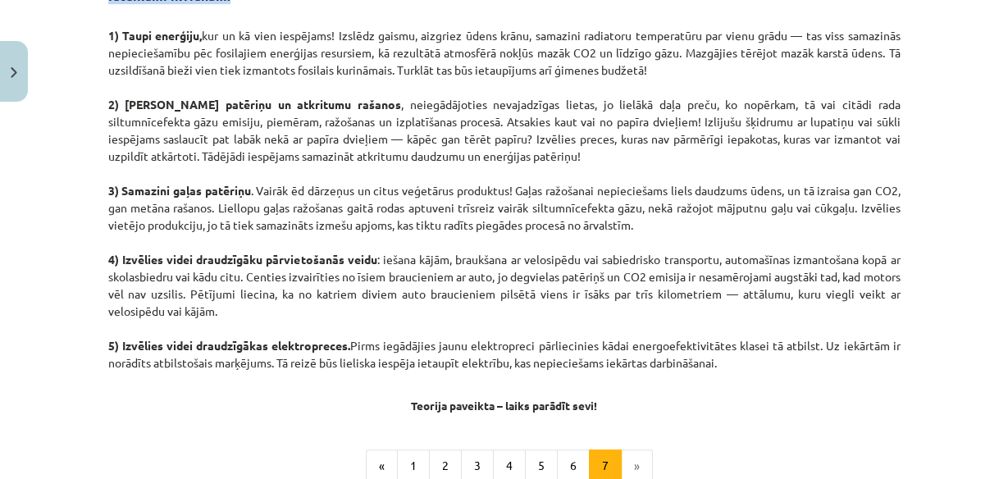
drag, startPoint x: 118, startPoint y: 99, endPoint x: 495, endPoint y: 151, distance: 380.0
click at [495, 151] on p "1) Taupi enerģiju, kur un kā vien iespējams! Izslēdz gaismu, aizgriez ūdens krā…" at bounding box center [504, 199] width 792 height 379
click at [117, 191] on strong "3) Samazini gaļas patēriņu" at bounding box center [179, 190] width 143 height 15
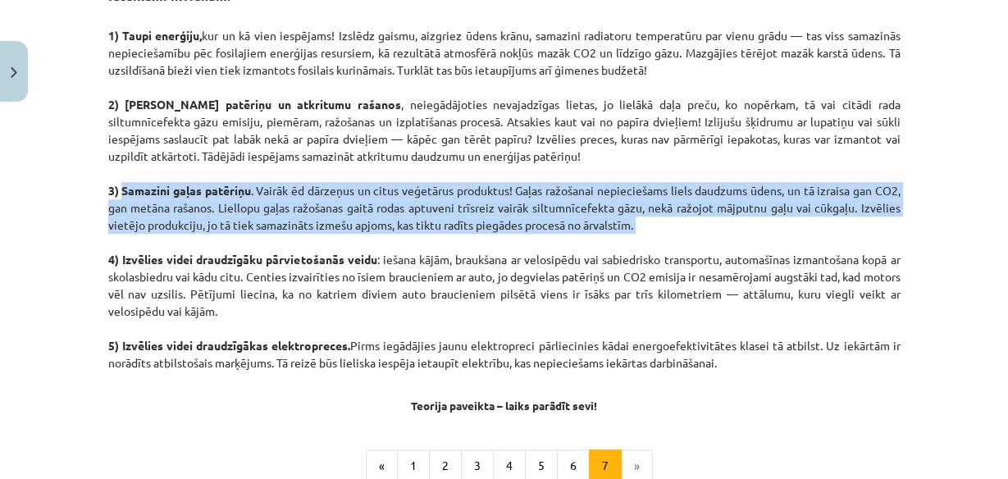
drag, startPoint x: 117, startPoint y: 191, endPoint x: 643, endPoint y: 221, distance: 526.6
click at [643, 221] on p "1) Taupi enerģiju, kur un kā vien iespējams! Izslēdz gaismu, aizgriez ūdens krā…" at bounding box center [504, 199] width 792 height 379
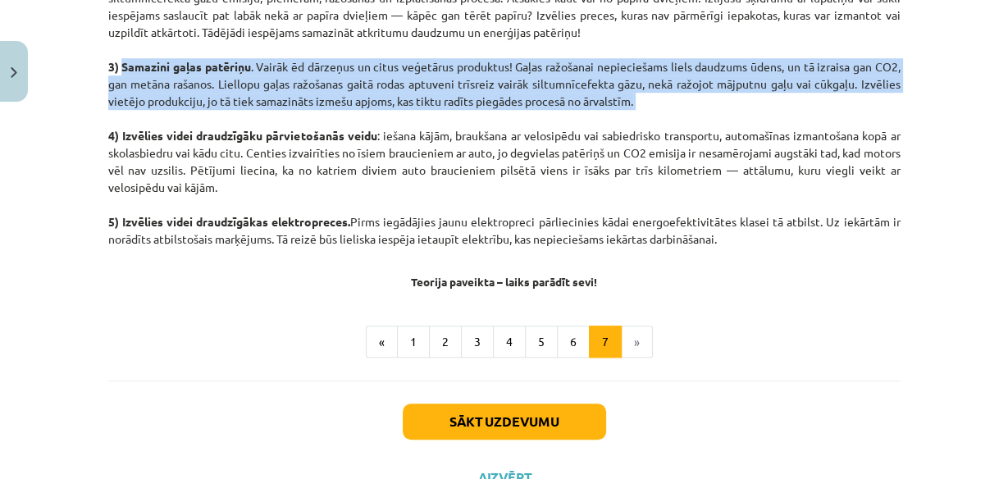
scroll to position [949, 0]
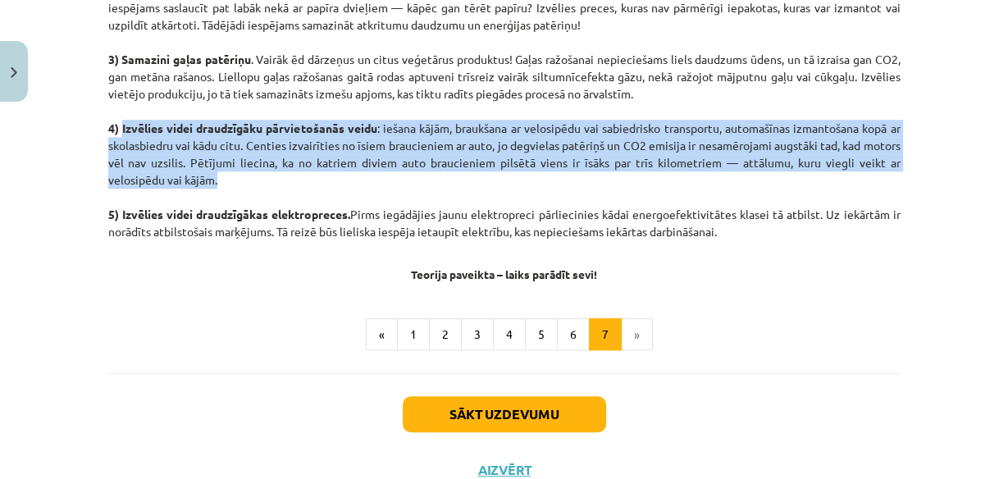
drag, startPoint x: 117, startPoint y: 126, endPoint x: 243, endPoint y: 187, distance: 139.4
click at [243, 187] on p "1) Taupi enerģiju, kur un kā vien iespējams! Izslēdz gaismu, aizgriez ūdens krā…" at bounding box center [504, 68] width 792 height 379
drag, startPoint x: 115, startPoint y: 213, endPoint x: 712, endPoint y: 228, distance: 597.2
click at [732, 236] on p "1) Taupi enerģiju, kur un kā vien iespējams! Izslēdz gaismu, aizgriez ūdens krā…" at bounding box center [504, 68] width 792 height 379
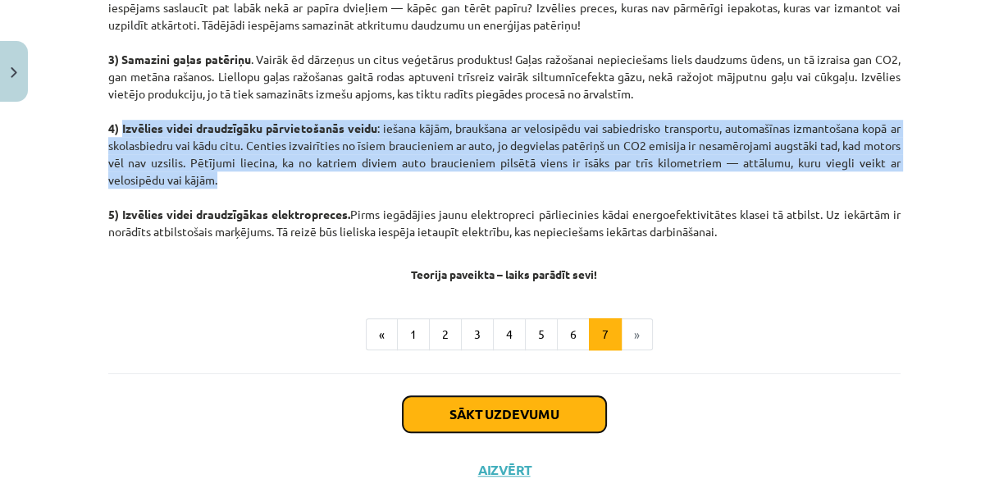
click at [540, 414] on button "Sākt uzdevumu" at bounding box center [504, 414] width 203 height 36
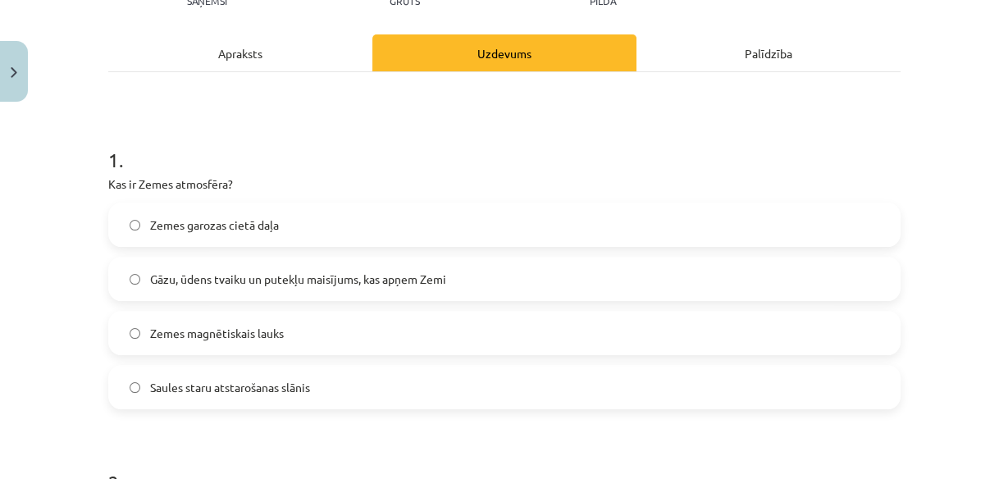
scroll to position [237, 0]
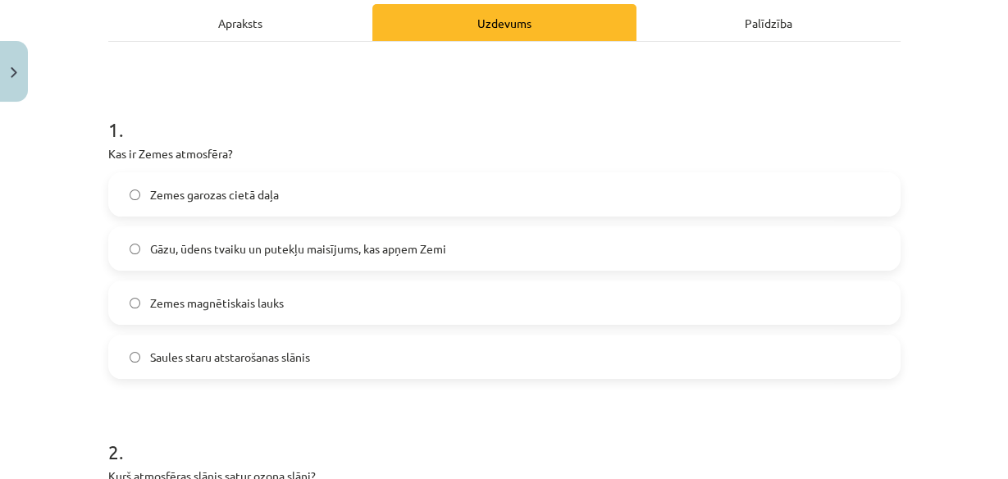
click at [431, 248] on span "Gāzu, ūdens tvaiku un putekļu maisījums, kas apņem Zemi" at bounding box center [298, 248] width 296 height 17
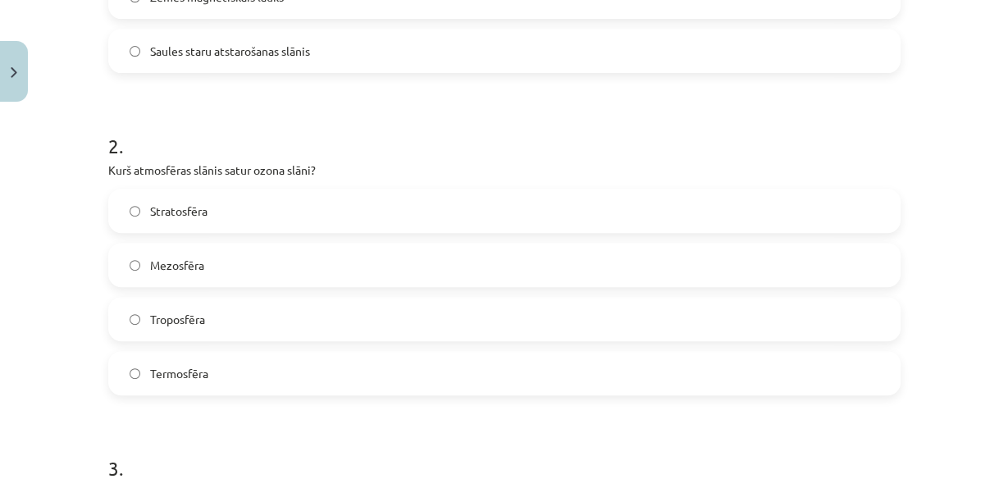
scroll to position [565, 0]
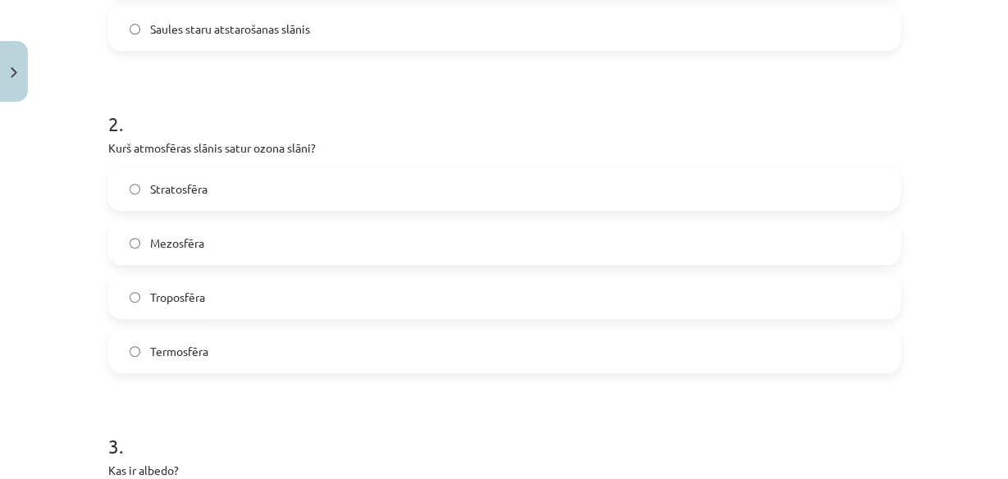
click at [242, 268] on div "Stratosfēra Mezosfēra Troposfēra Termosfēra" at bounding box center [504, 269] width 792 height 207
click at [243, 284] on label "Troposfēra" at bounding box center [504, 296] width 789 height 41
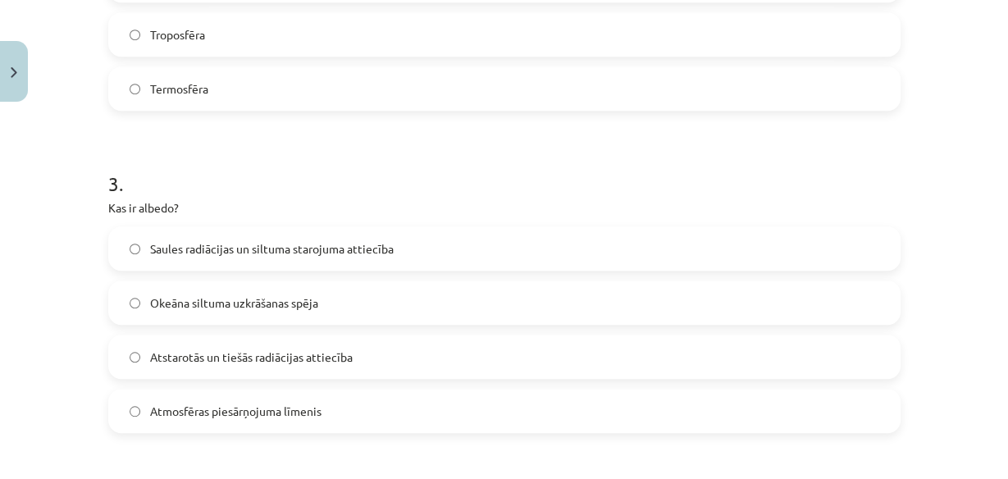
scroll to position [893, 0]
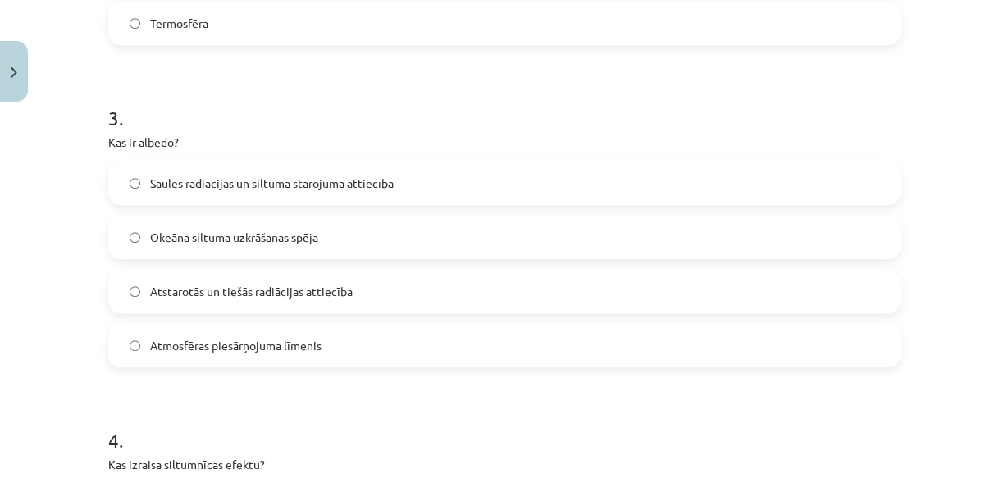
click at [340, 191] on label "Saules radiācijas un siltuma starojuma attiecība" at bounding box center [504, 182] width 789 height 41
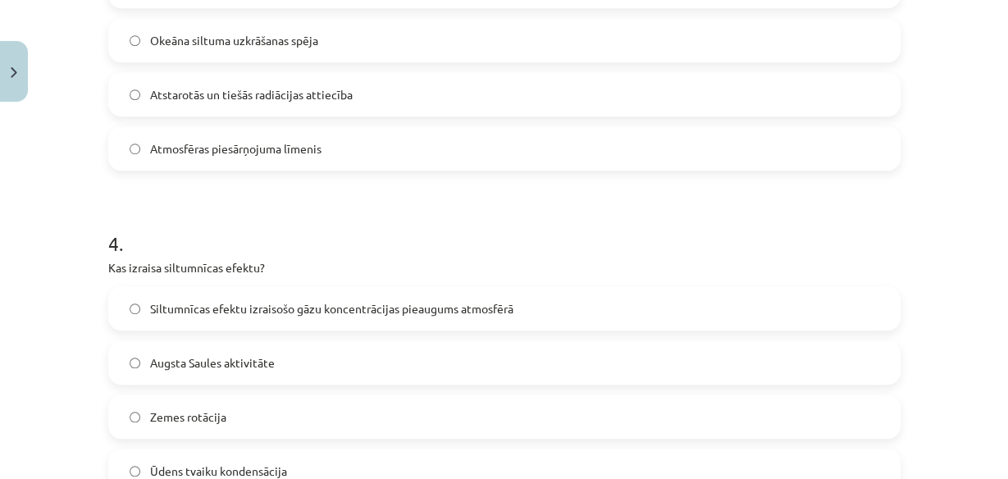
scroll to position [1156, 0]
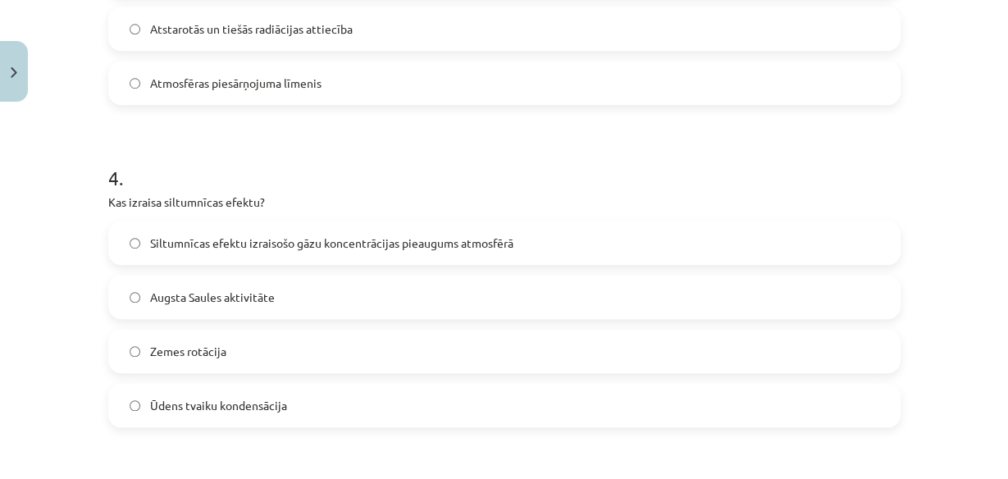
click at [311, 254] on label "Siltumnīcas efektu izraisošo gāzu koncentrācijas pieaugums atmosfērā" at bounding box center [504, 242] width 789 height 41
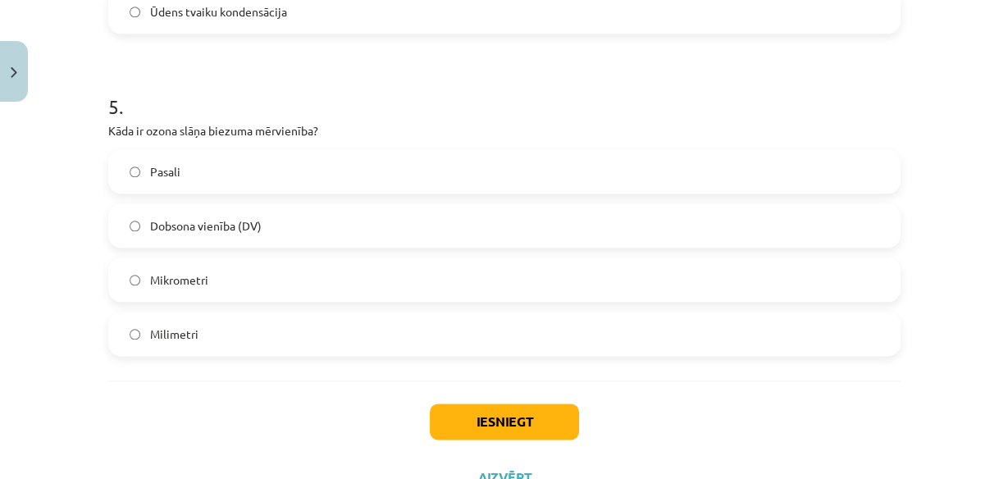
scroll to position [1549, 0]
click at [225, 223] on span "Dobsona vienība (DV)" at bounding box center [206, 225] width 112 height 17
click at [517, 426] on button "Iesniegt" at bounding box center [504, 421] width 149 height 36
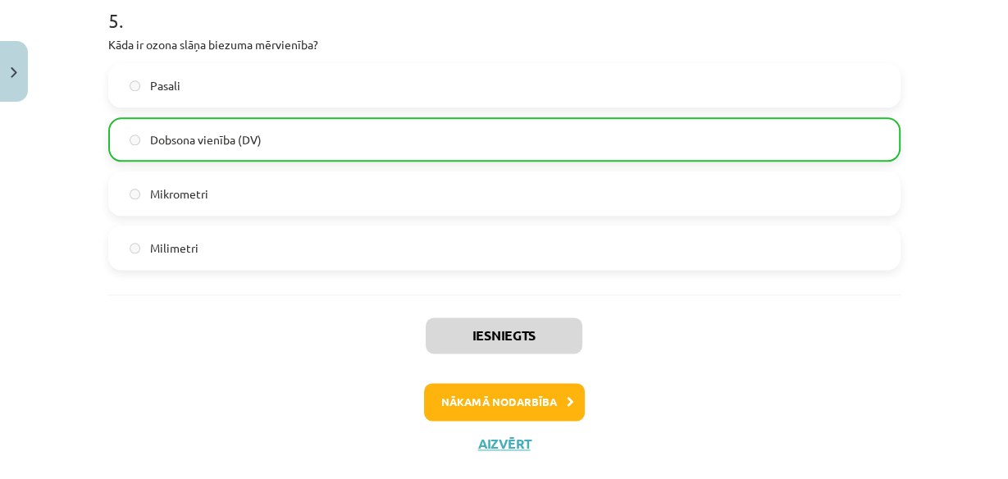
scroll to position [1667, 0]
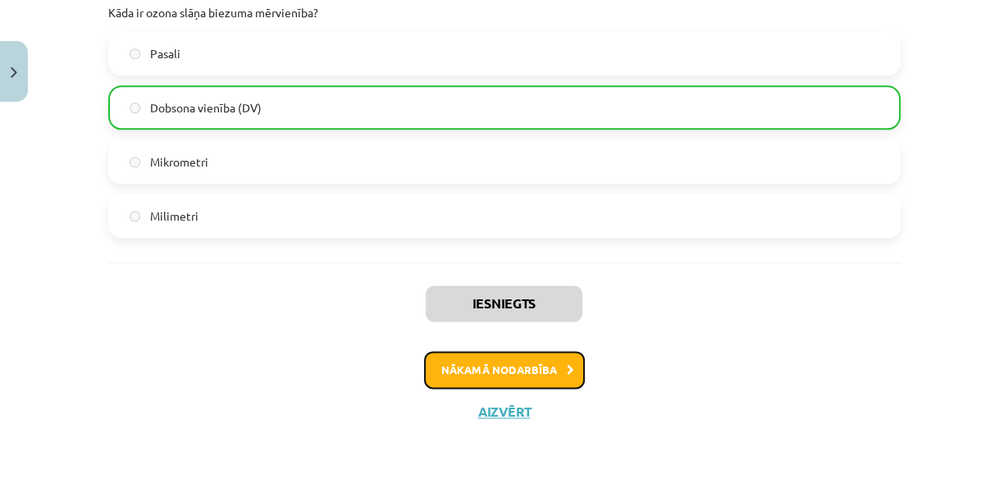
click at [537, 367] on button "Nākamā nodarbība" at bounding box center [504, 370] width 161 height 38
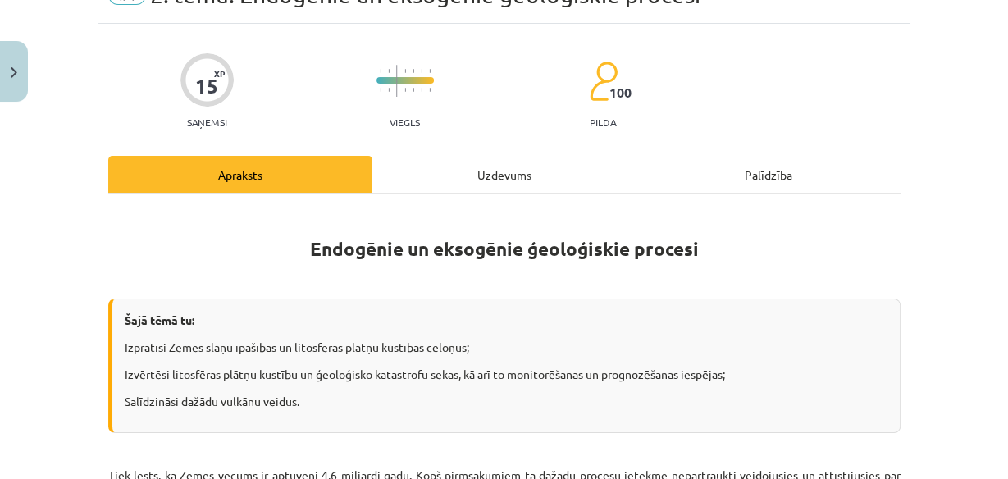
scroll to position [40, 0]
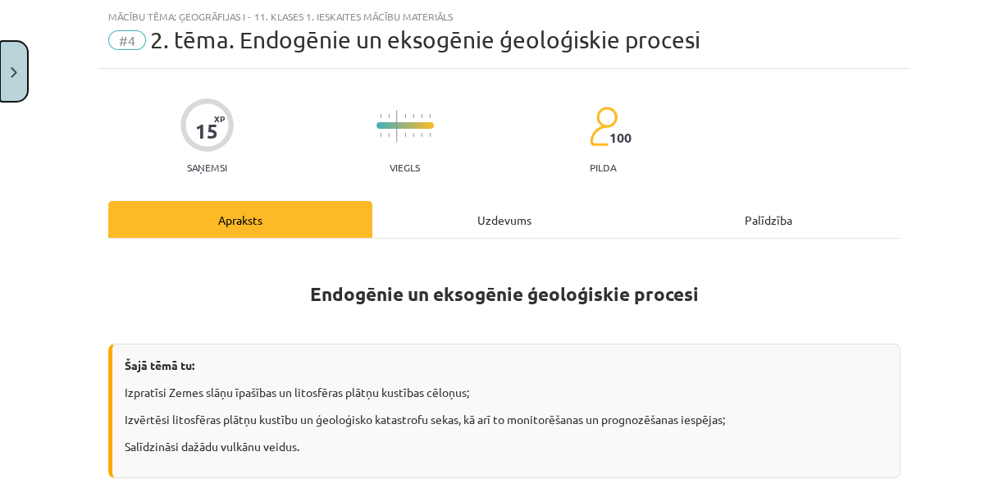
click at [25, 57] on button "Close" at bounding box center [14, 71] width 28 height 61
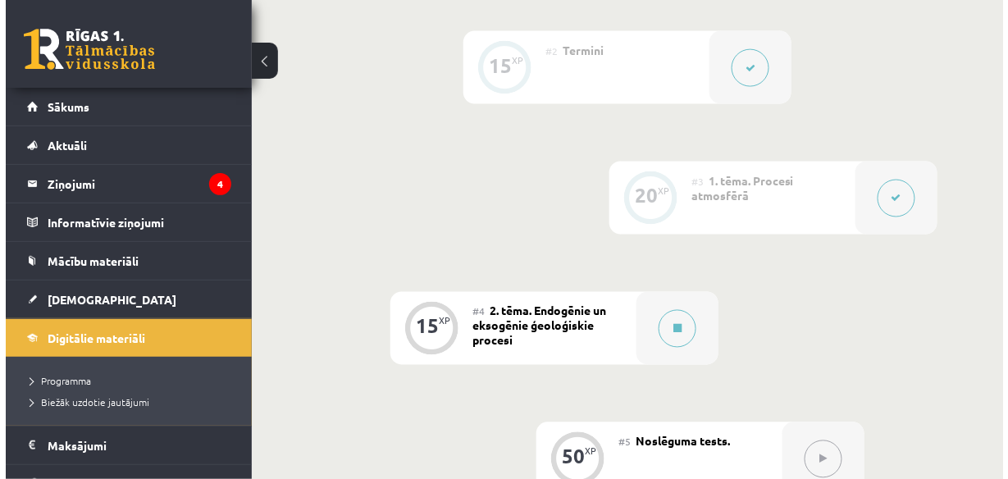
scroll to position [656, 0]
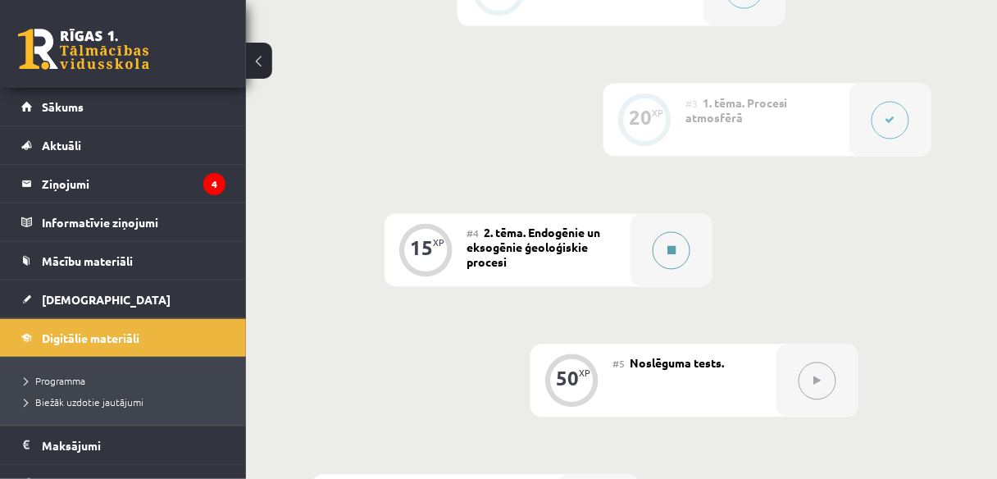
click at [654, 245] on button at bounding box center [672, 251] width 38 height 38
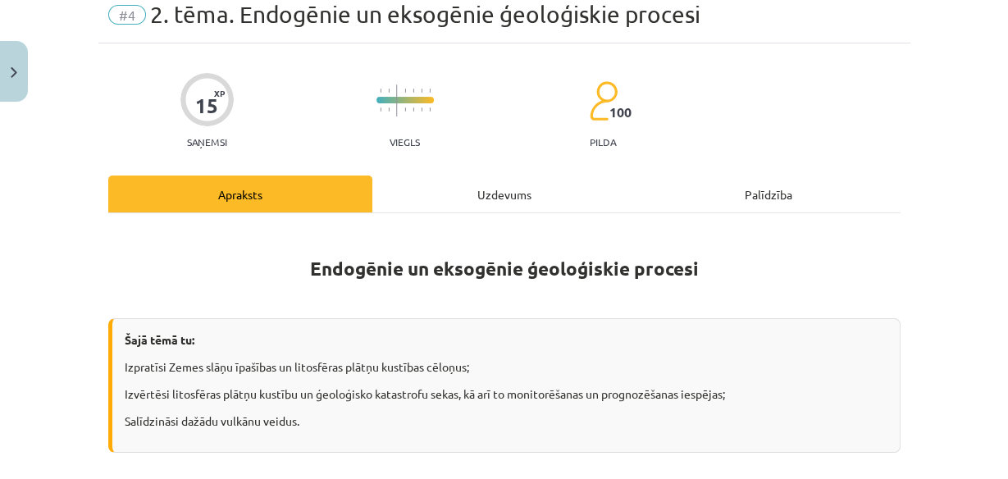
scroll to position [131, 0]
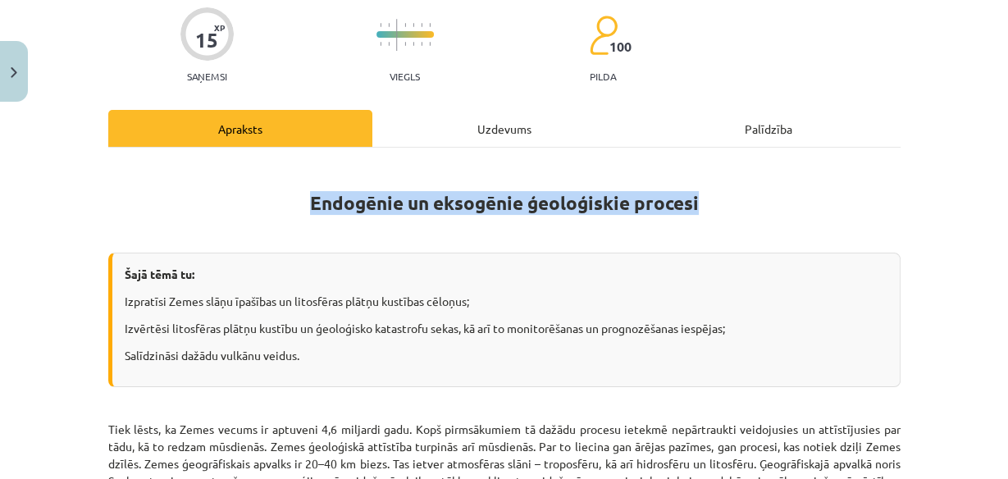
drag, startPoint x: 306, startPoint y: 202, endPoint x: 673, endPoint y: 195, distance: 367.5
click at [694, 193] on h1 "Endogēnie un eksogēnie ģeoloģiskie procesi" at bounding box center [504, 199] width 792 height 74
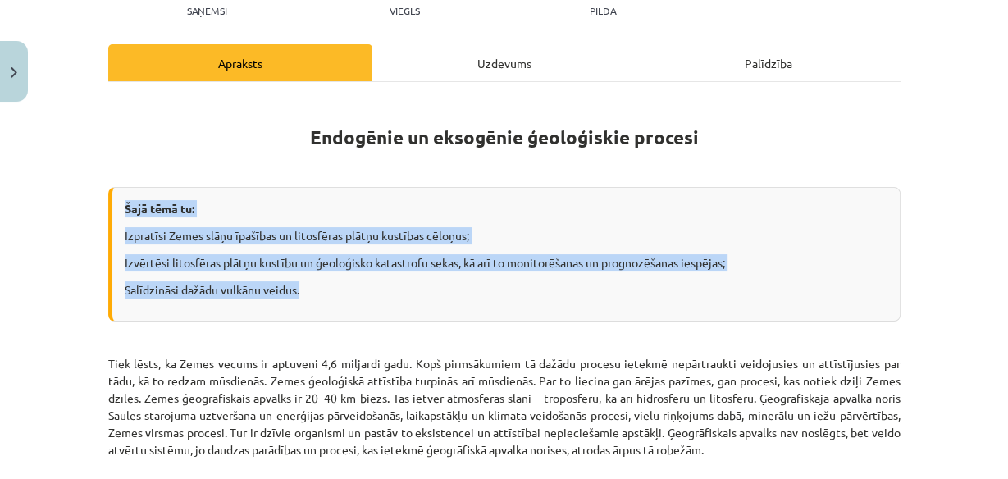
drag, startPoint x: 118, startPoint y: 204, endPoint x: 287, endPoint y: 263, distance: 179.0
click at [320, 287] on div "Šajā tēmā tu: Izpratīsi Zemes slāņu īpašības un litosfēras plātņu kustības cēlo…" at bounding box center [504, 254] width 792 height 134
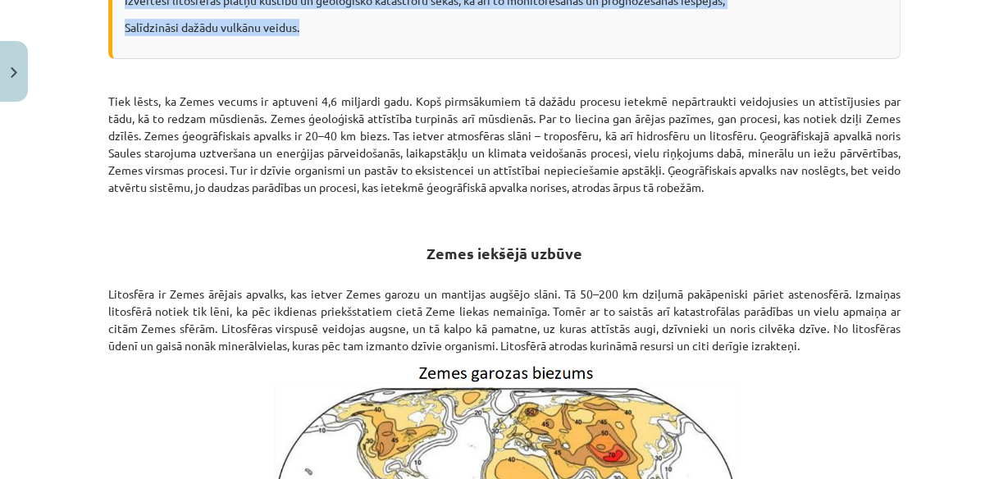
scroll to position [525, 0]
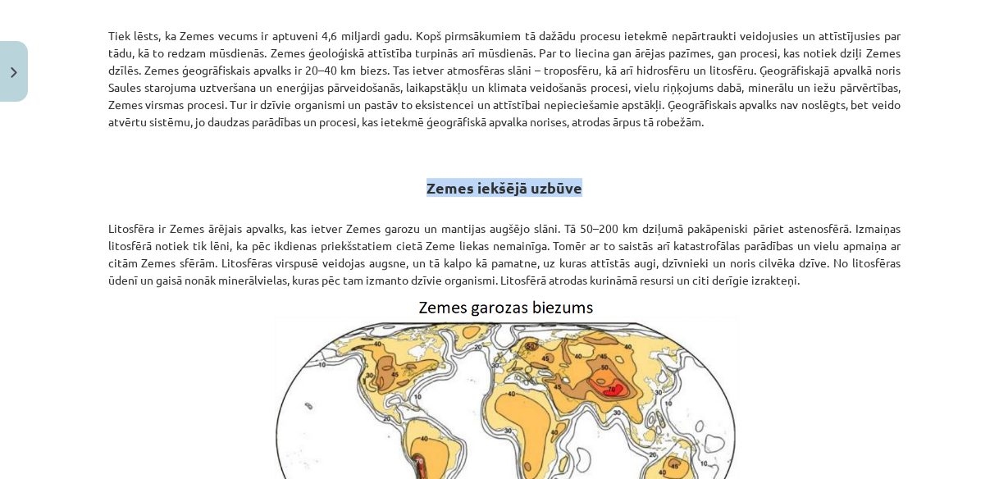
drag, startPoint x: 422, startPoint y: 181, endPoint x: 592, endPoint y: 185, distance: 169.8
click at [592, 185] on h2 "Zemes iekšējā uzbūve" at bounding box center [504, 168] width 792 height 57
drag, startPoint x: 101, startPoint y: 226, endPoint x: 819, endPoint y: 276, distance: 720.1
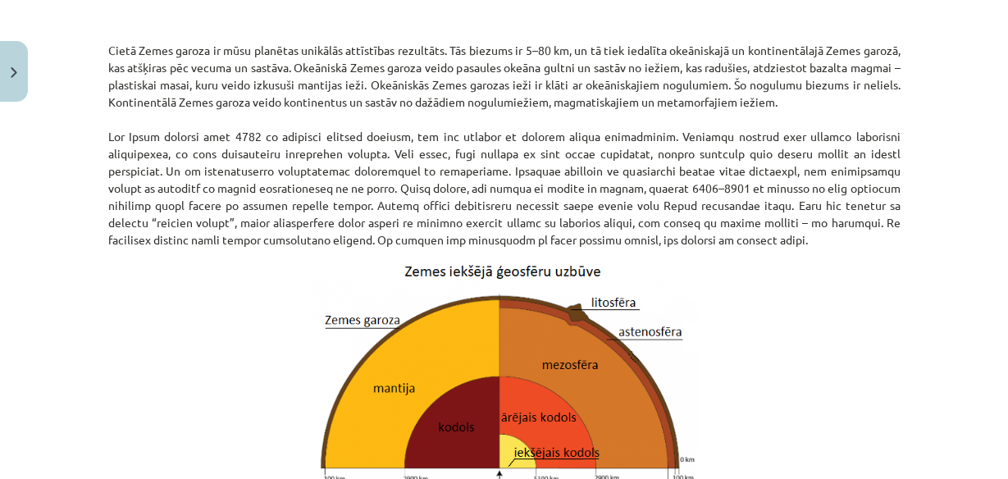
scroll to position [1378, 0]
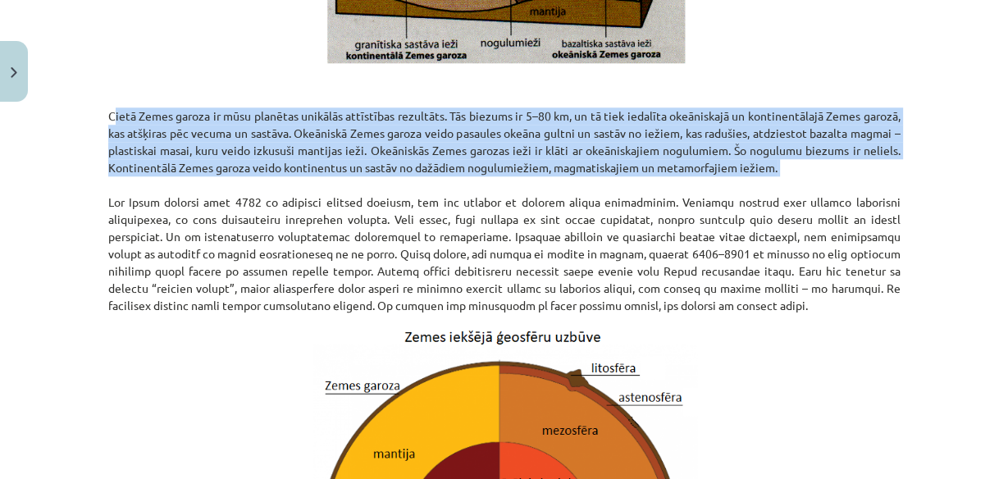
drag, startPoint x: 98, startPoint y: 111, endPoint x: 121, endPoint y: 156, distance: 50.2
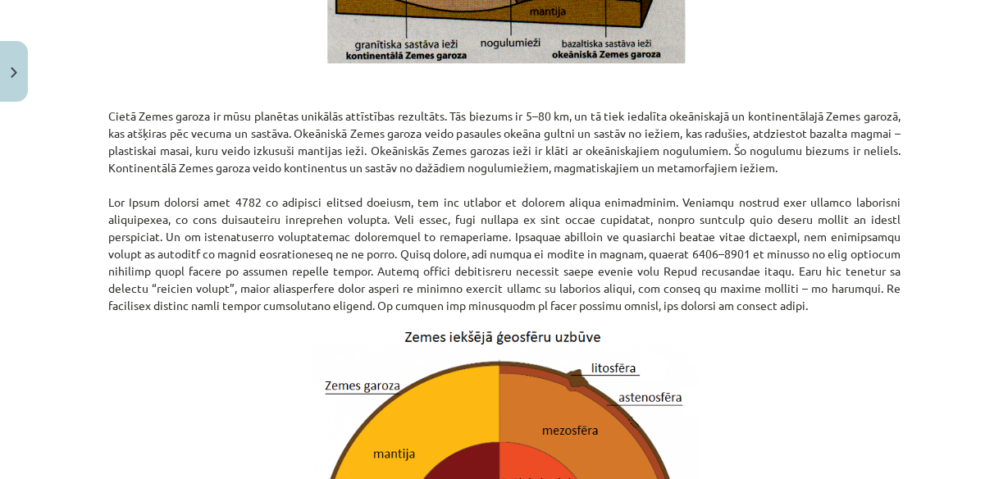
click at [56, 245] on div "Mācību tēma: Ģeogrāfijas i - 11. klases 1. ieskaites mācību materiāls #4 2. tēm…" at bounding box center [504, 239] width 1008 height 479
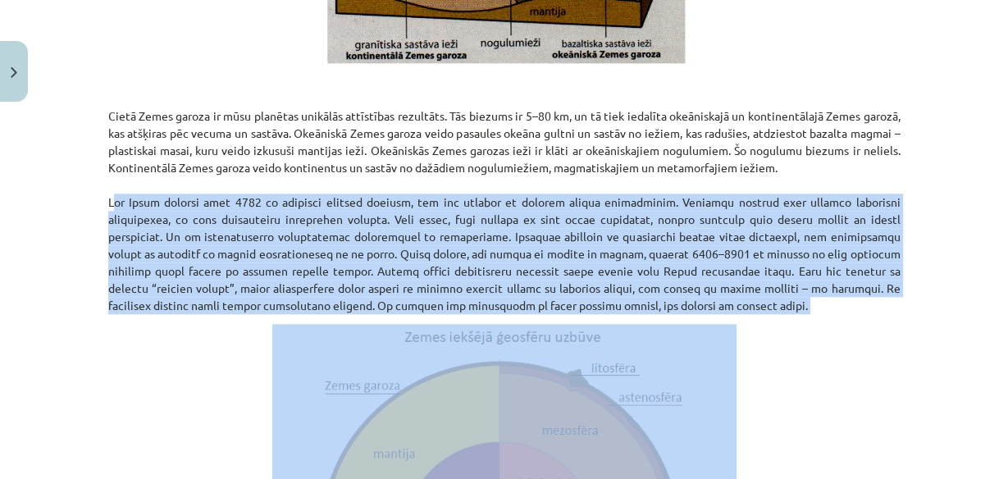
drag, startPoint x: 99, startPoint y: 202, endPoint x: 154, endPoint y: 257, distance: 77.7
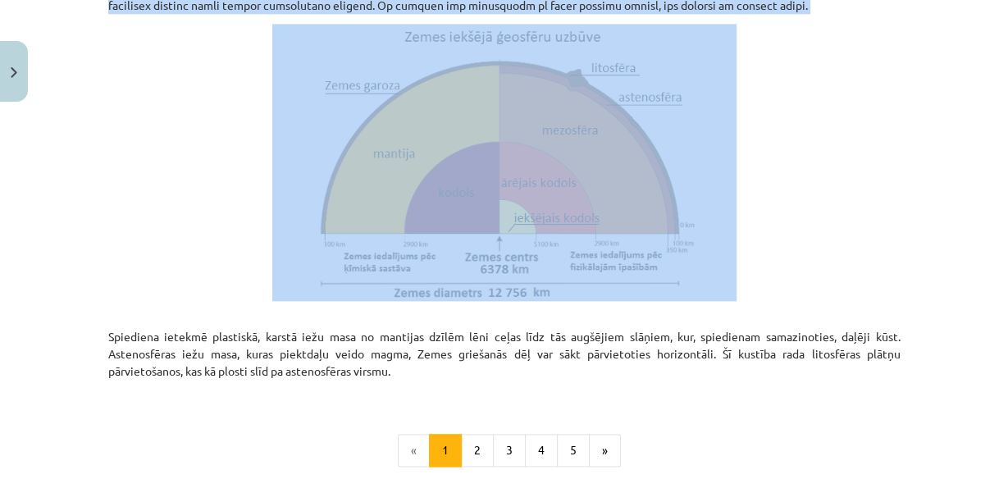
scroll to position [1640, 0]
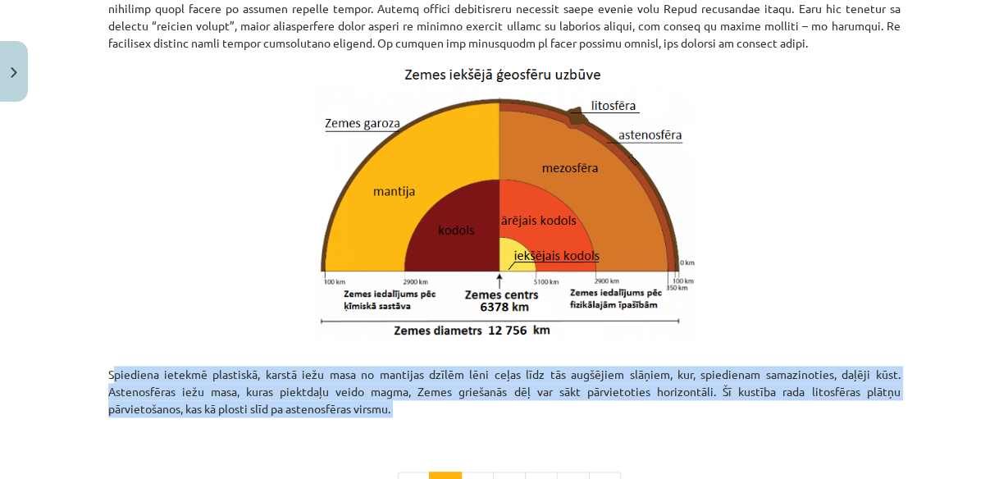
drag, startPoint x: 92, startPoint y: 364, endPoint x: 92, endPoint y: 416, distance: 51.7
click at [92, 416] on div "Mācību tēma: Ģeogrāfijas i - 11. klases 1. ieskaites mācību materiāls #4 2. tēm…" at bounding box center [504, 239] width 1008 height 479
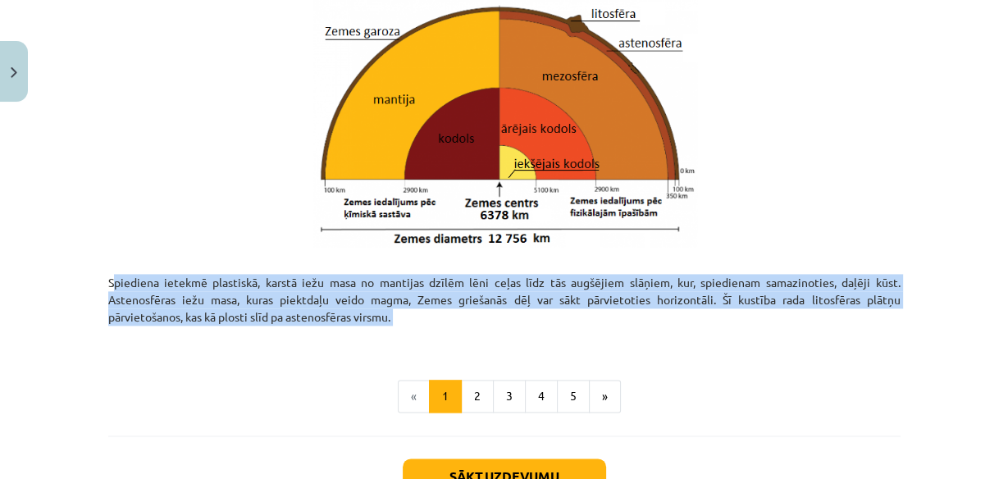
scroll to position [1851, 0]
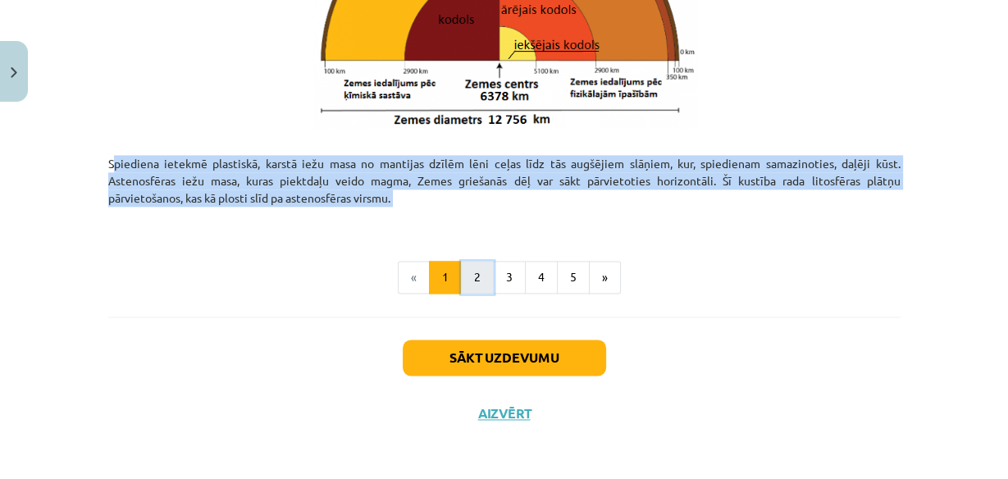
click at [472, 267] on button "2" at bounding box center [477, 277] width 33 height 33
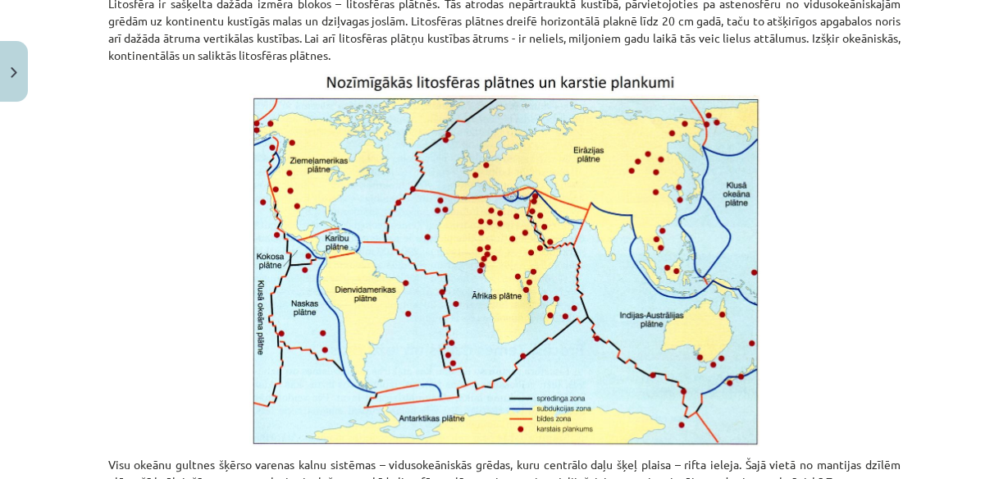
scroll to position [293, 0]
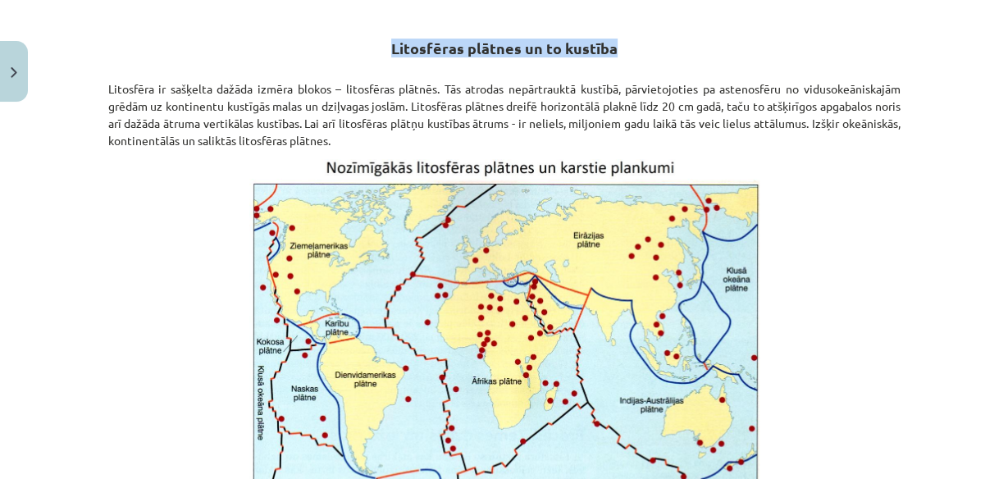
drag, startPoint x: 389, startPoint y: 52, endPoint x: 623, endPoint y: 54, distance: 234.6
click at [623, 54] on h2 "Litosfēras plātnes un to kustība" at bounding box center [504, 29] width 792 height 57
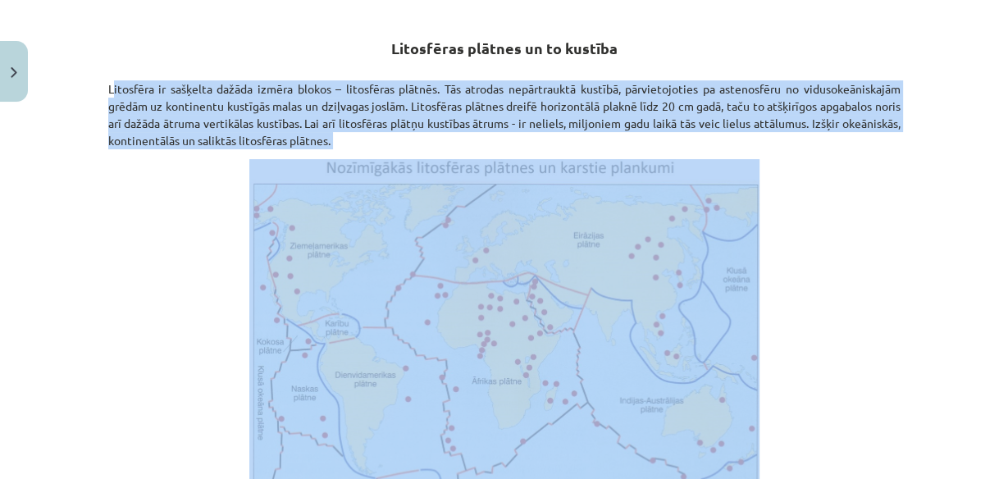
drag, startPoint x: 100, startPoint y: 88, endPoint x: 155, endPoint y: 109, distance: 58.9
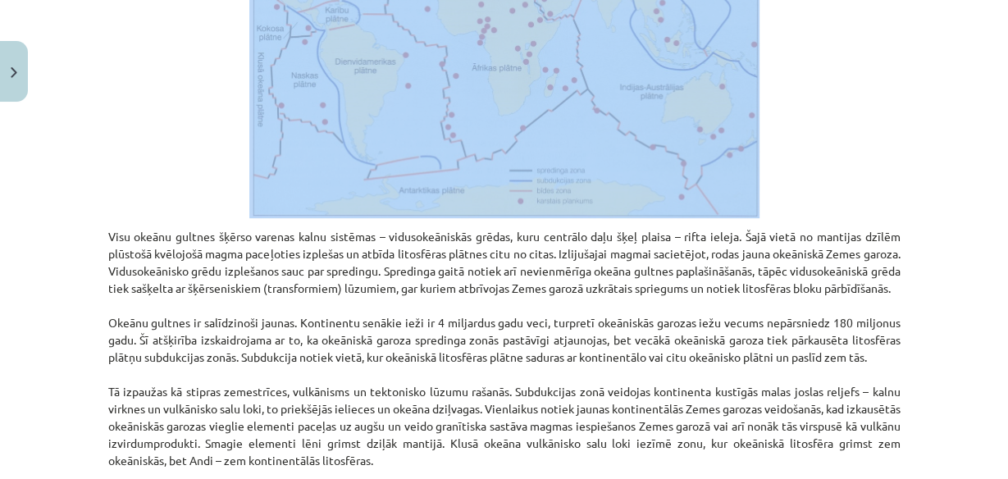
scroll to position [696, 0]
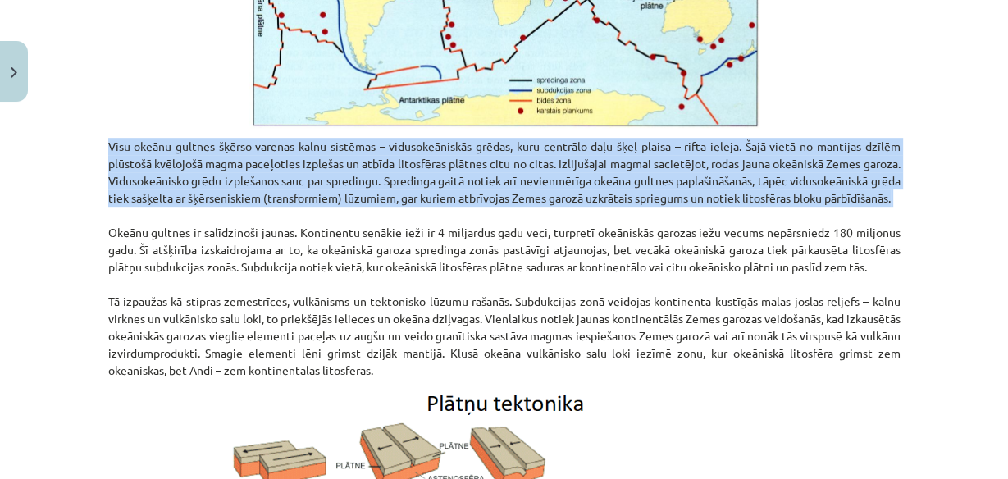
drag, startPoint x: 98, startPoint y: 144, endPoint x: 128, endPoint y: 194, distance: 58.1
click at [102, 222] on div "15 XP Saņemsi Viegls 100 pilda Apraksts Uzdevums Palīdzība Litosfēras plātnes u…" at bounding box center [504, 484] width 812 height 2142
drag, startPoint x: 80, startPoint y: 156, endPoint x: 88, endPoint y: 142, distance: 16.2
click at [80, 154] on div "Mācību tēma: Ģeogrāfijas i - 11. klases 1. ieskaites mācību materiāls #4 2. tēm…" at bounding box center [504, 239] width 1008 height 479
click at [89, 139] on div "Mācību tēma: Ģeogrāfijas i - 11. klases 1. ieskaites mācību materiāls #4 2. tēm…" at bounding box center [504, 239] width 1008 height 479
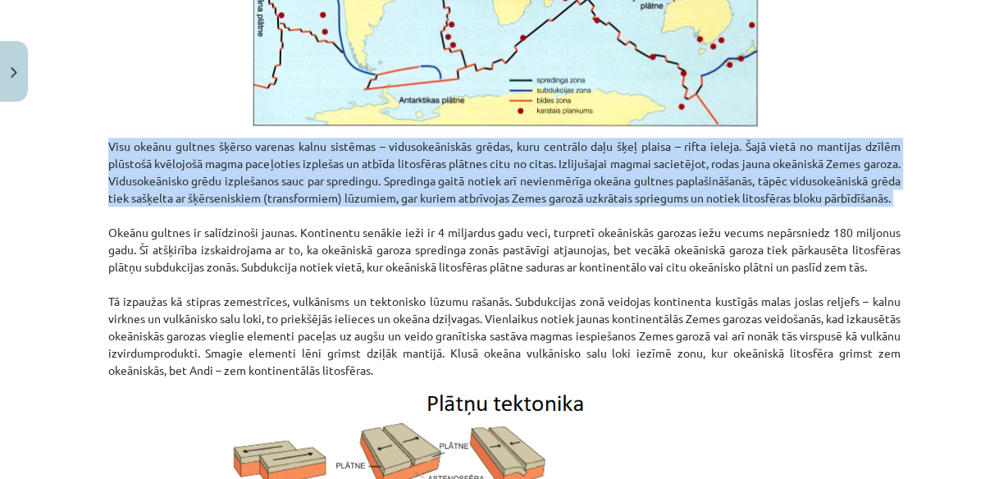
drag, startPoint x: 89, startPoint y: 139, endPoint x: 81, endPoint y: 234, distance: 94.7
click at [81, 234] on div "Mācību tēma: Ģeogrāfijas i - 11. klases 1. ieskaites mācību materiāls #4 2. tēm…" at bounding box center [504, 239] width 1008 height 479
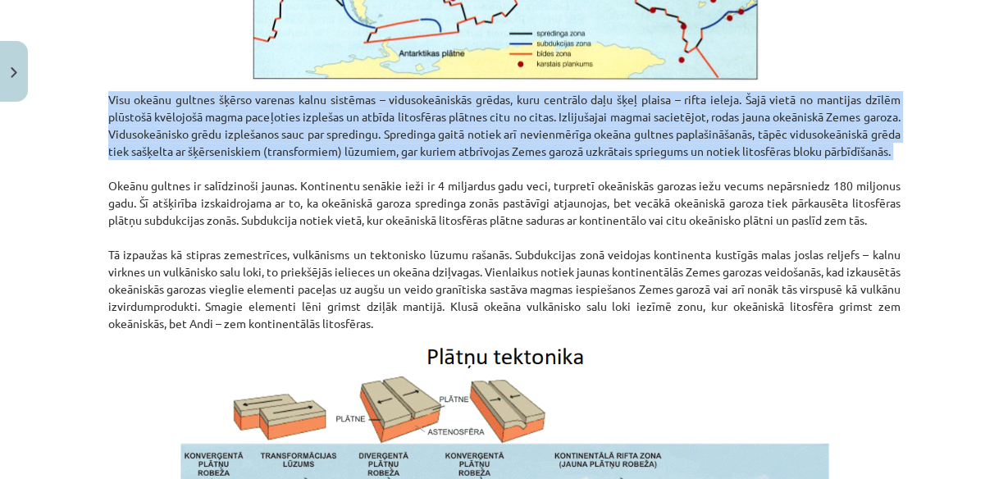
scroll to position [762, 0]
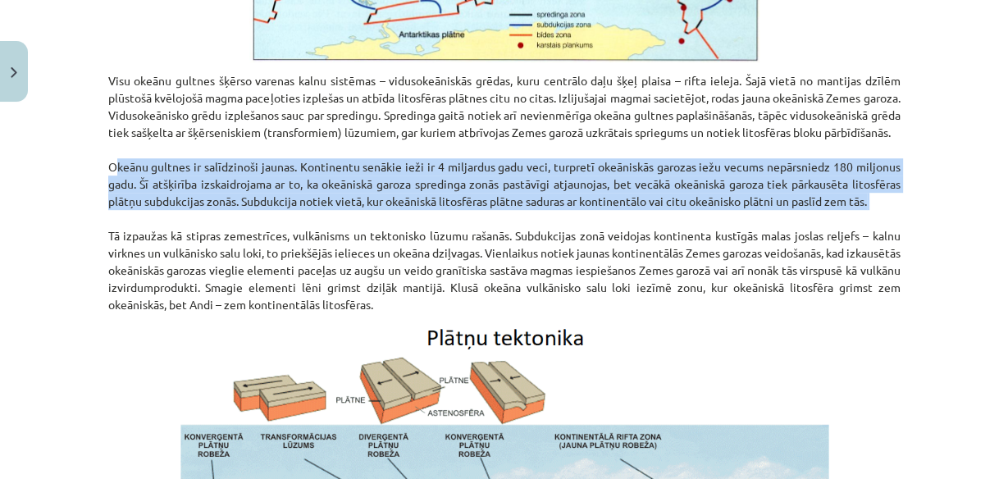
drag, startPoint x: 98, startPoint y: 178, endPoint x: 98, endPoint y: 230, distance: 52.5
click at [98, 230] on div "15 XP Saņemsi Viegls 100 pilda Apraksts Uzdevums Palīdzība Litosfēras plātnes u…" at bounding box center [504, 418] width 812 height 2142
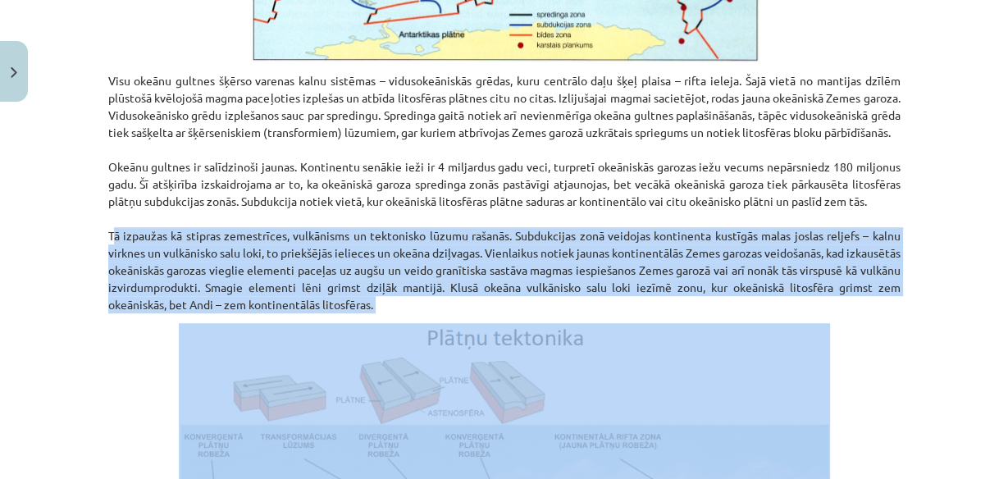
drag, startPoint x: 98, startPoint y: 249, endPoint x: 132, endPoint y: 294, distance: 56.8
click at [98, 341] on div "15 XP Saņemsi Viegls 100 pilda Apraksts Uzdevums Palīdzība Litosfēras plātnes u…" at bounding box center [504, 418] width 812 height 2142
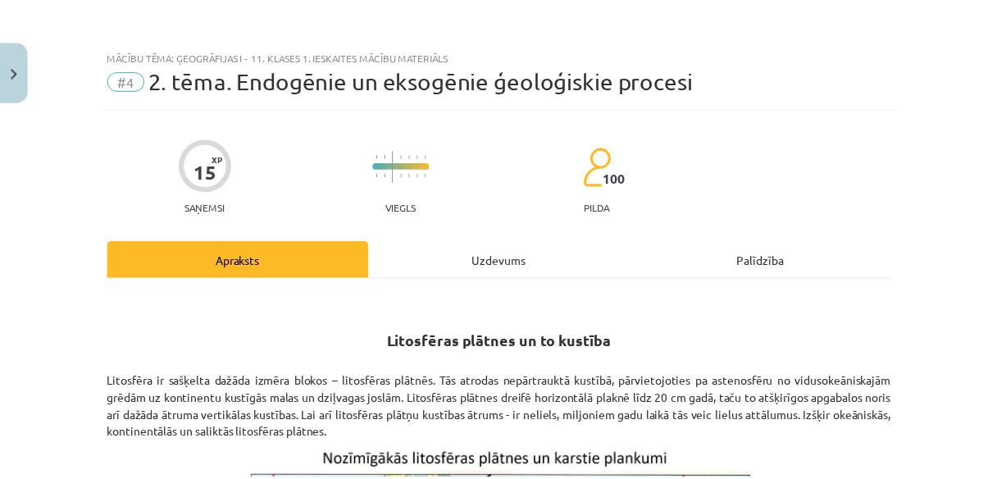
scroll to position [131, 0]
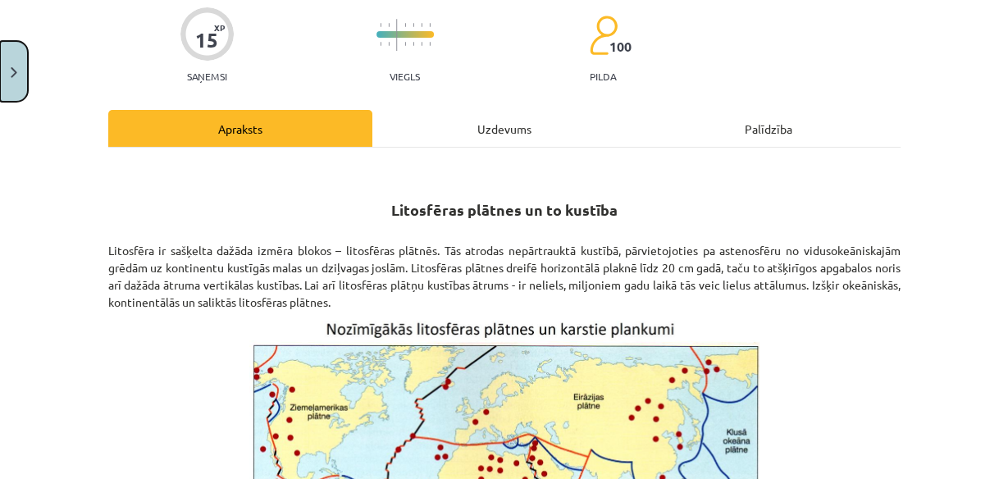
click at [8, 65] on button "Close" at bounding box center [14, 71] width 28 height 61
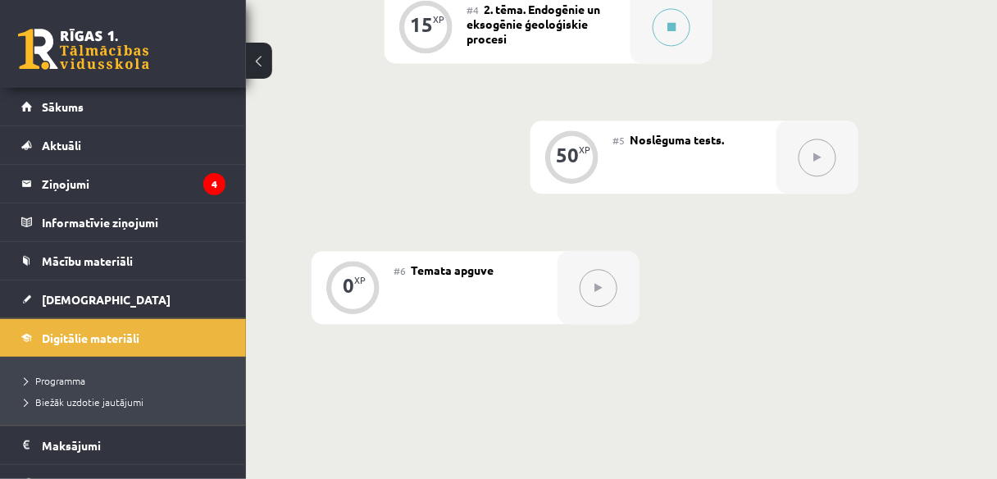
scroll to position [919, 0]
